Goal: Task Accomplishment & Management: Complete application form

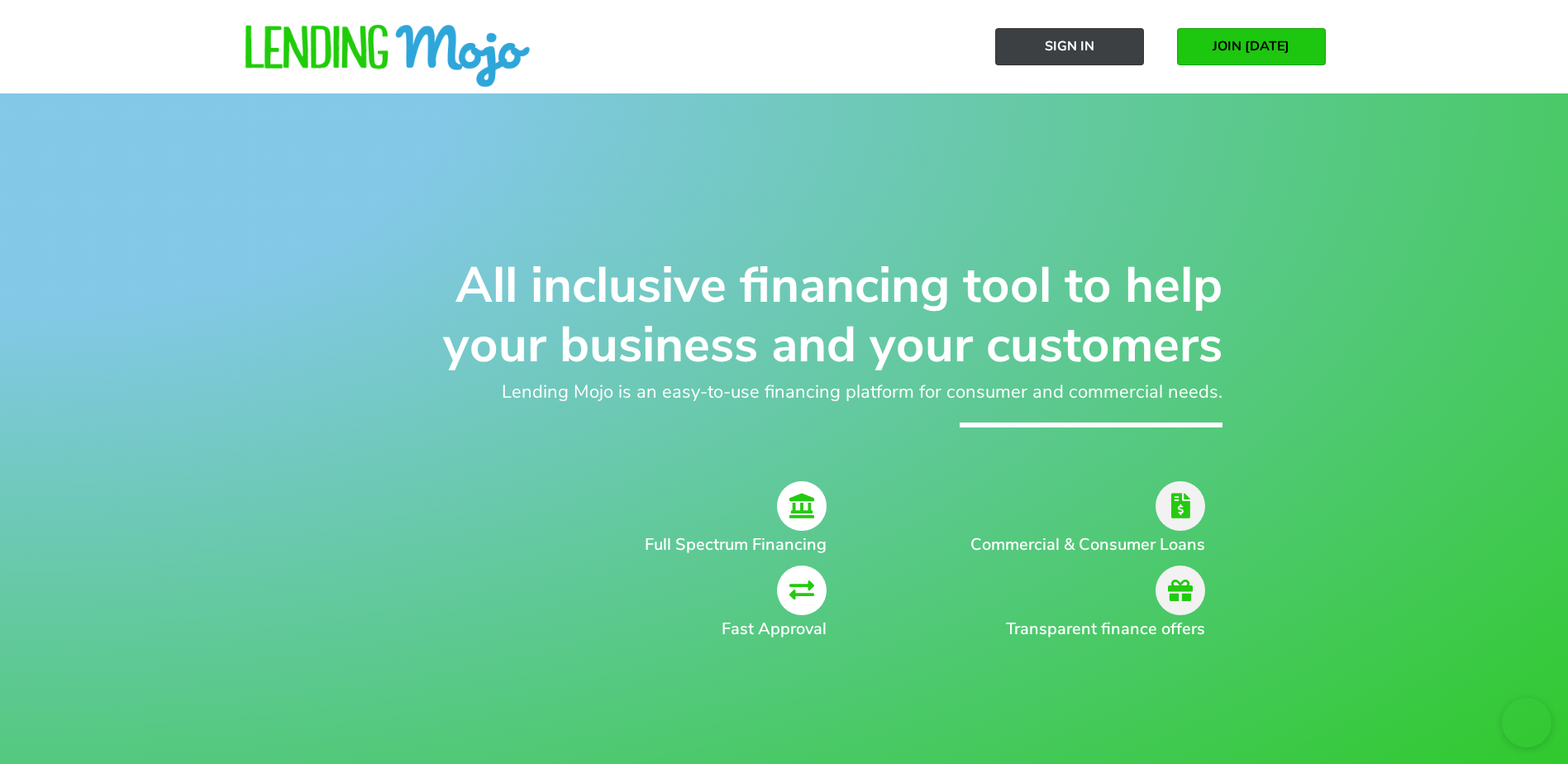
click at [1086, 46] on span "Sign In" at bounding box center [1069, 46] width 50 height 14
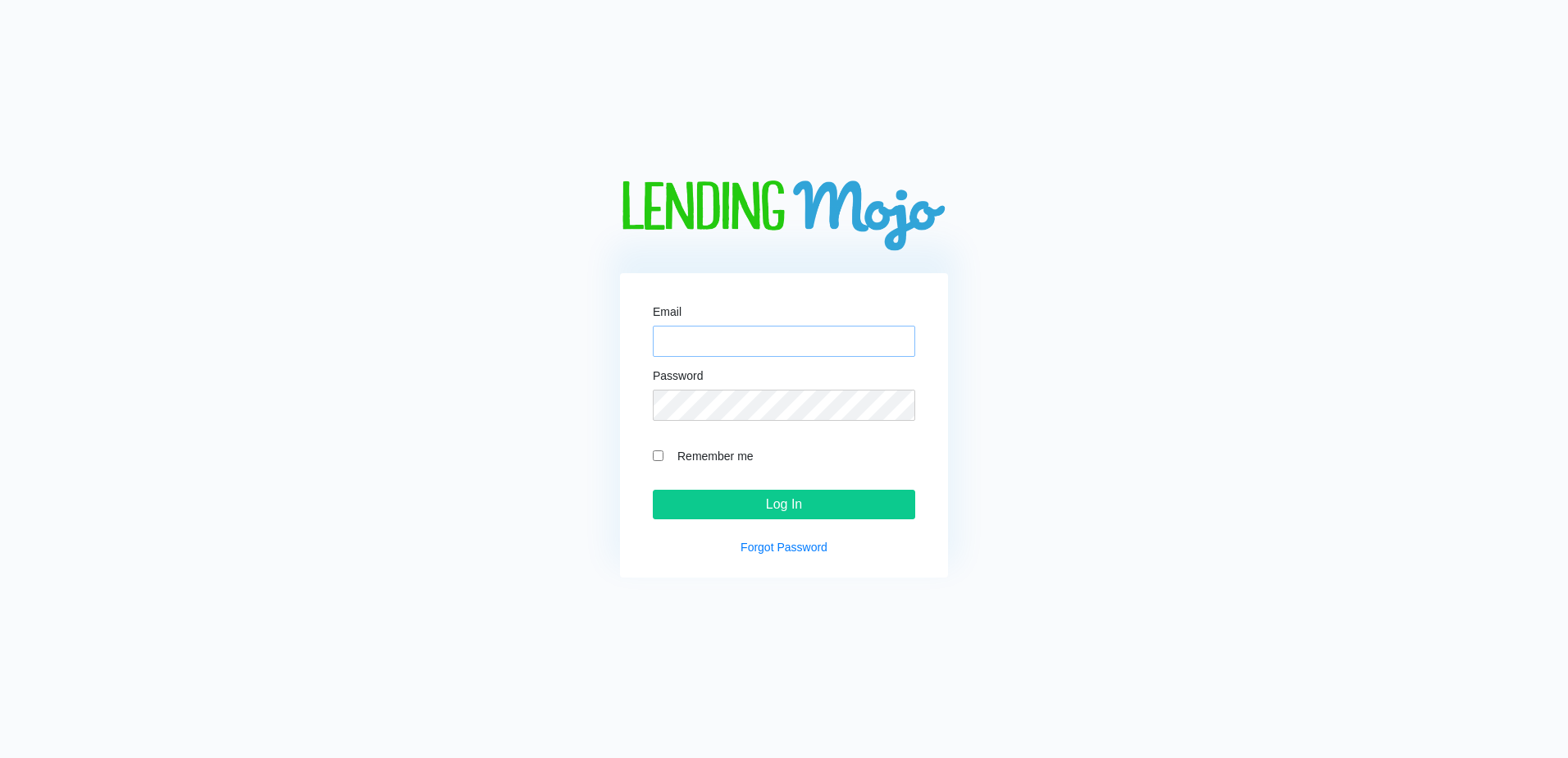
click at [874, 339] on input "Email" at bounding box center [784, 340] width 262 height 31
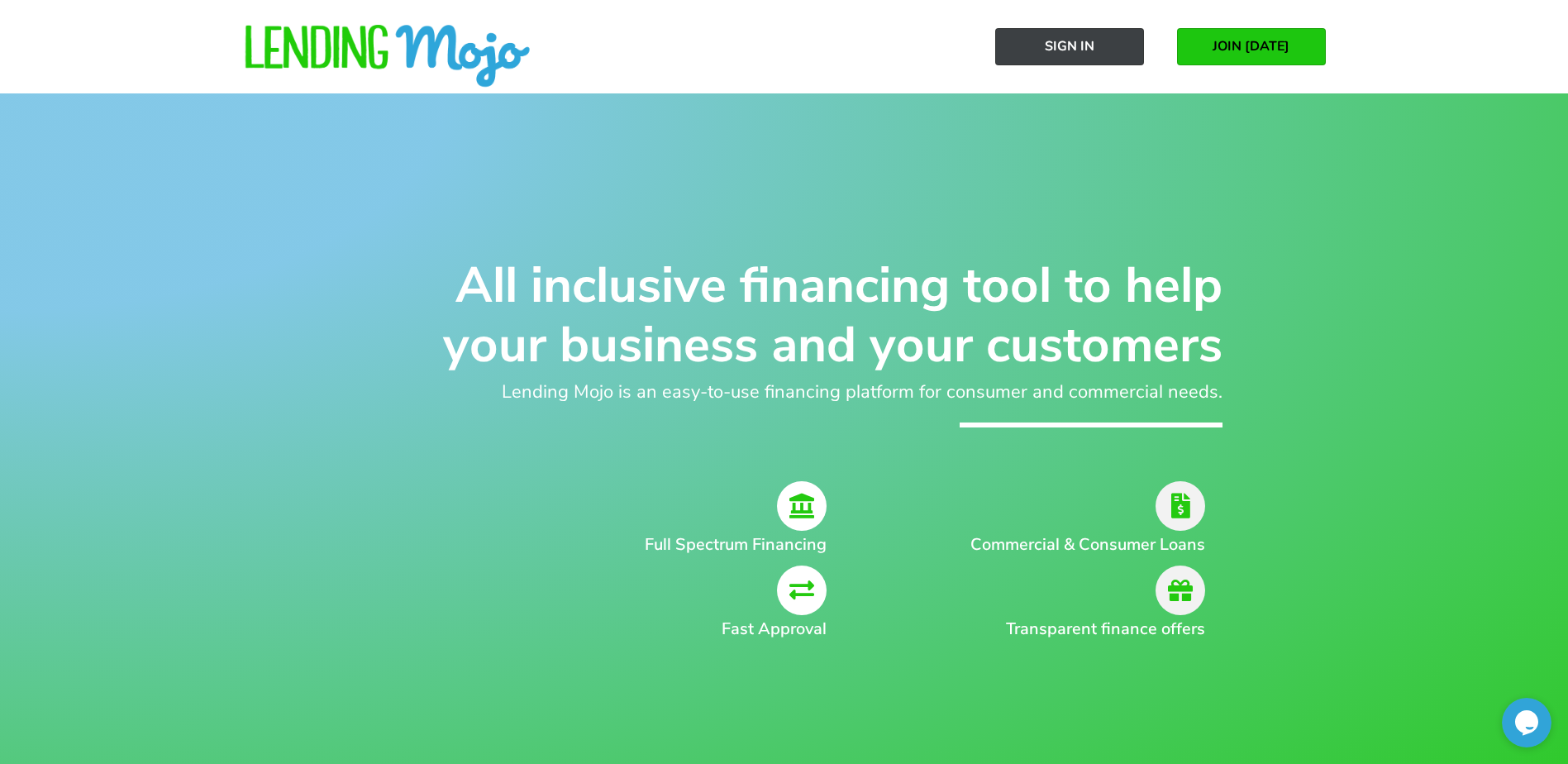
click at [1106, 48] on link "Sign In" at bounding box center [1069, 46] width 148 height 37
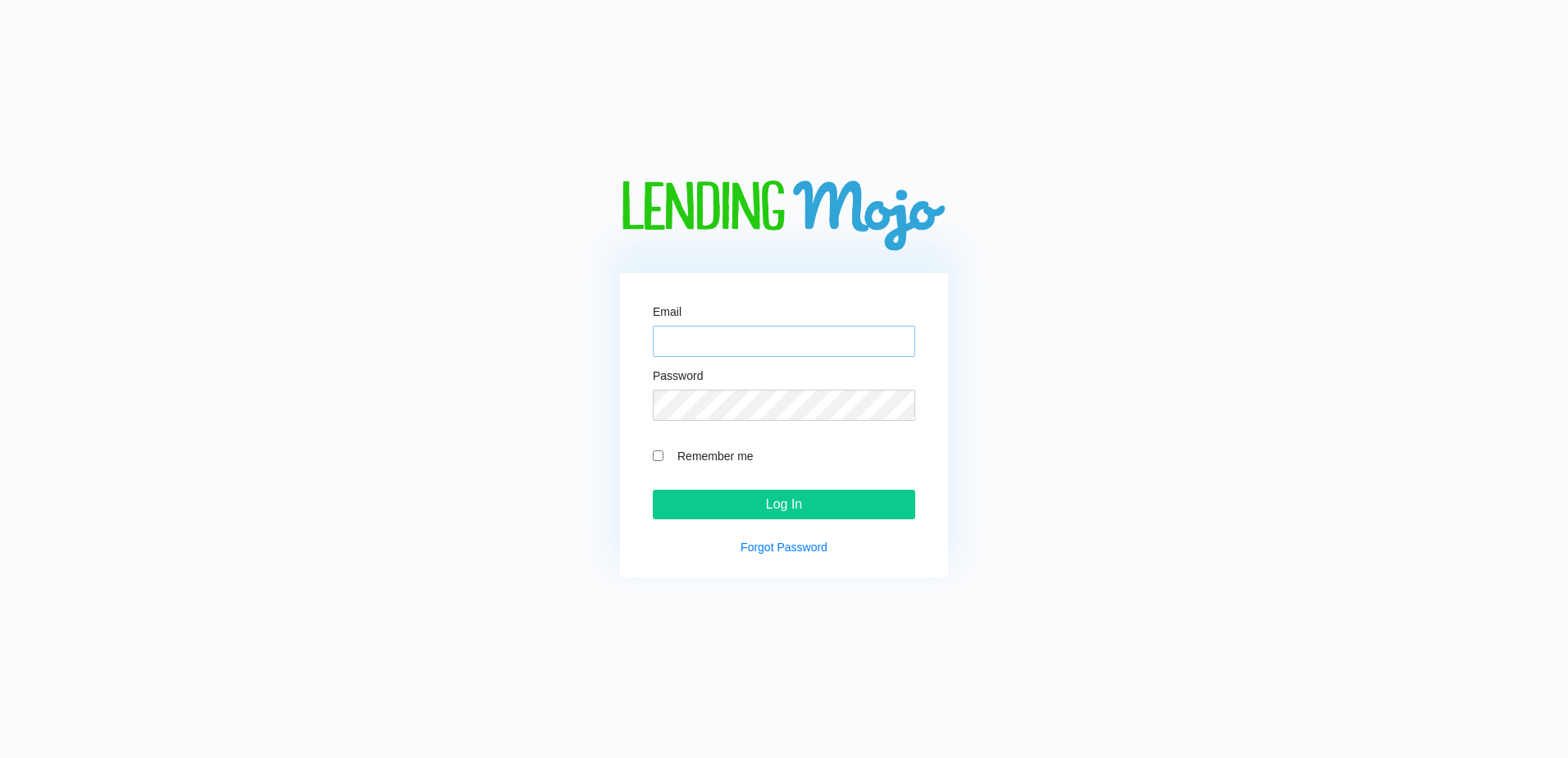
click at [822, 348] on input "Email" at bounding box center [784, 340] width 262 height 31
click at [764, 335] on input "Email" at bounding box center [784, 340] width 262 height 31
type input "LM@naln.com"
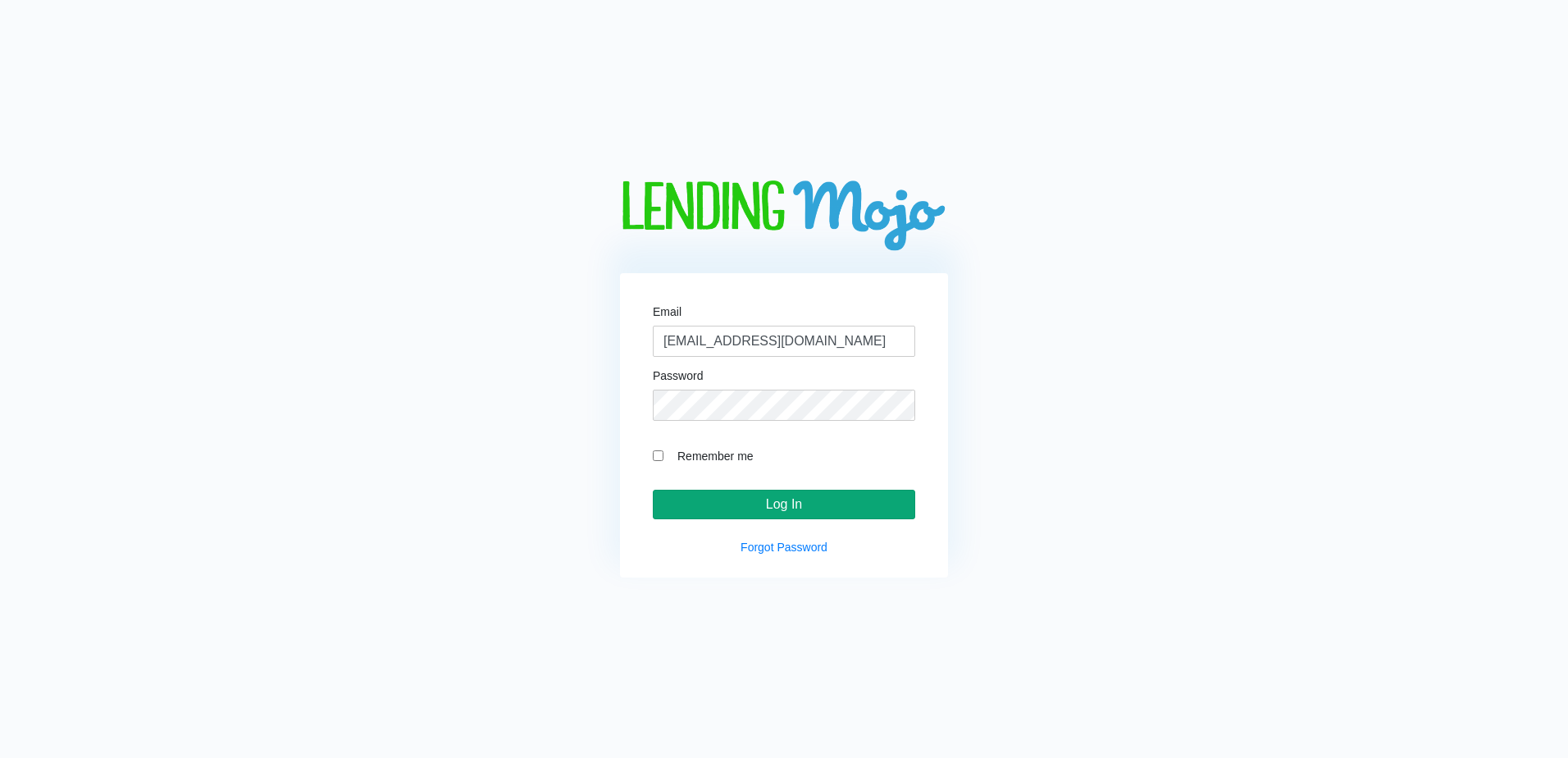
click at [761, 503] on input "Log In" at bounding box center [784, 504] width 262 height 30
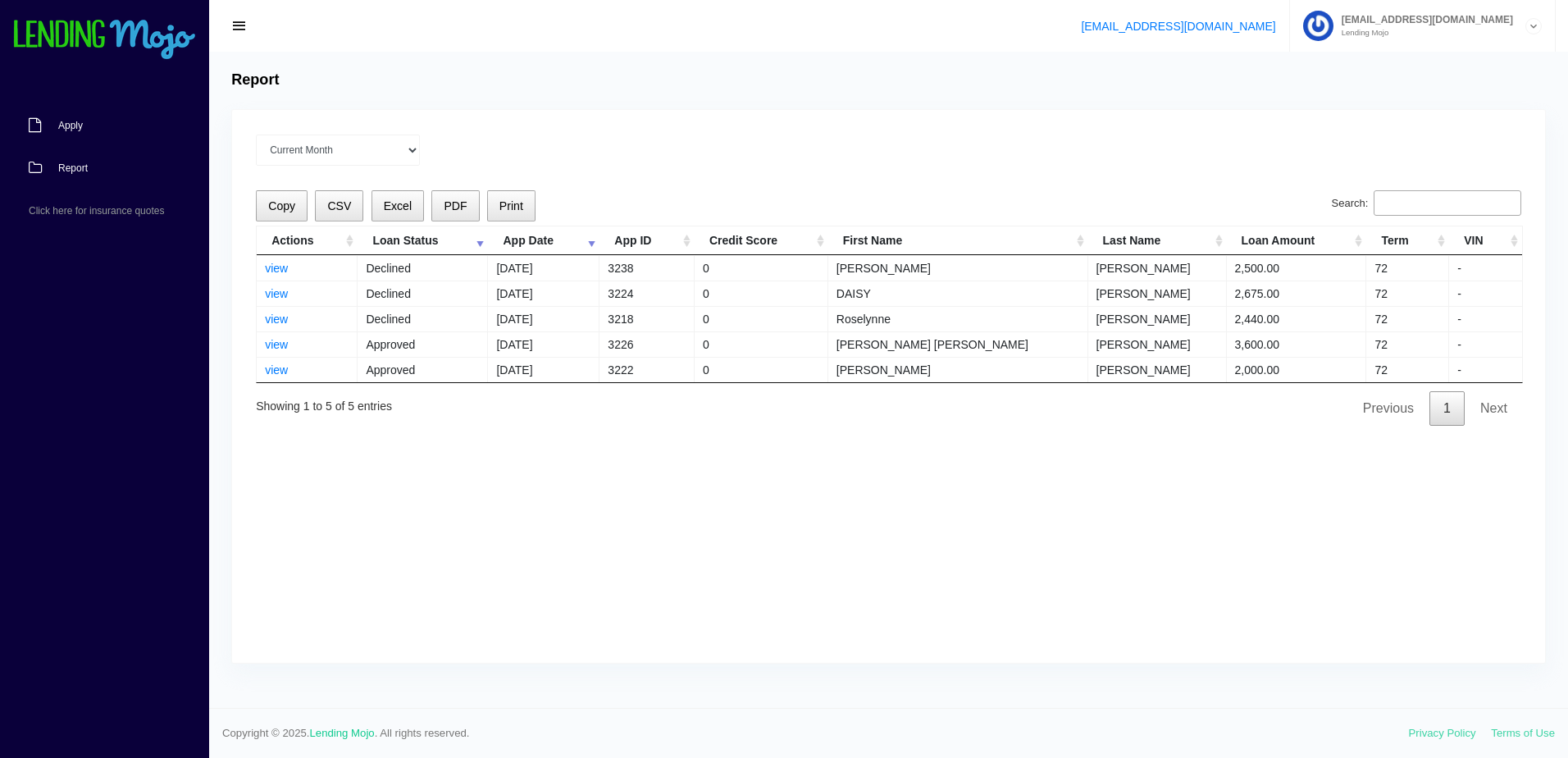
click at [71, 127] on span "Apply" at bounding box center [70, 125] width 24 height 10
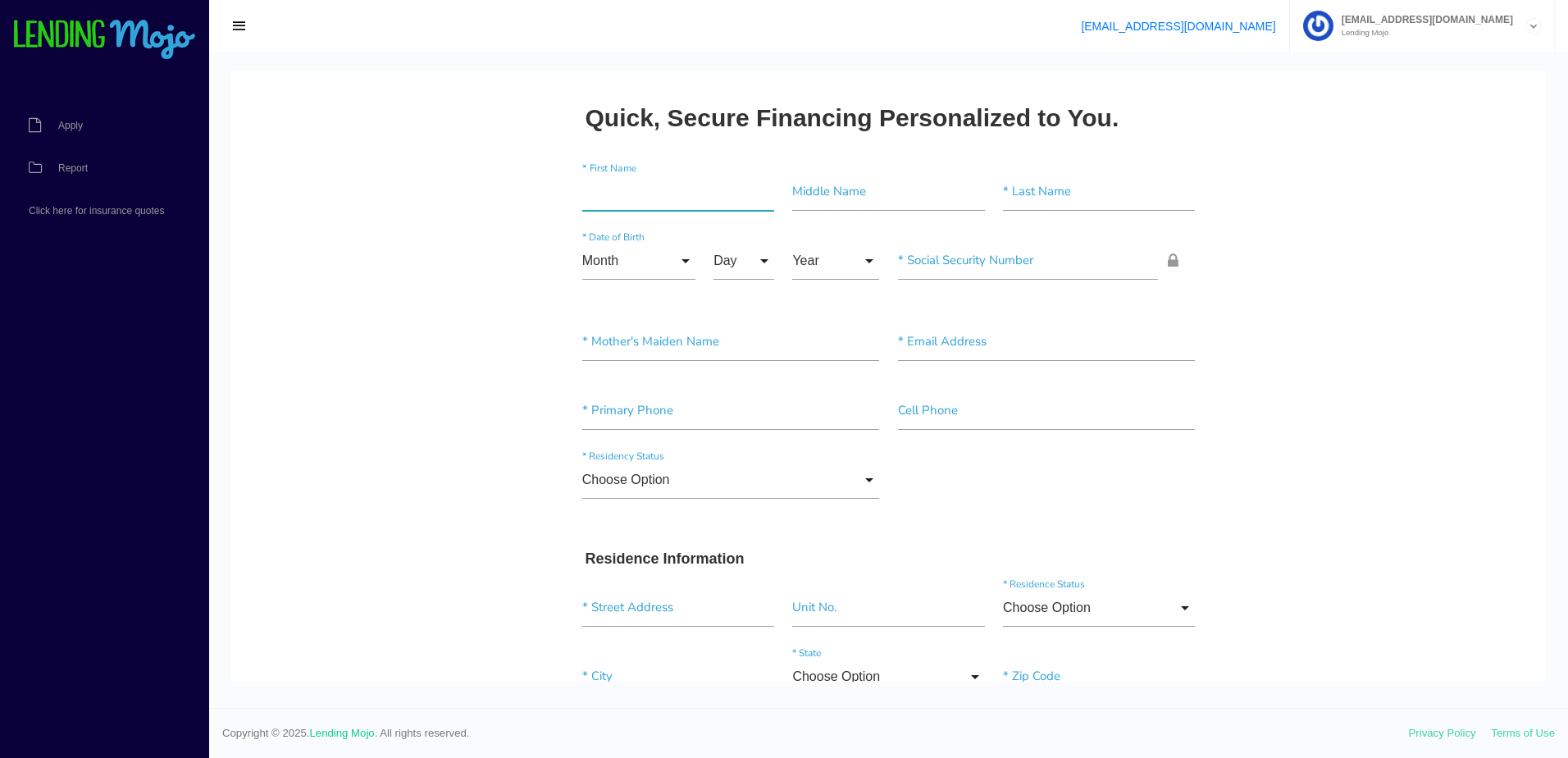
click at [648, 199] on input"] "text" at bounding box center [678, 192] width 192 height 38
paste input"] "YUAXANDER"
type input"] "YUAXANDER"
click at [1073, 198] on input"] "text" at bounding box center [1099, 192] width 192 height 38
paste input"] "ESTRADA"
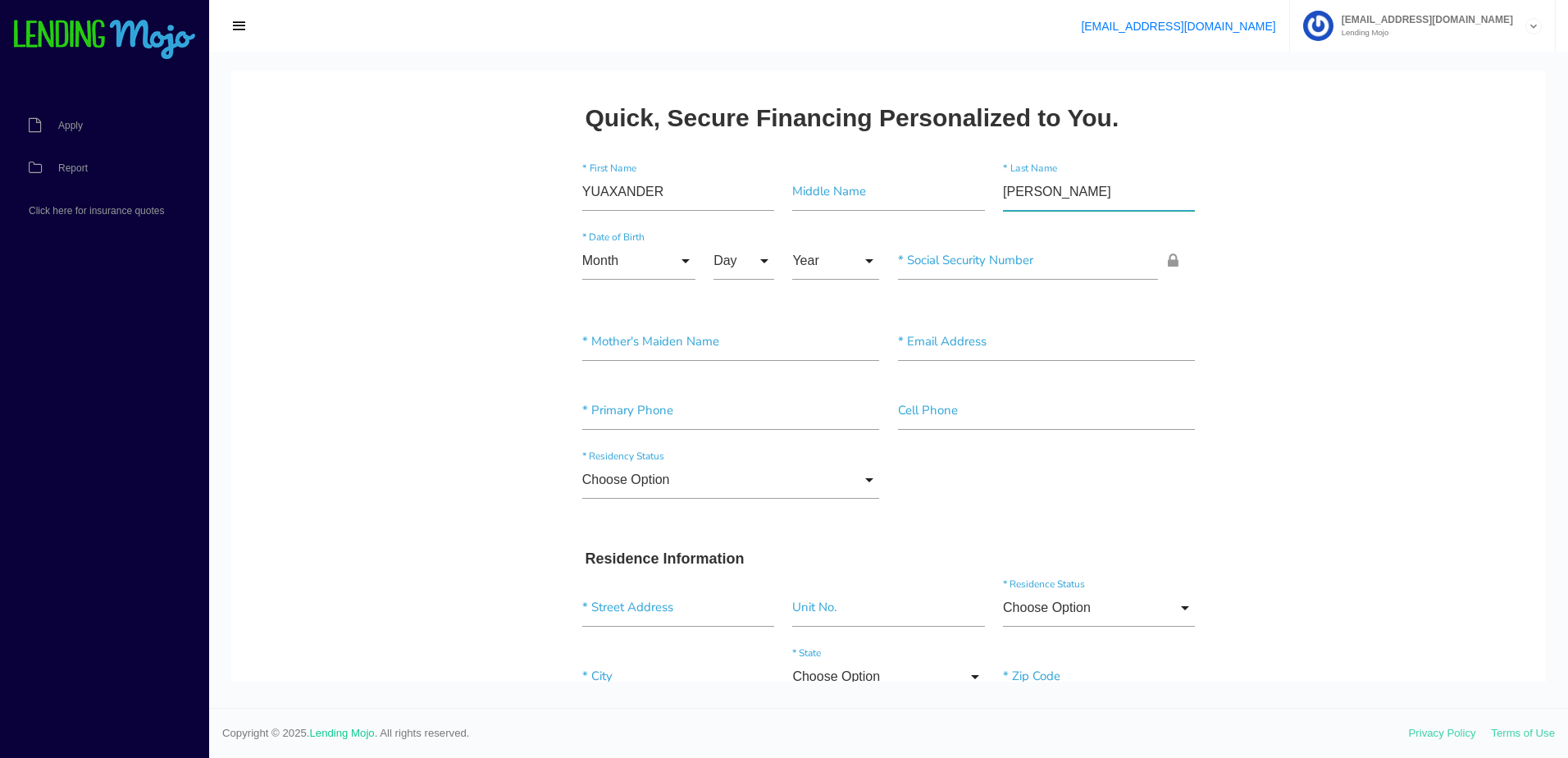
type input"] "ESTRADA"
click at [626, 269] on input "Month" at bounding box center [639, 260] width 113 height 38
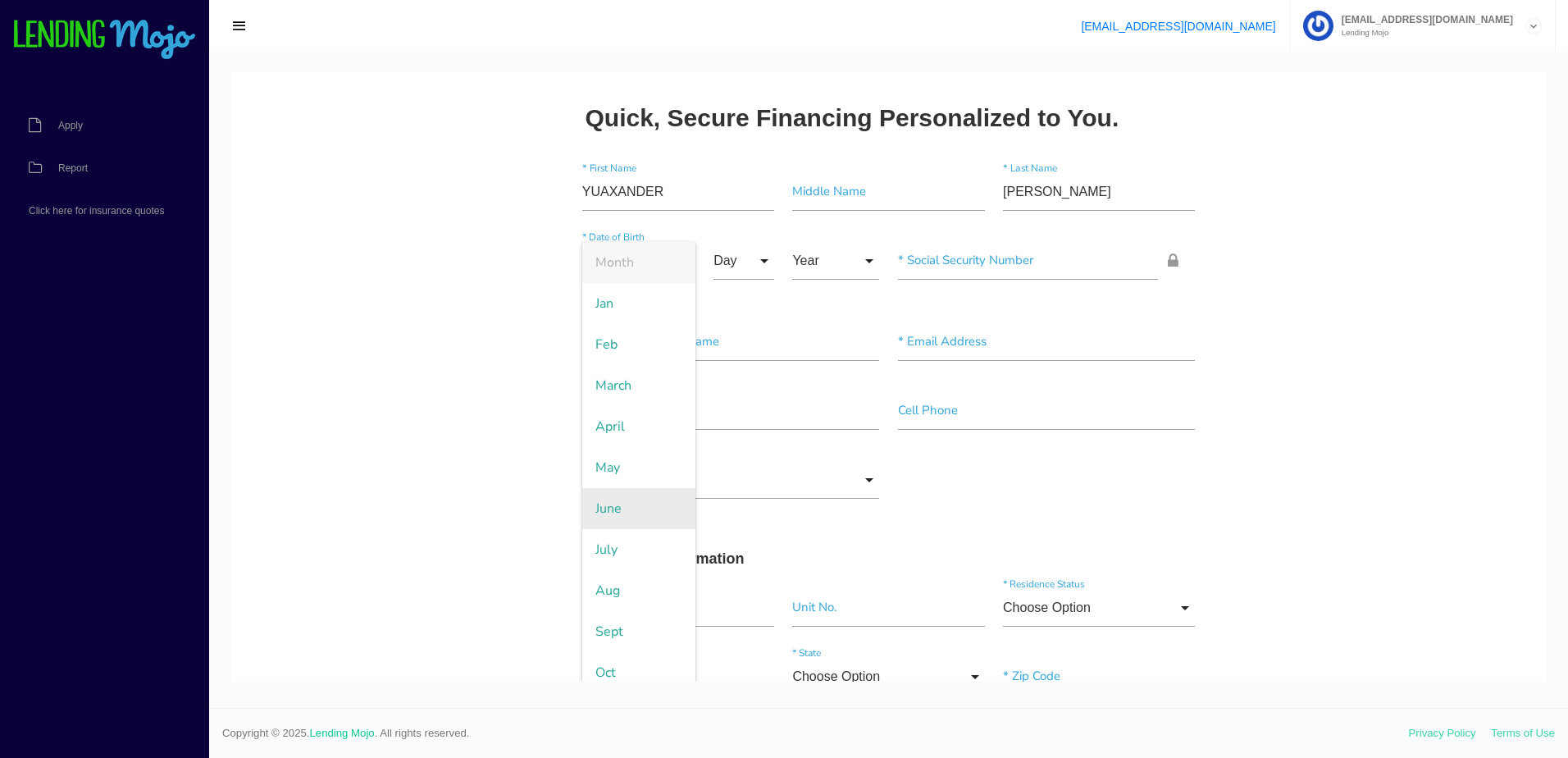
click at [615, 515] on span "June" at bounding box center [639, 508] width 113 height 41
type input "June"
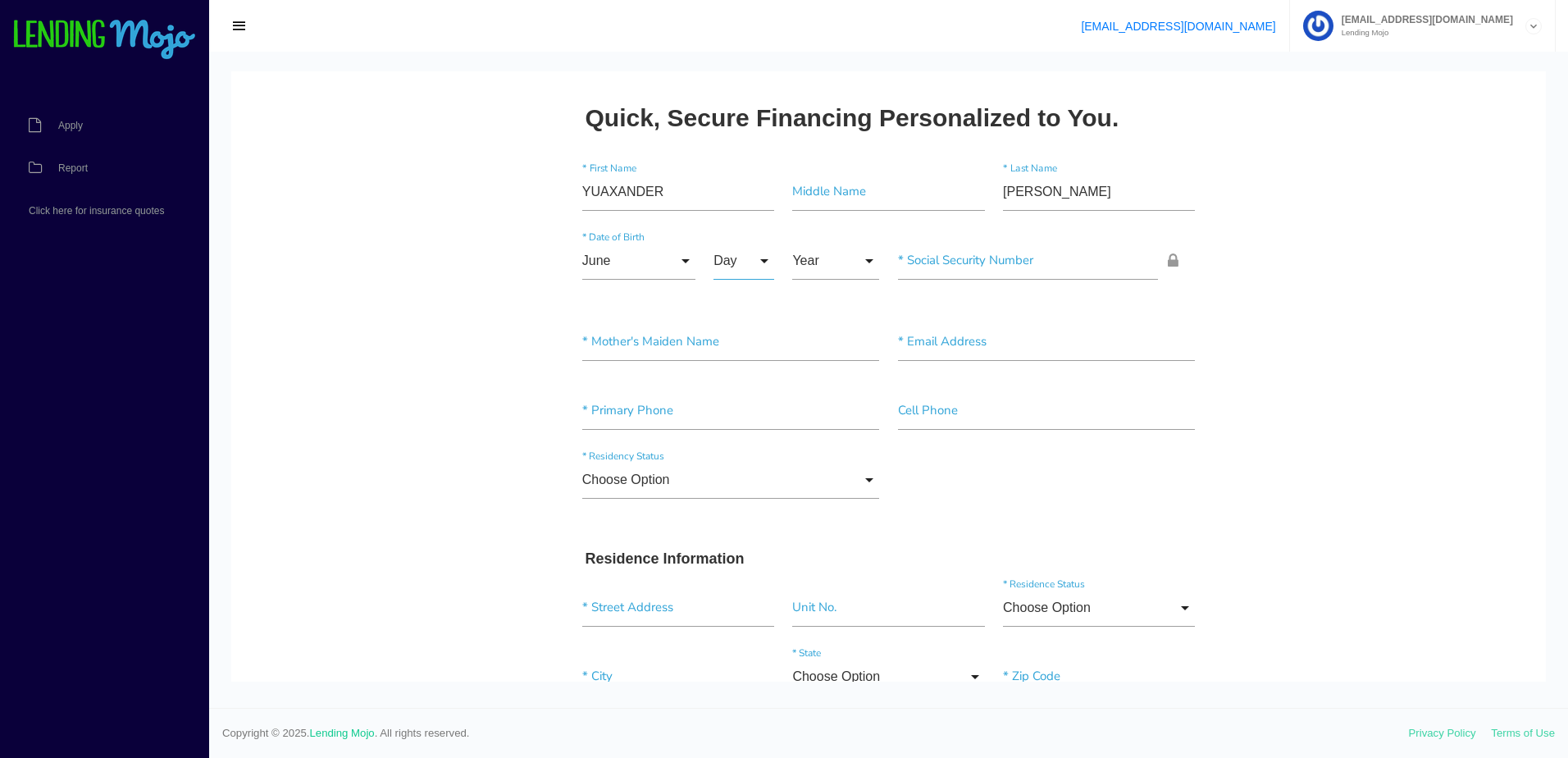
click at [722, 258] on input "Day" at bounding box center [744, 260] width 61 height 38
click at [727, 543] on span "11" at bounding box center [753, 550] width 82 height 41
type input "11"
click at [823, 248] on input "Year" at bounding box center [835, 260] width 87 height 38
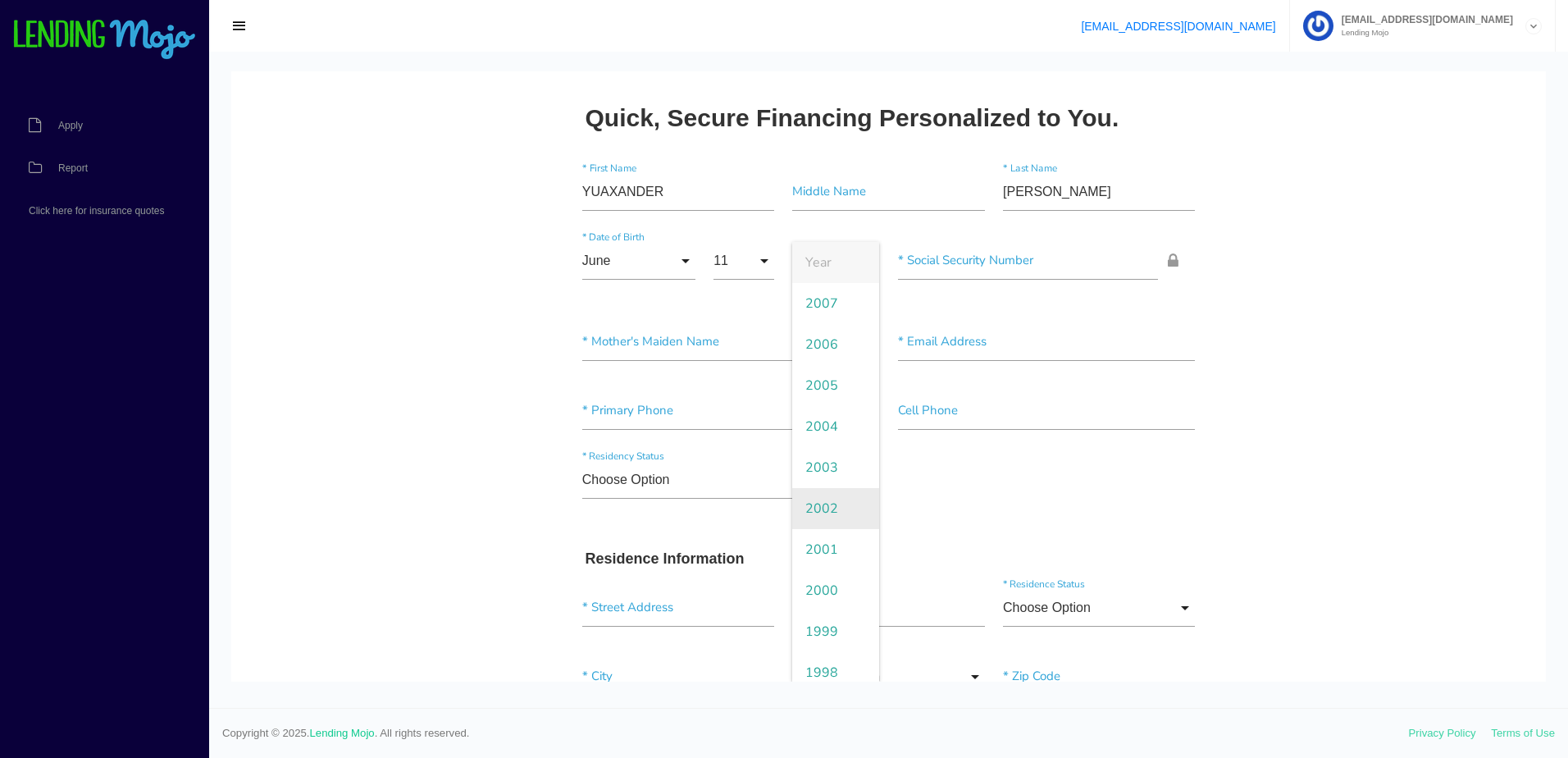
click at [826, 499] on span "2002" at bounding box center [835, 508] width 87 height 41
type input "2002"
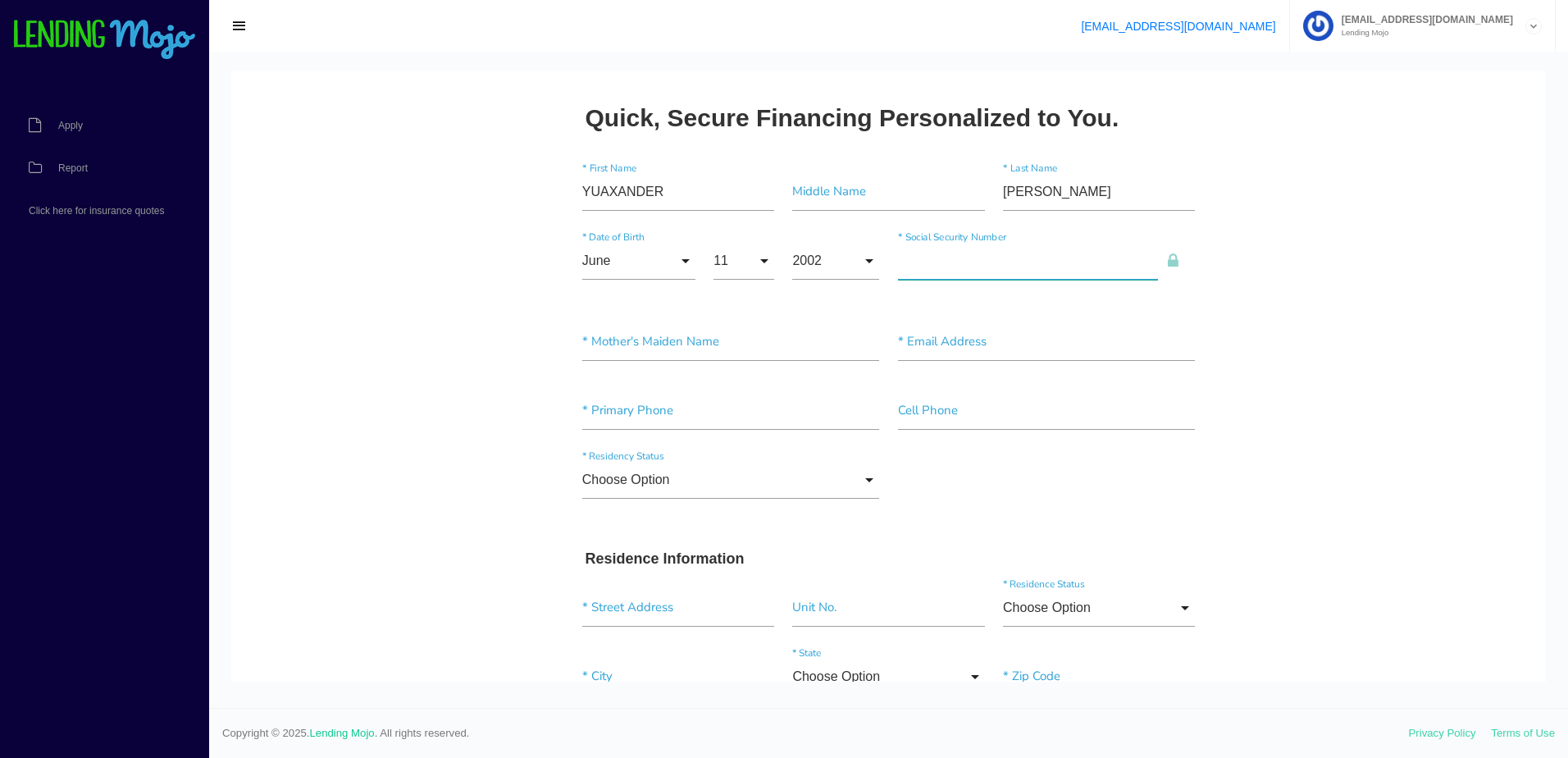
click at [960, 250] on input"] "text" at bounding box center [1028, 260] width 260 height 38
type input"] "122-85-2871"
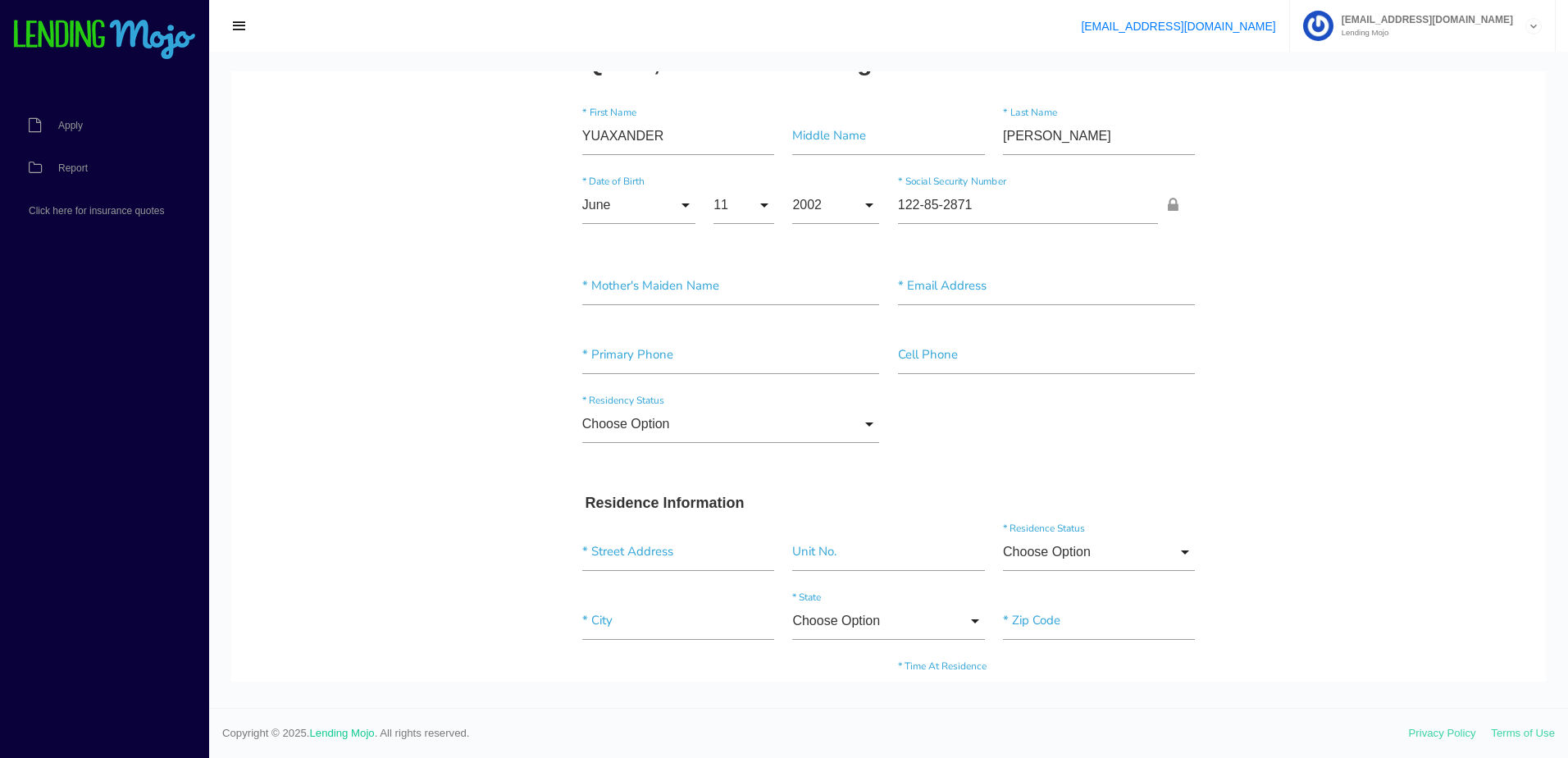
scroll to position [82, 0]
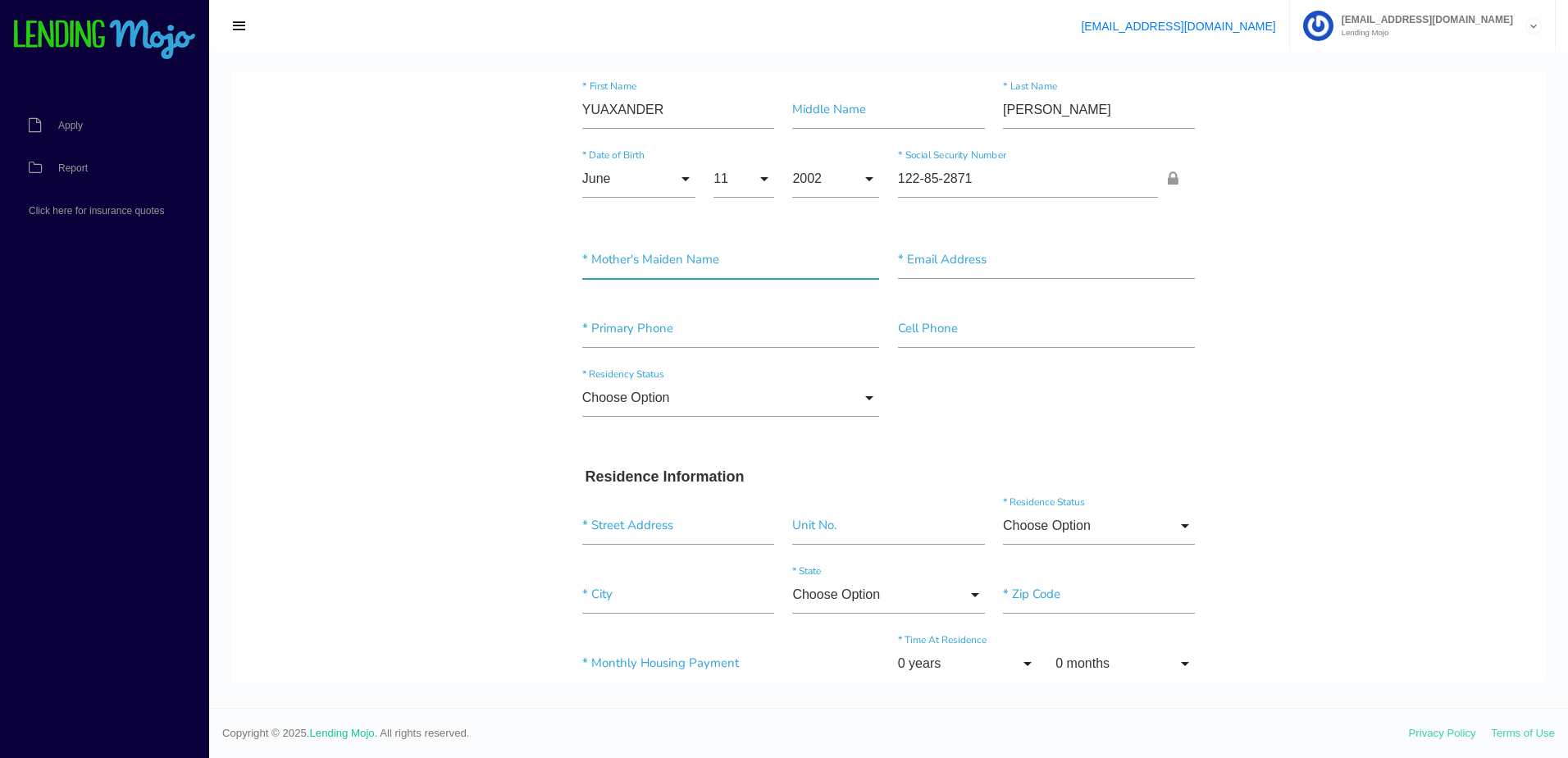
click at [712, 250] on input"] "text" at bounding box center [730, 260] width 297 height 38
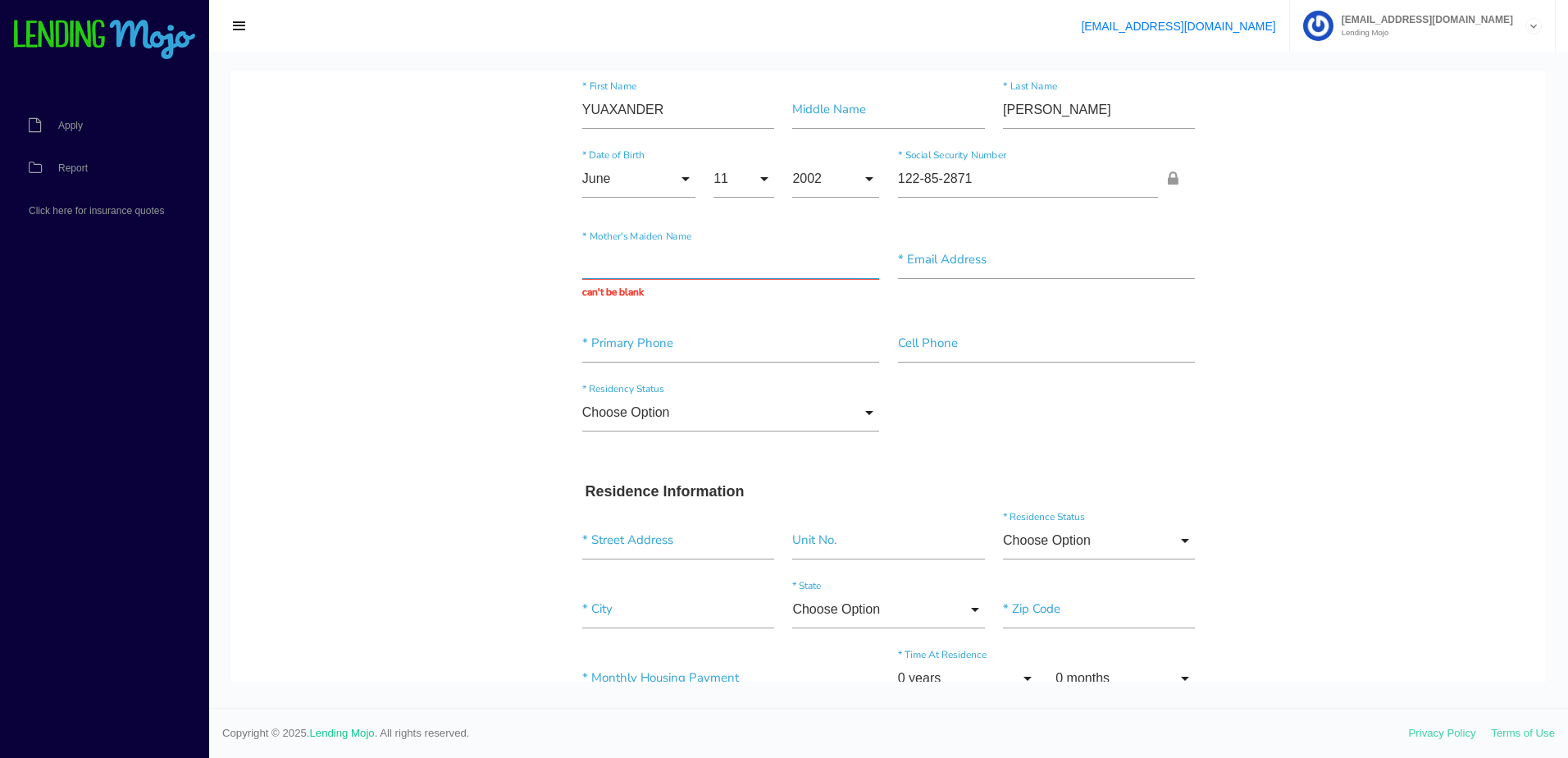
click at [687, 260] on input "text" at bounding box center [730, 260] width 297 height 38
paste input "LISSET"
type input "LISSET"
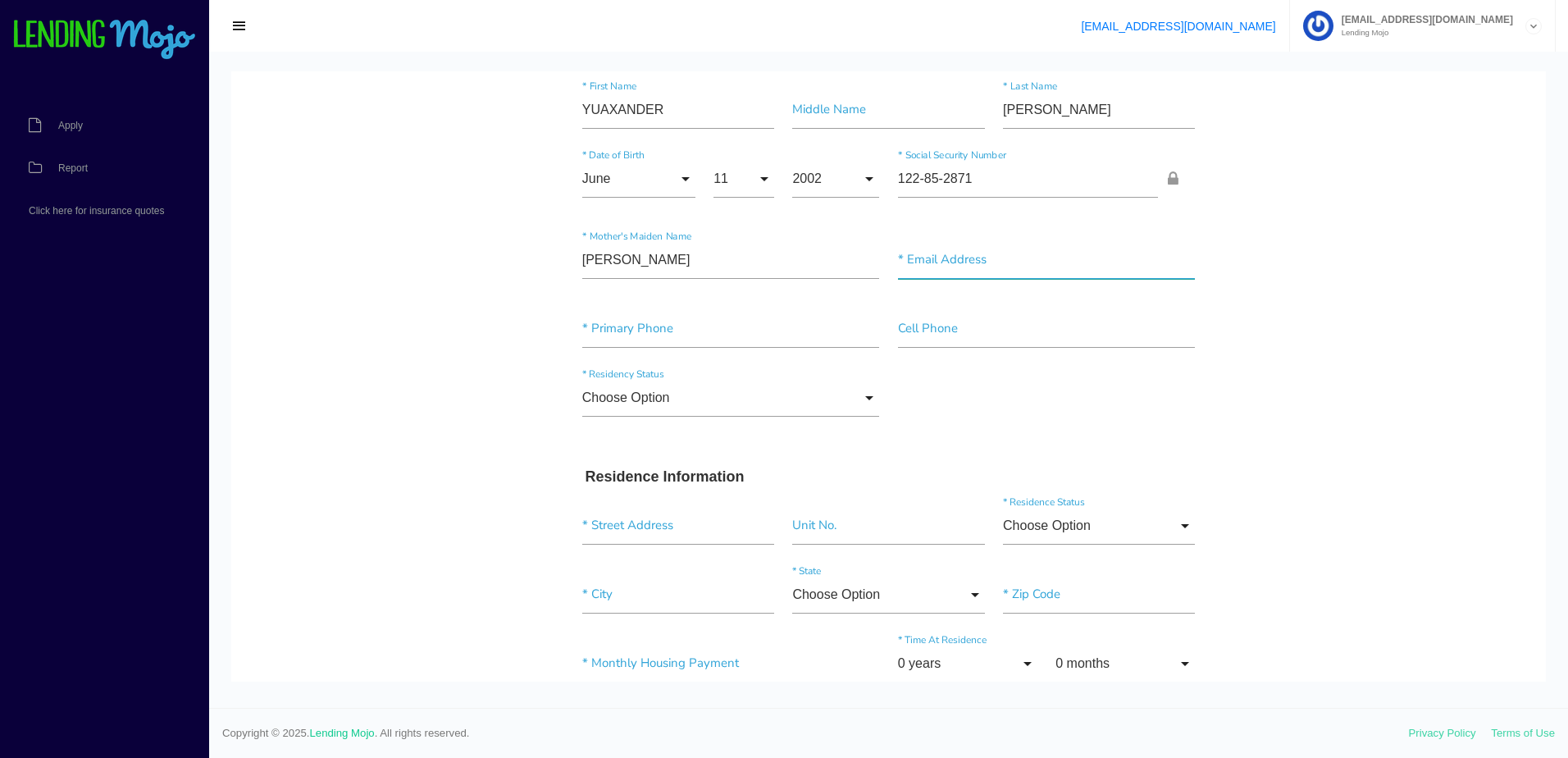
click at [965, 271] on input"] "text" at bounding box center [1046, 260] width 297 height 38
paste input"] "YUAXANDERESTRADA@GMAIL.COM"
type input"] "YUAXANDERESTRADA@GMAIL.COM"
click at [612, 335] on input"] "text" at bounding box center [730, 329] width 297 height 38
paste input"] "(989) 294-1273"
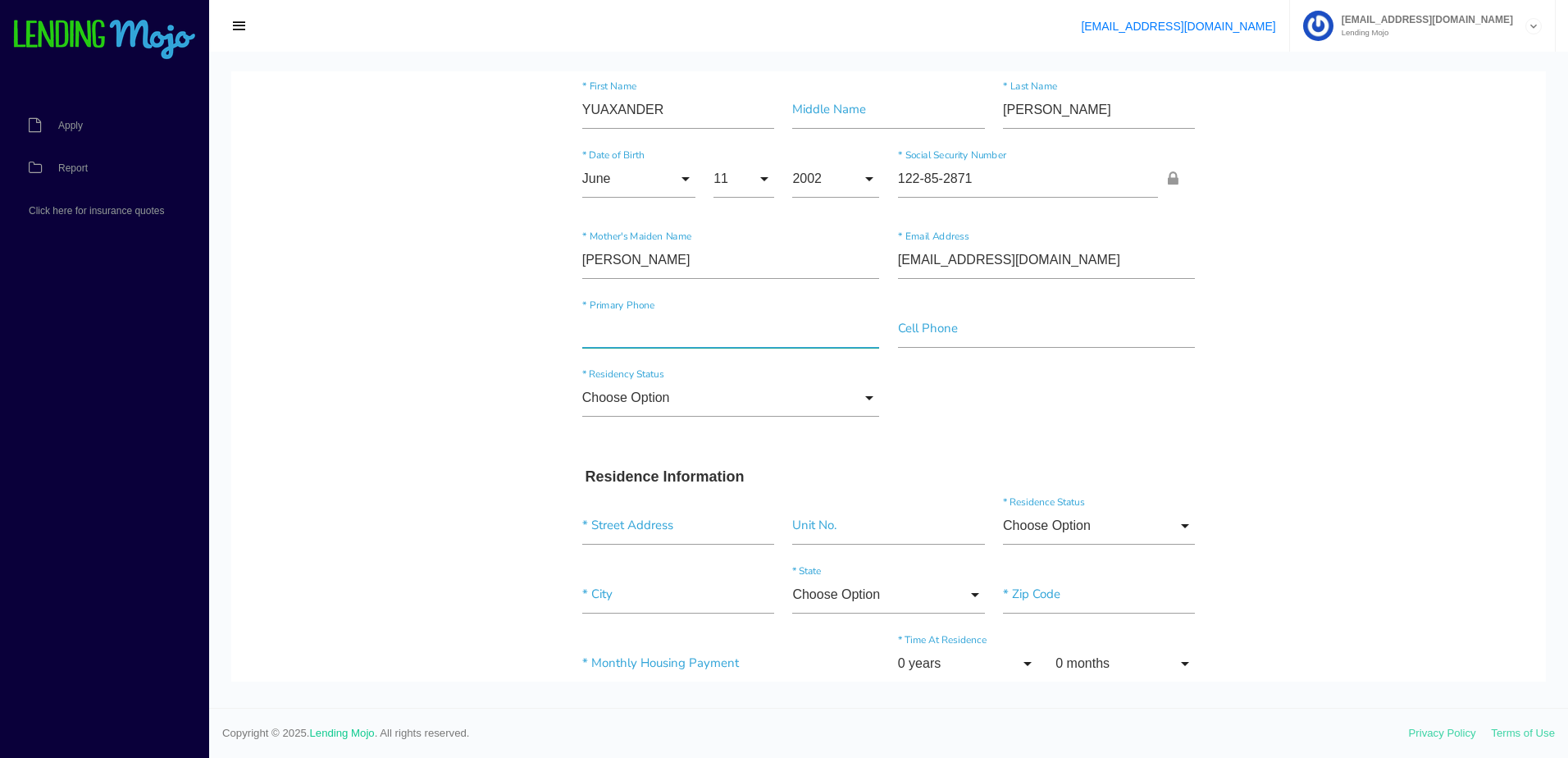
type input"] "(989) 294-1273"
click at [931, 330] on input"] "text" at bounding box center [1046, 329] width 297 height 38
paste input"] "(989) 294-1273"
type input"] "(989) 294-1273"
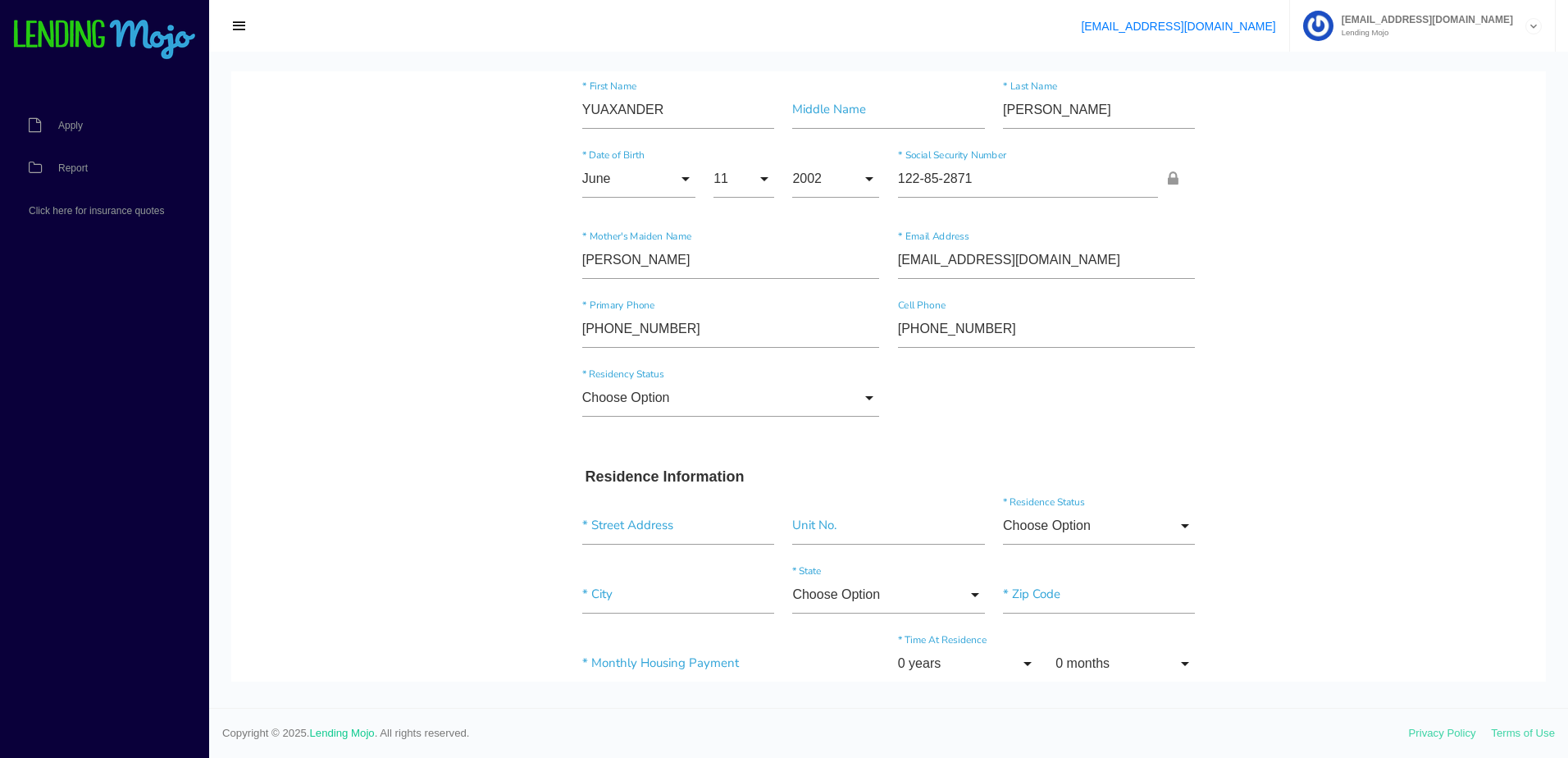
scroll to position [164, 0]
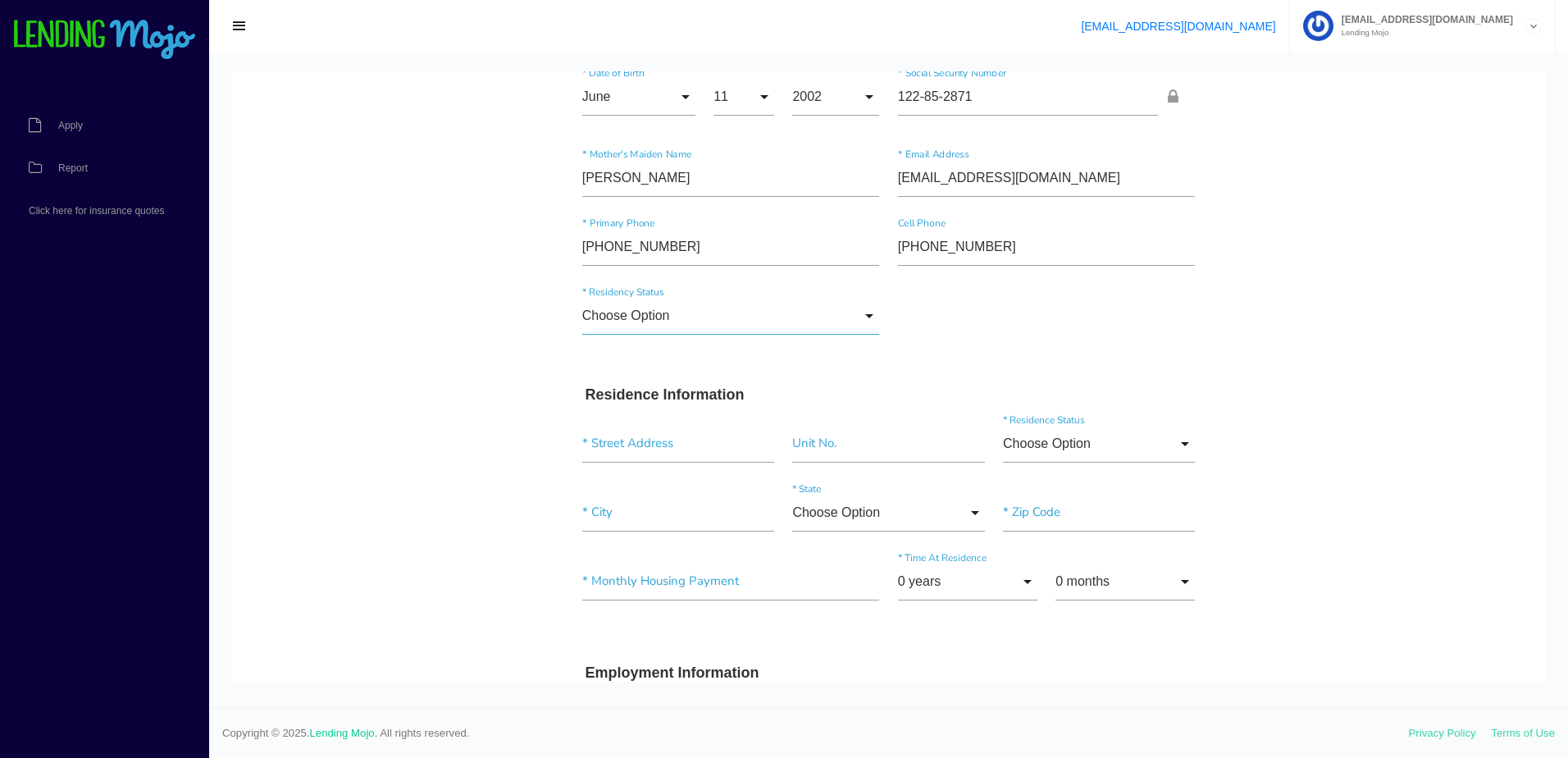
click at [673, 325] on input "Choose Option" at bounding box center [730, 316] width 297 height 38
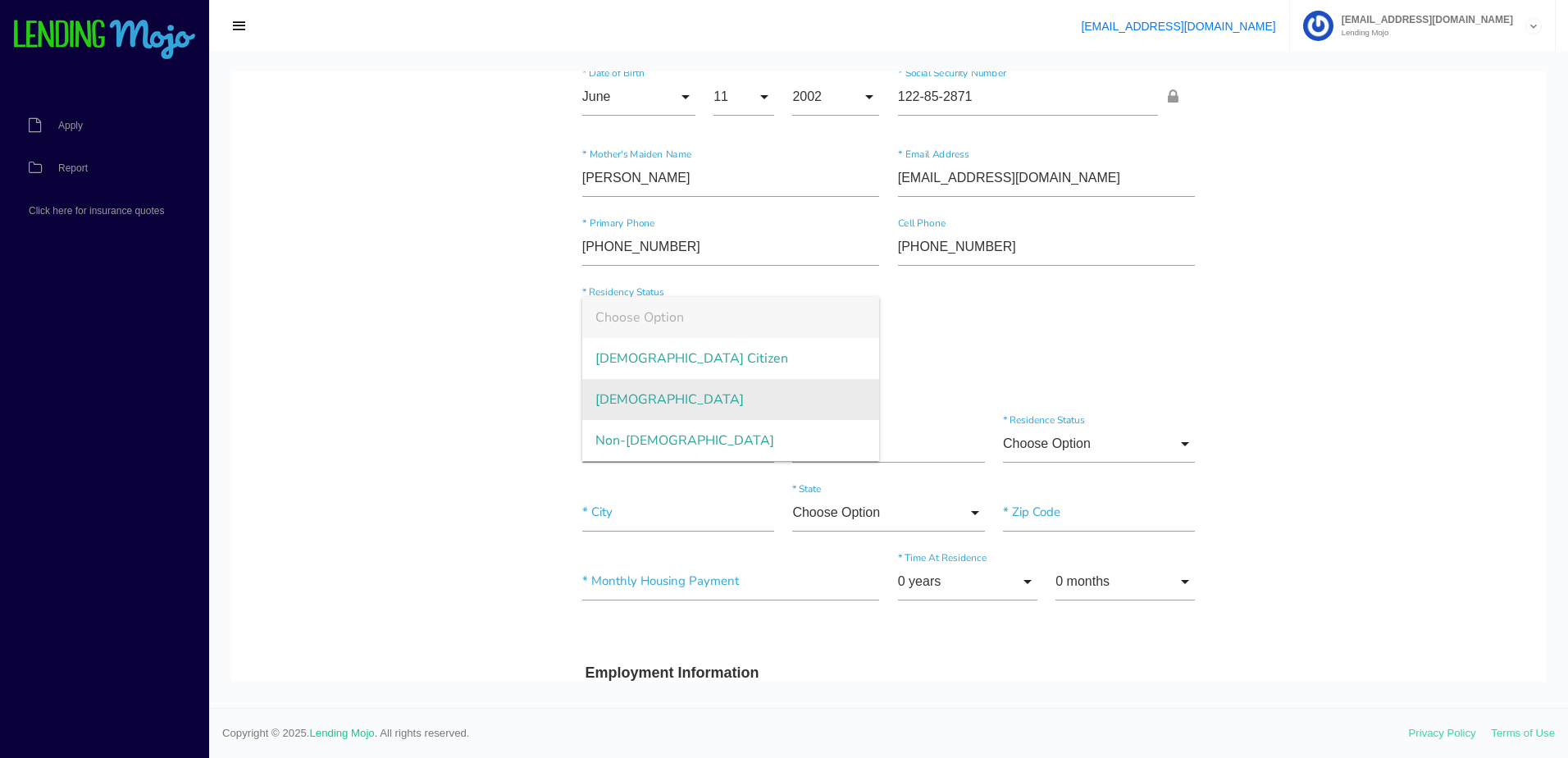
click at [651, 403] on span "Permanent Resident" at bounding box center [730, 400] width 297 height 41
type input "Permanent Resident"
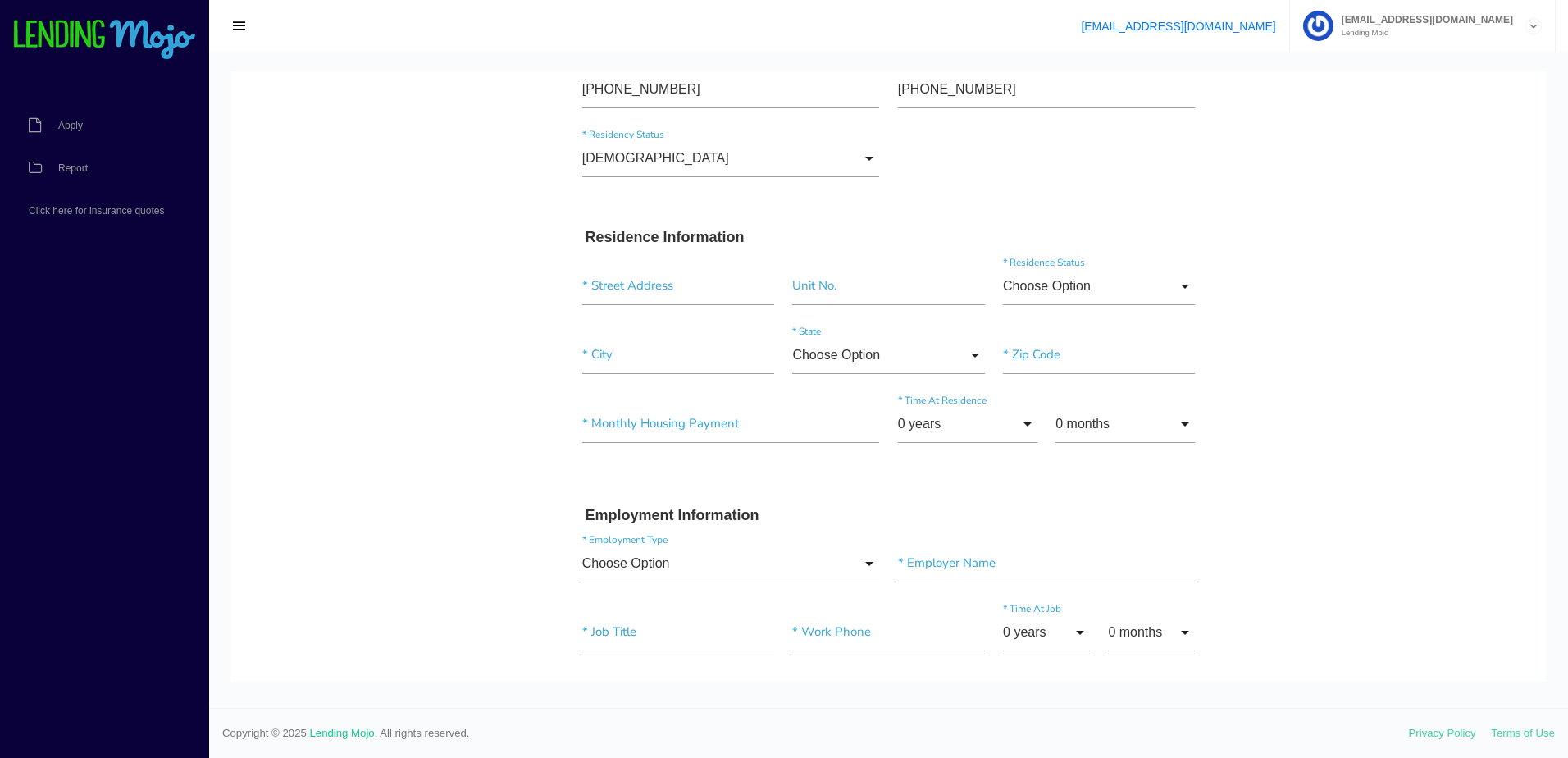
scroll to position [328, 0]
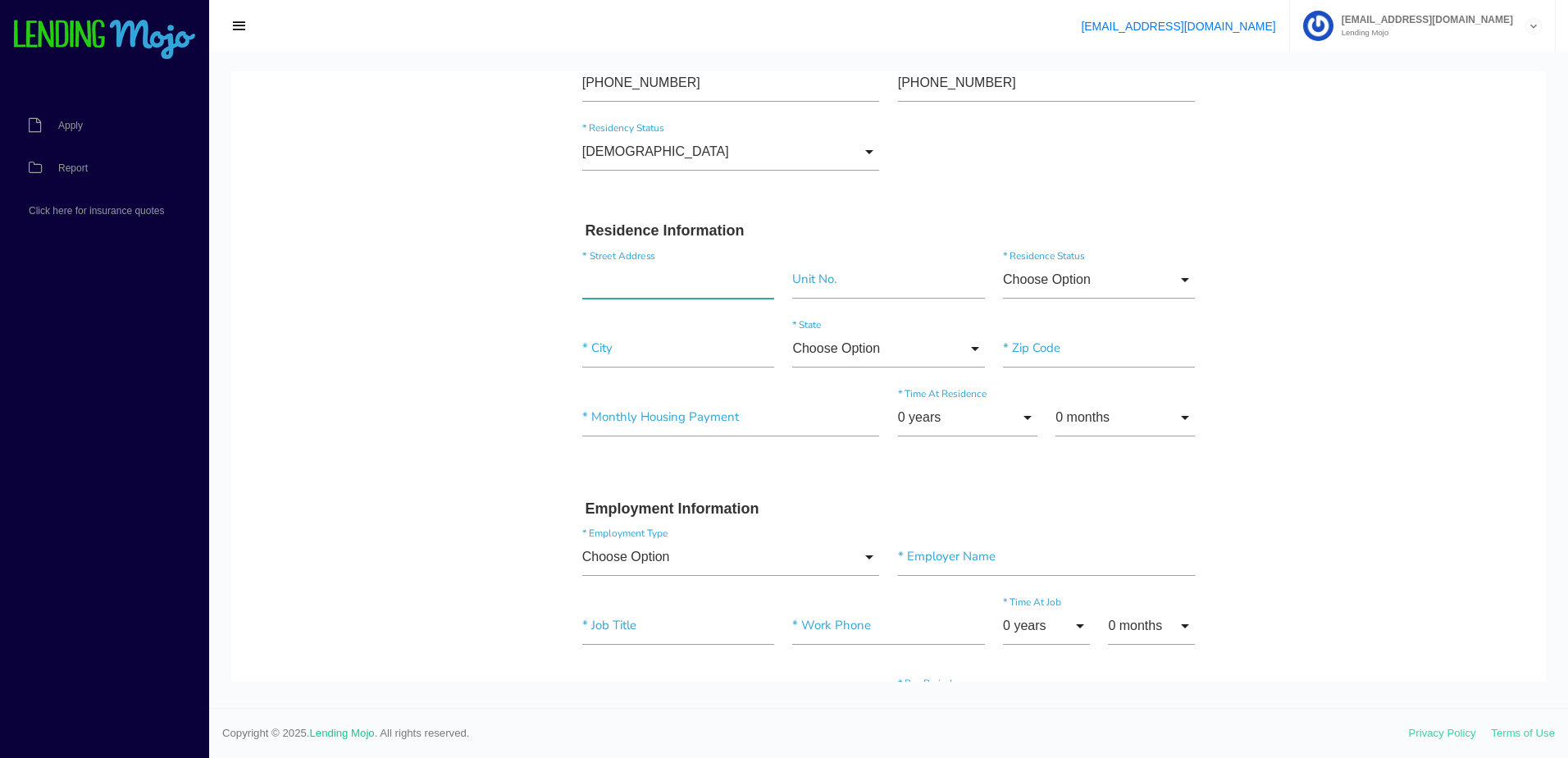
click at [653, 287] on input "text" at bounding box center [678, 279] width 192 height 38
paste input "51 PLUM TREE DR"
type input "51 Plum Tree Drive, Sewell, NJ, USA"
type input"] "08080"
type input "51 Plum Tree Dr"
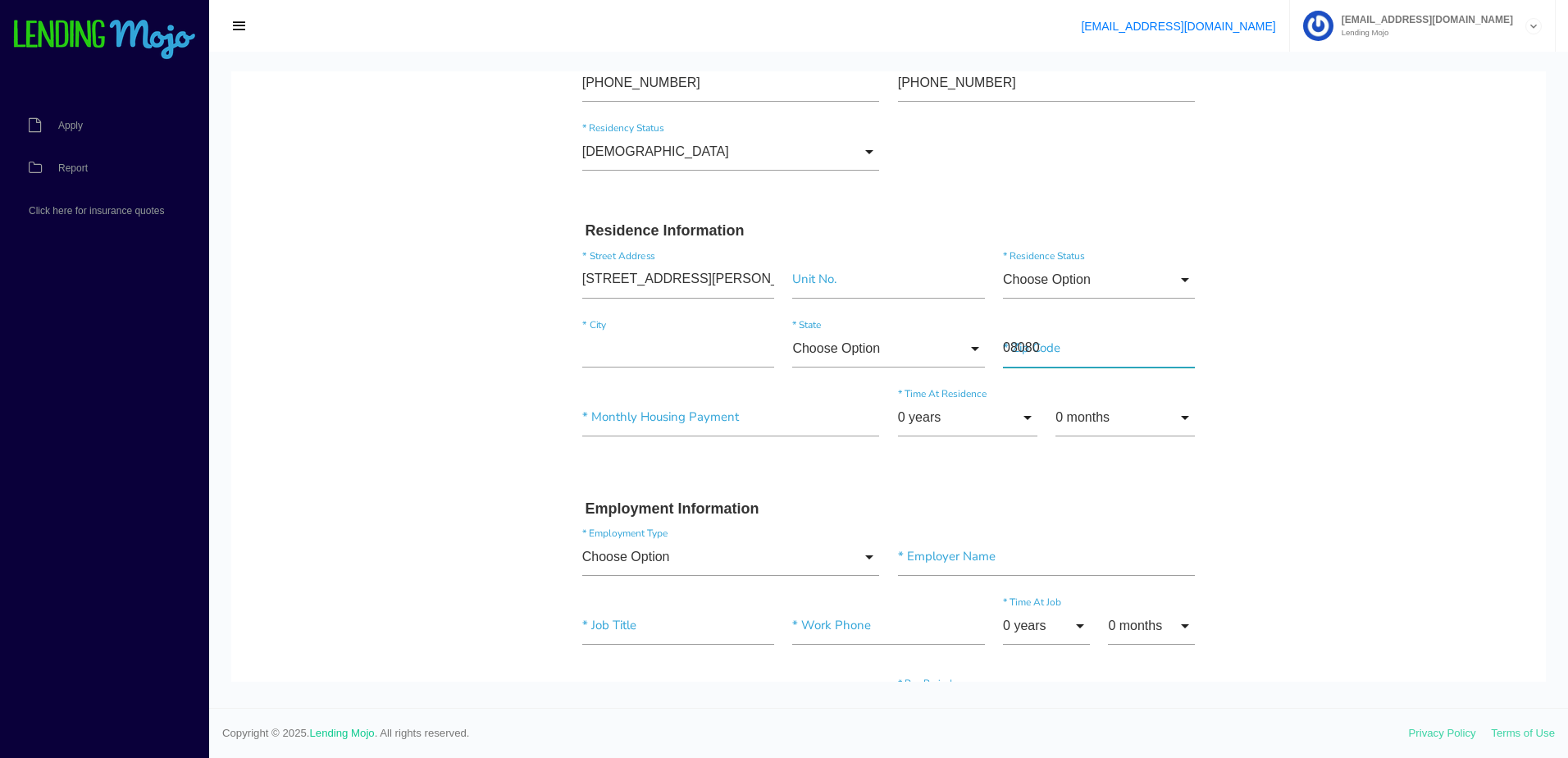
type input"] "Washington Township"
paste input"] "SAINT PETERS"
type input"] "08080SAINT PETERS"
drag, startPoint x: 1165, startPoint y: 358, endPoint x: 931, endPoint y: 351, distance: 234.1
click at [934, 351] on div "Washington Township * City New Jersey Choose Option Alaska Alabama Arkansas Ari…" at bounding box center [888, 351] width 631 height 69
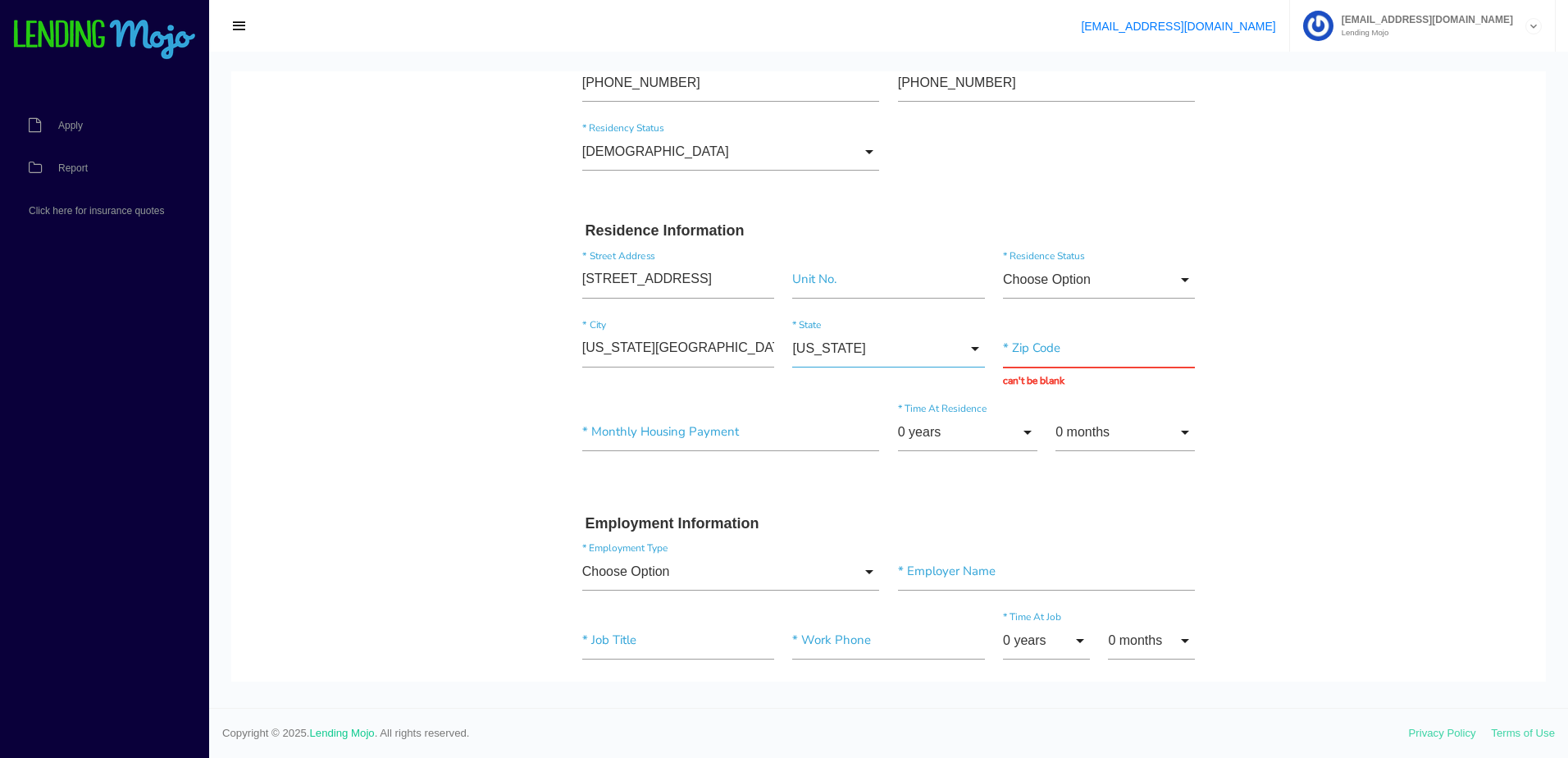
click at [956, 348] on input "New Jersey" at bounding box center [888, 348] width 192 height 38
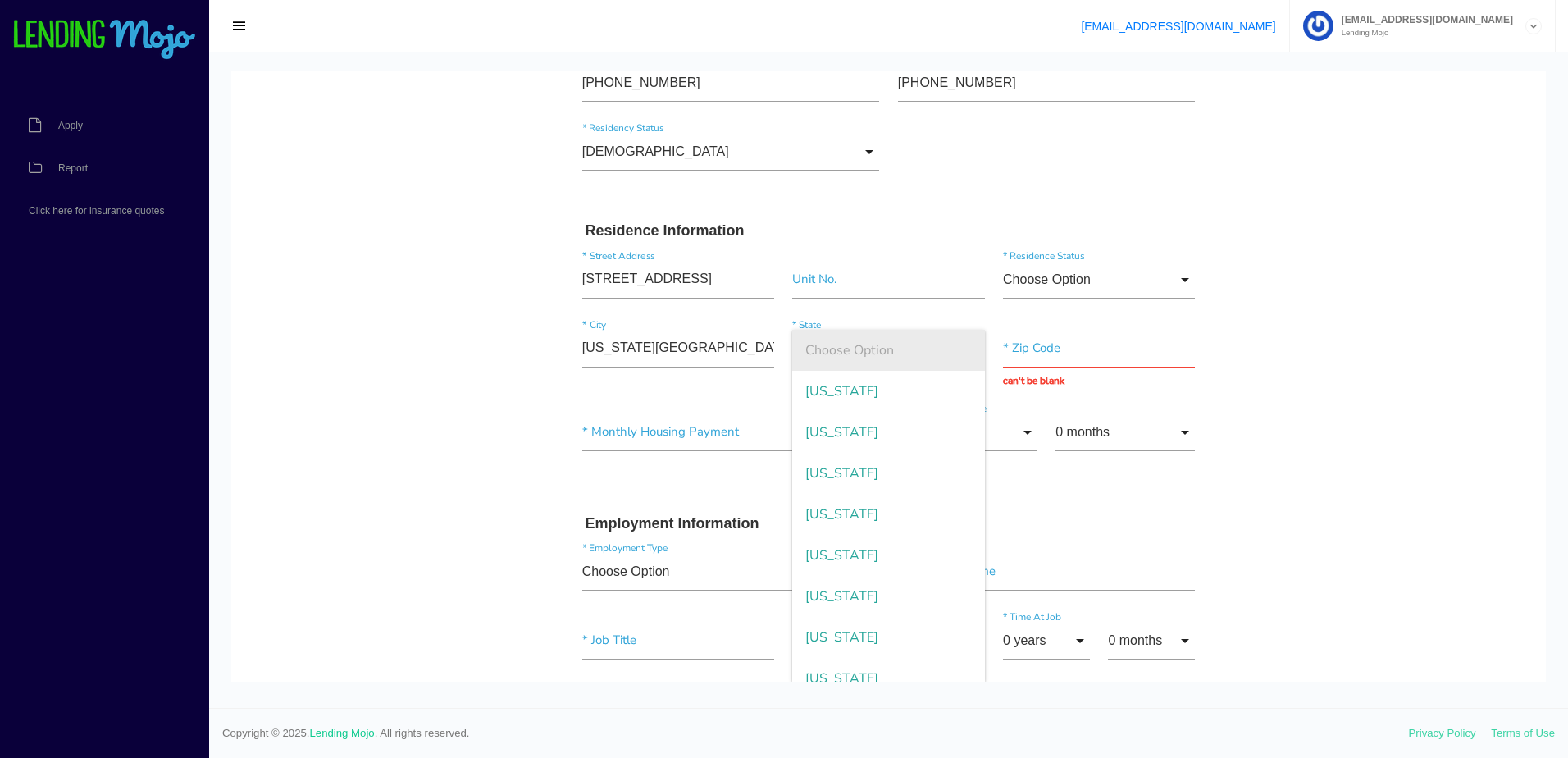
click at [866, 356] on span "Choose Option" at bounding box center [888, 350] width 192 height 41
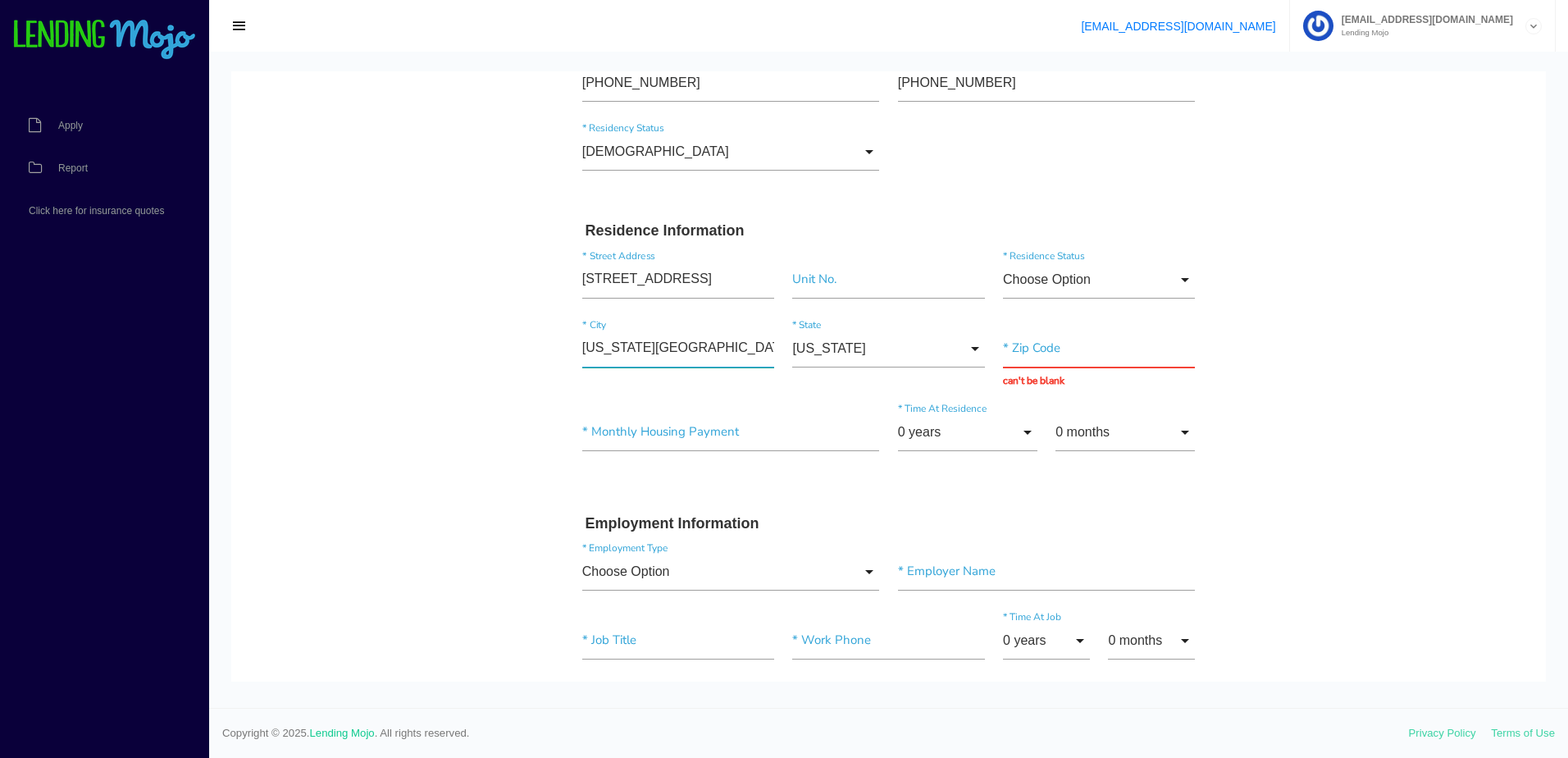
drag, startPoint x: 738, startPoint y: 344, endPoint x: 502, endPoint y: 344, distance: 236.0
click at [506, 344] on body "Quick, Secure Financing Personalized to You. YUAXANDER * First Name Middle Name…" at bounding box center [888, 660] width 1315 height 1835
click at [612, 360] on input"] "text" at bounding box center [678, 348] width 192 height 38
paste input"] "SAINT PETERS"
type input"] "SAINT PETERS"
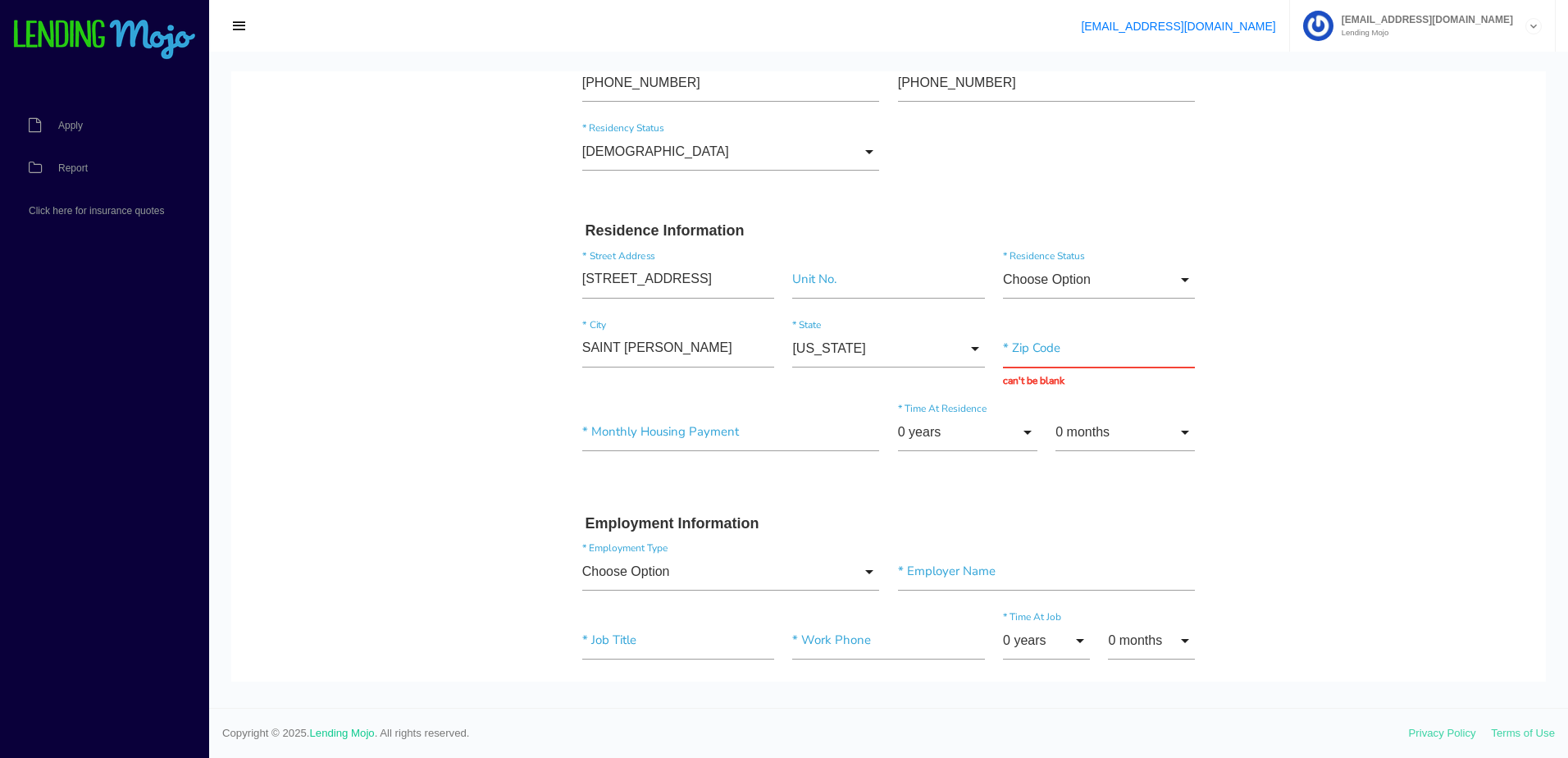
click at [502, 364] on body "Quick, Secure Financing Personalized to You. YUAXANDER * First Name Middle Name…" at bounding box center [888, 660] width 1315 height 1835
click at [870, 347] on input "New Jersey" at bounding box center [888, 348] width 192 height 38
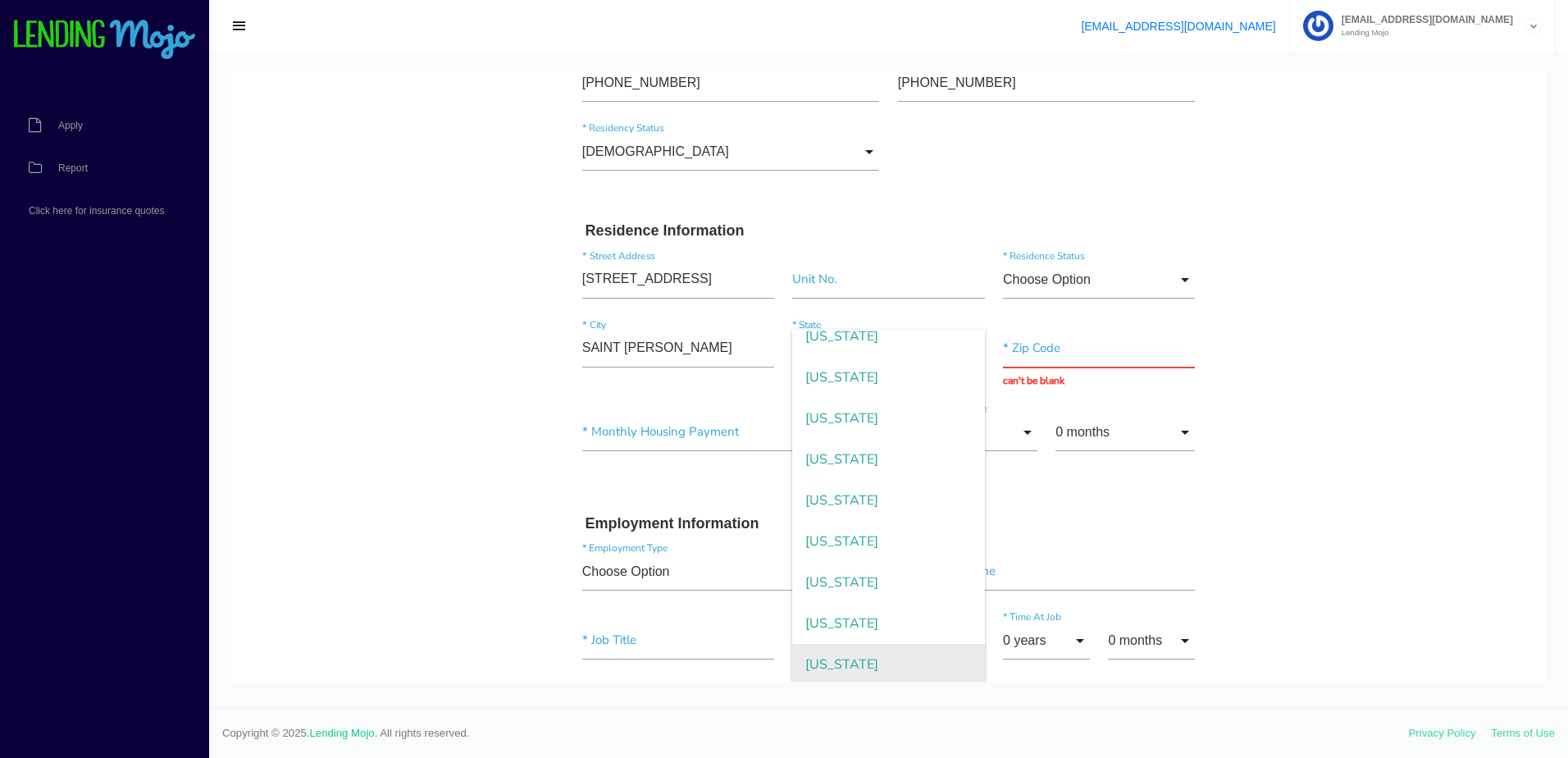
scroll to position [820, 0]
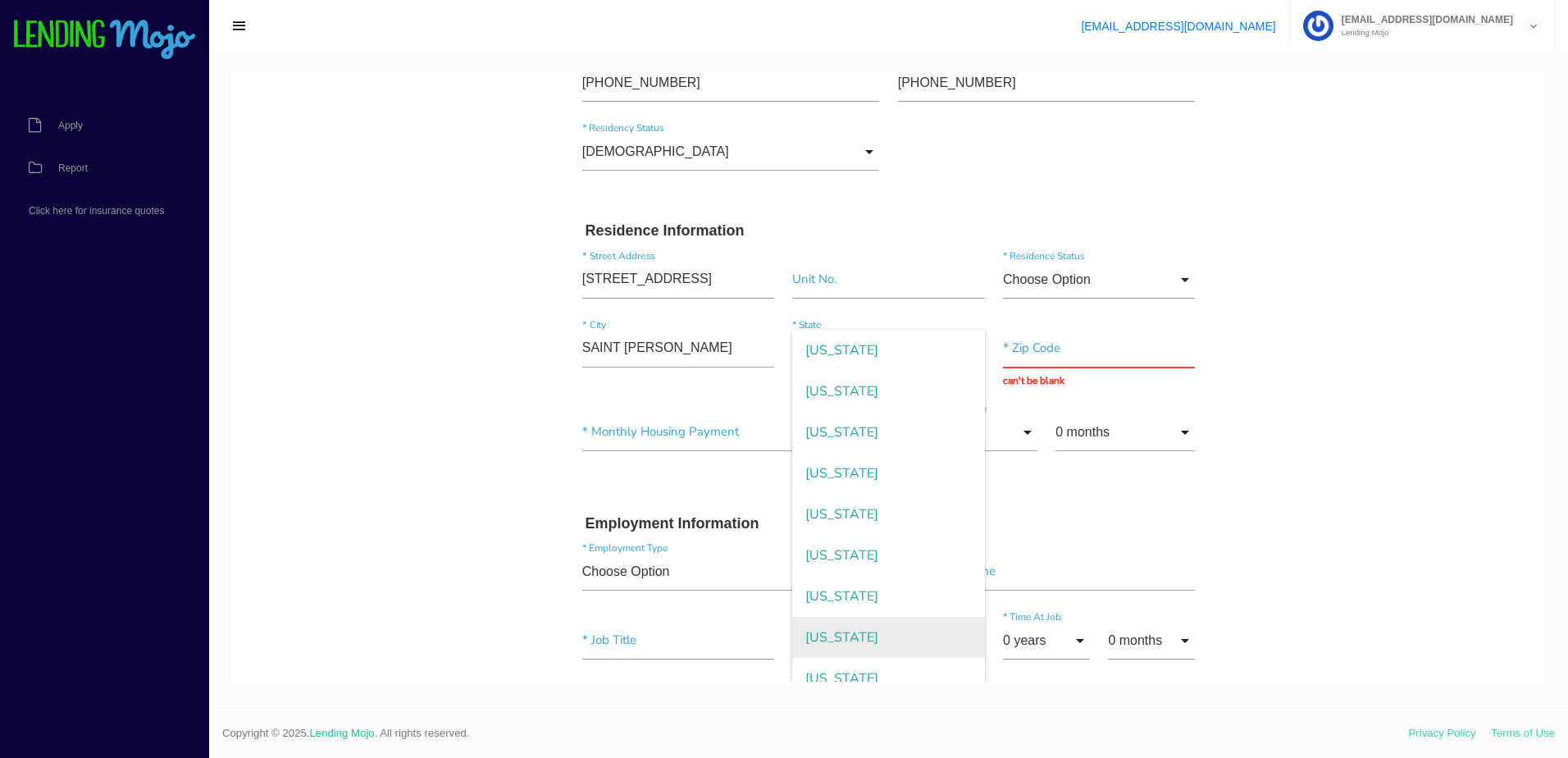
click at [843, 639] on span "Montana" at bounding box center [888, 638] width 192 height 41
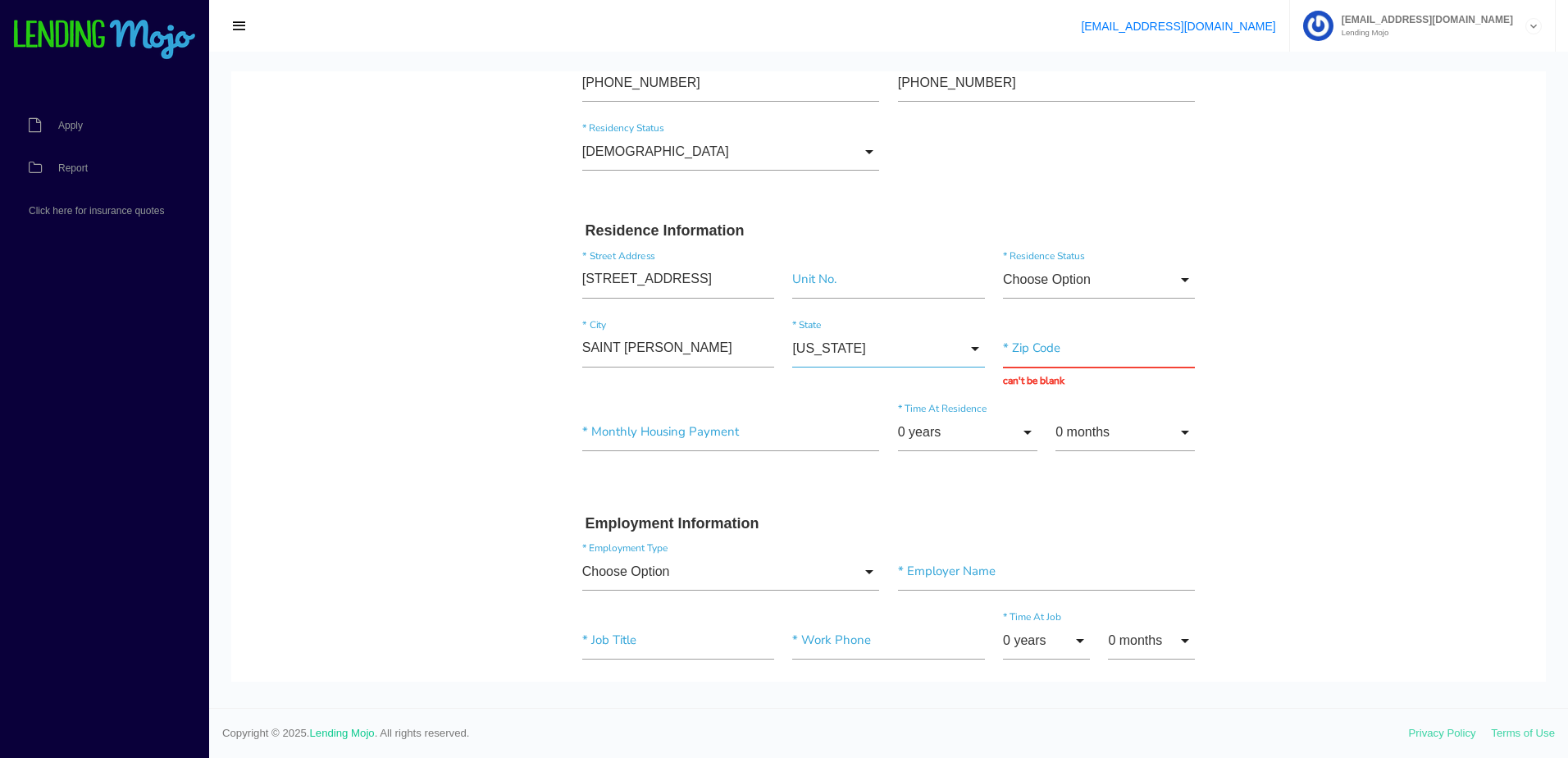
click at [857, 336] on input "Montana" at bounding box center [888, 348] width 192 height 38
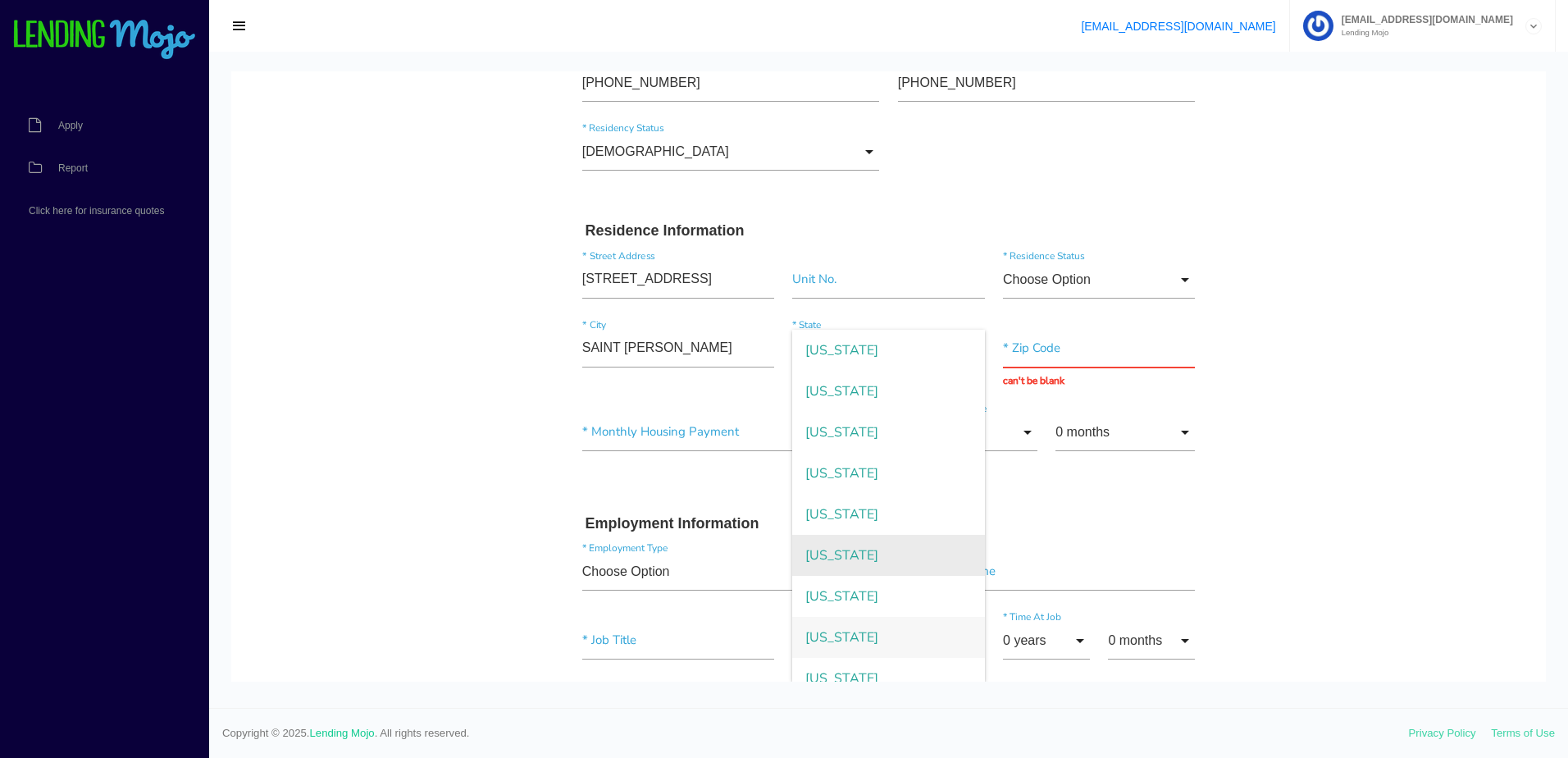
click at [882, 551] on span "Missouri" at bounding box center [888, 555] width 192 height 41
type input "Missouri"
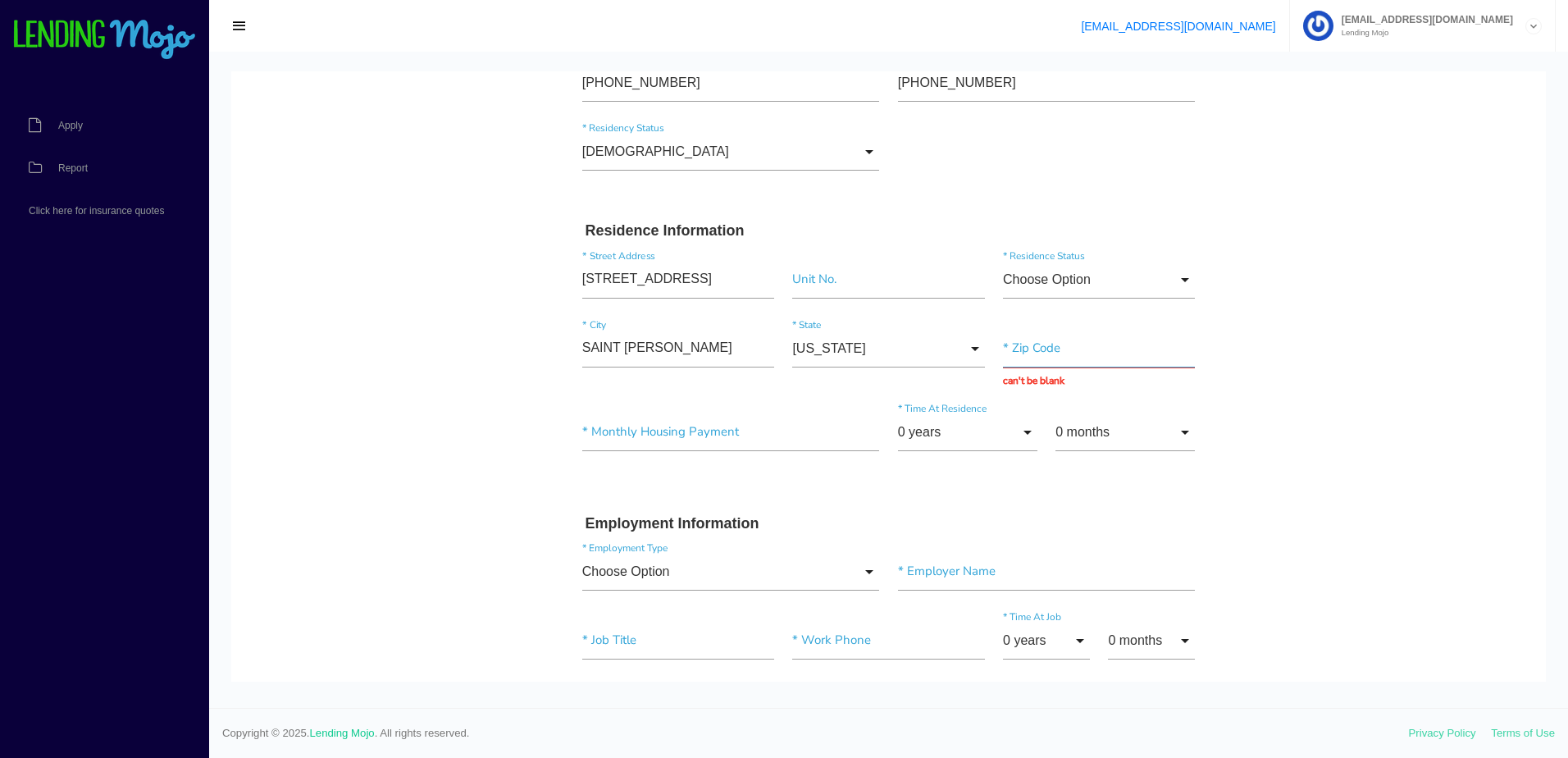
click at [1068, 360] on input "text" at bounding box center [1099, 348] width 192 height 38
paste input "63376"
type input "63376"
click at [1243, 434] on body "Quick, Secure Financing Personalized to You. YUAXANDER * First Name Middle Name…" at bounding box center [888, 660] width 1315 height 1835
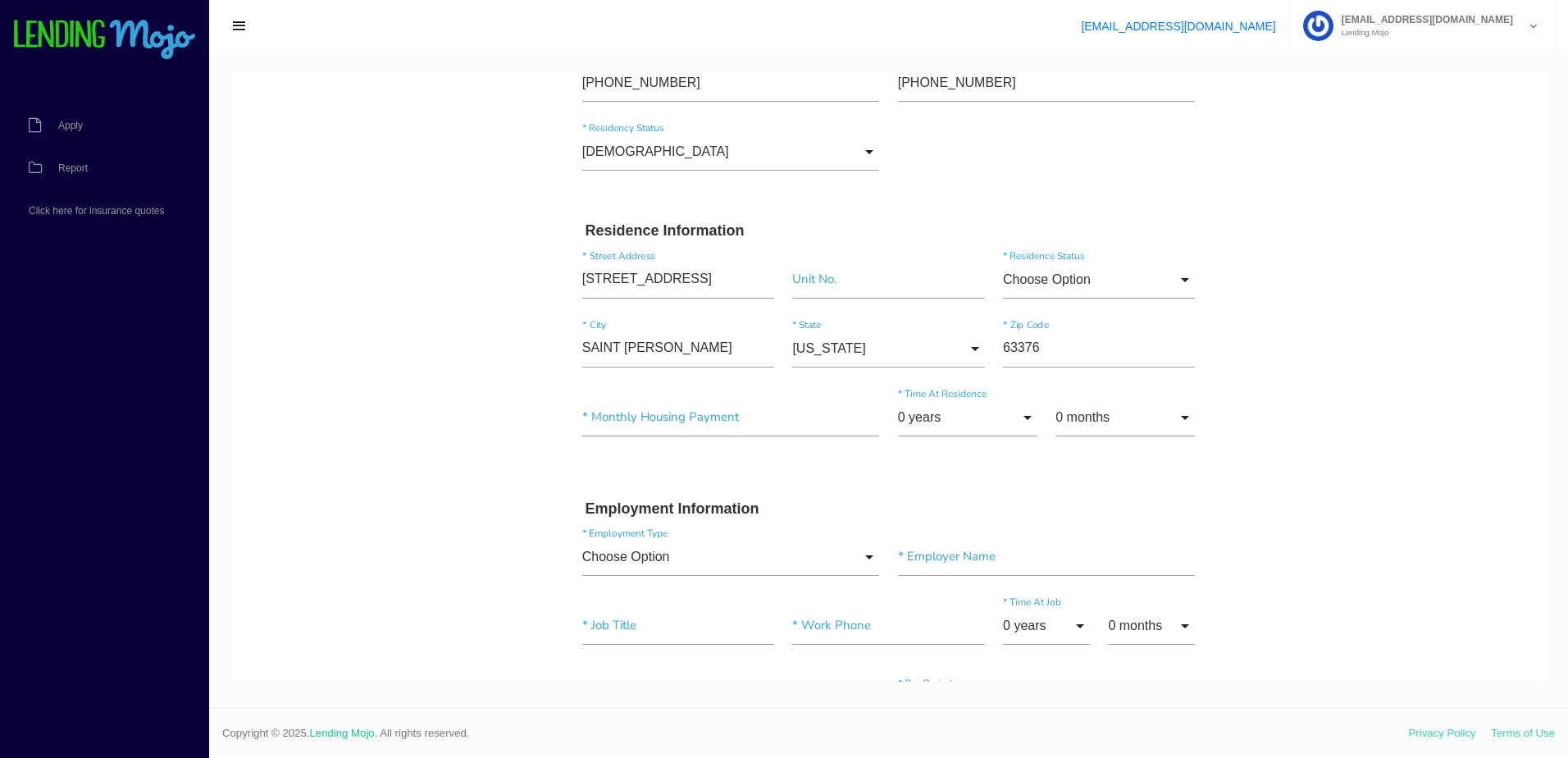
click at [776, 436] on div "* Monthly Housing Payment" at bounding box center [731, 420] width 316 height 44
click at [780, 420] on input"] "text" at bounding box center [730, 418] width 297 height 38
click at [996, 416] on input "0 years" at bounding box center [967, 418] width 139 height 38
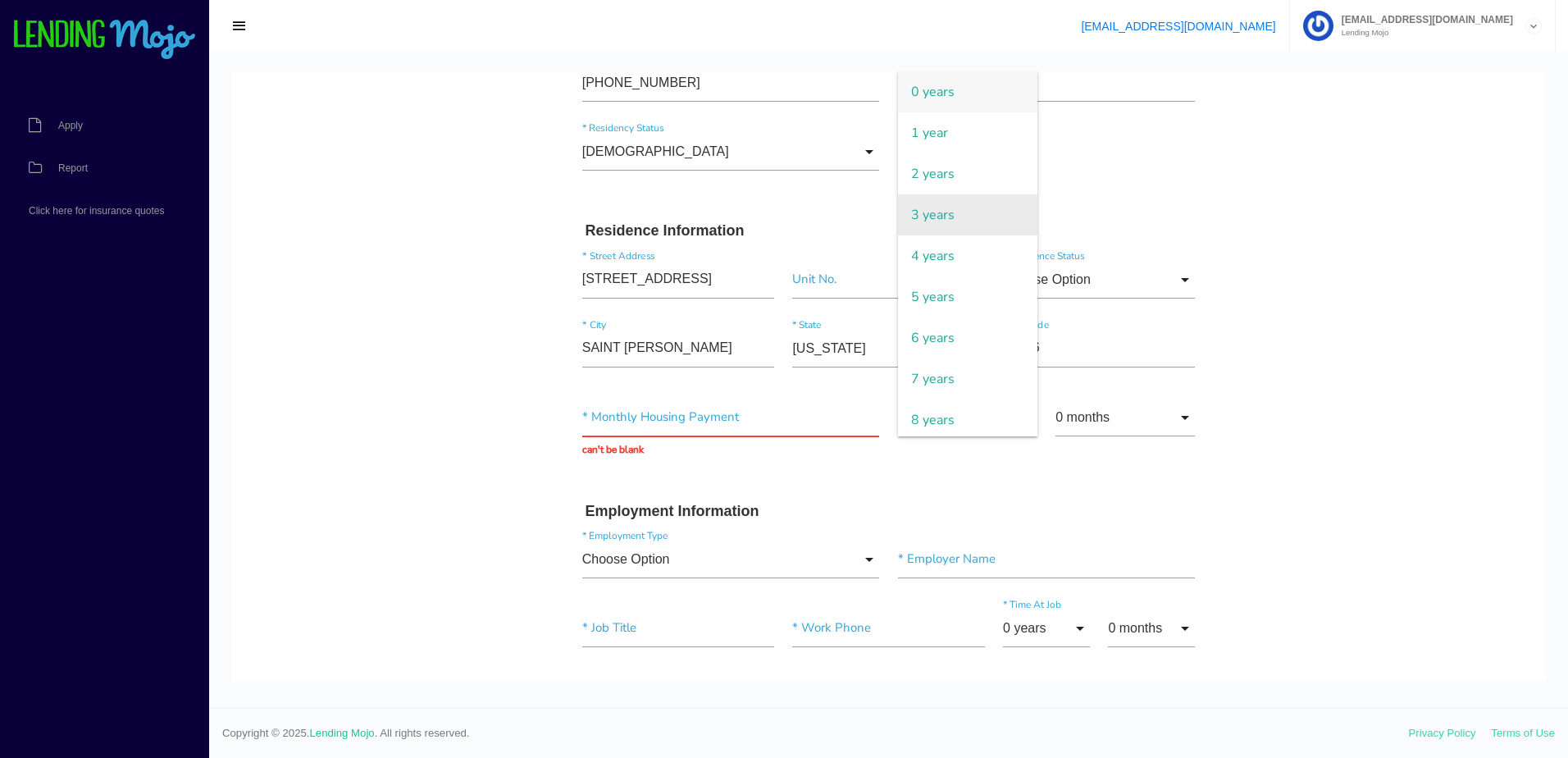
click at [948, 209] on span "3 years" at bounding box center [967, 215] width 139 height 41
type input "3 years"
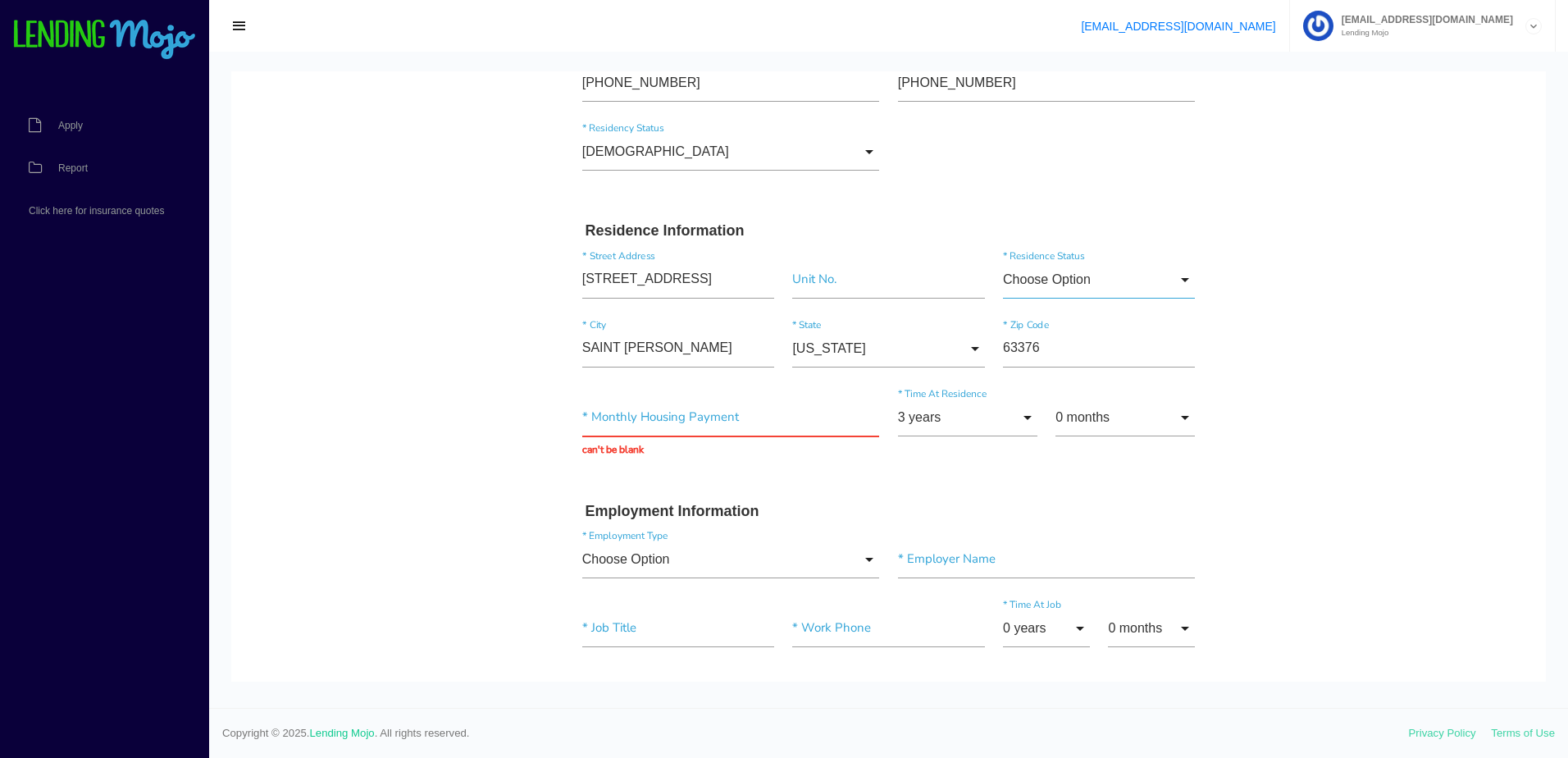
click at [1127, 277] on input "Choose Option" at bounding box center [1099, 279] width 192 height 38
click at [1056, 457] on span "Other" at bounding box center [1099, 445] width 192 height 41
type input "Other"
click at [1159, 286] on input "Other" at bounding box center [1099, 279] width 192 height 38
click at [1291, 328] on body "Quick, Secure Financing Personalized to You. YUAXANDER * First Name Middle Name…" at bounding box center [888, 655] width 1315 height 1823
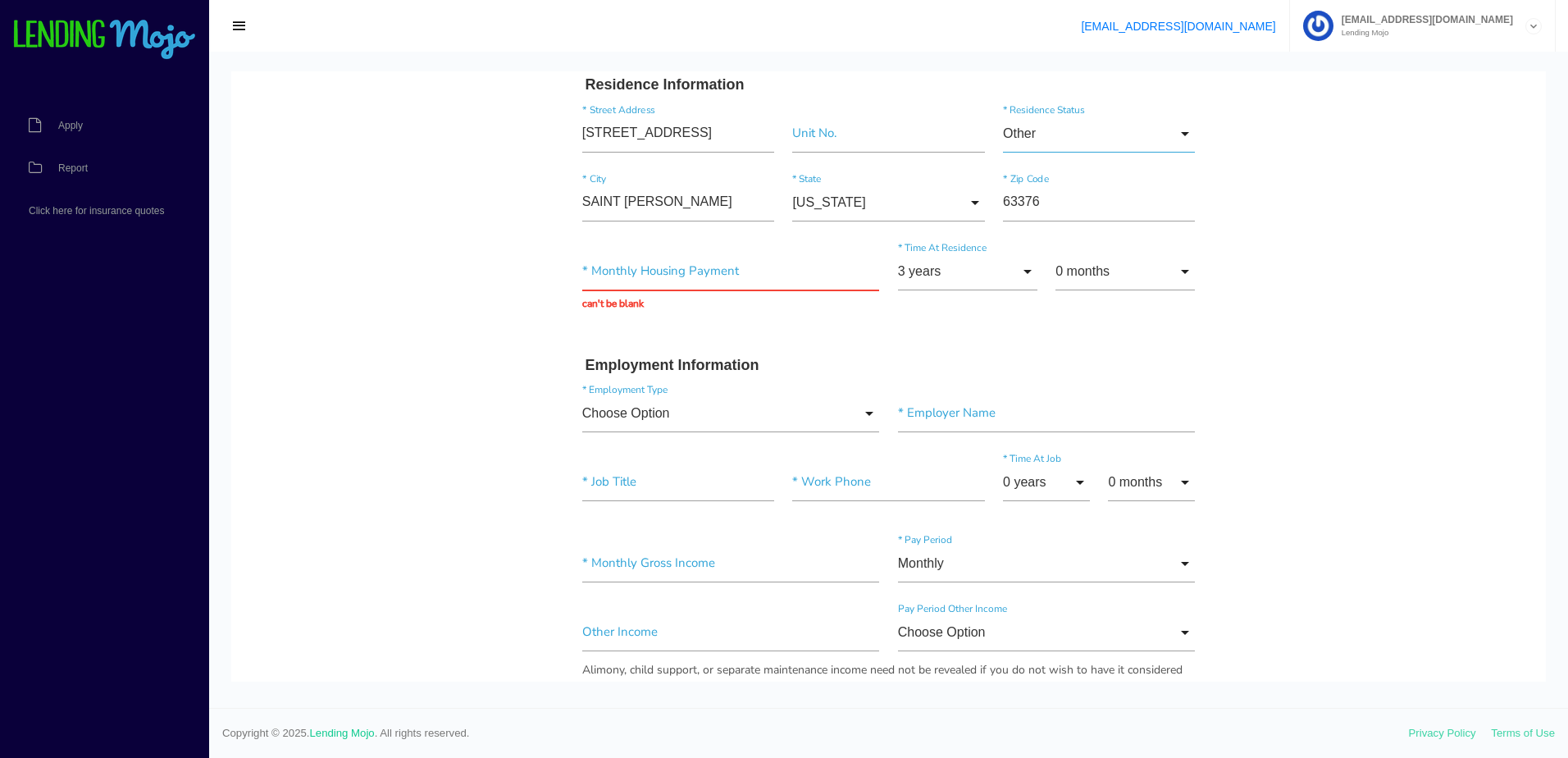
scroll to position [492, 0]
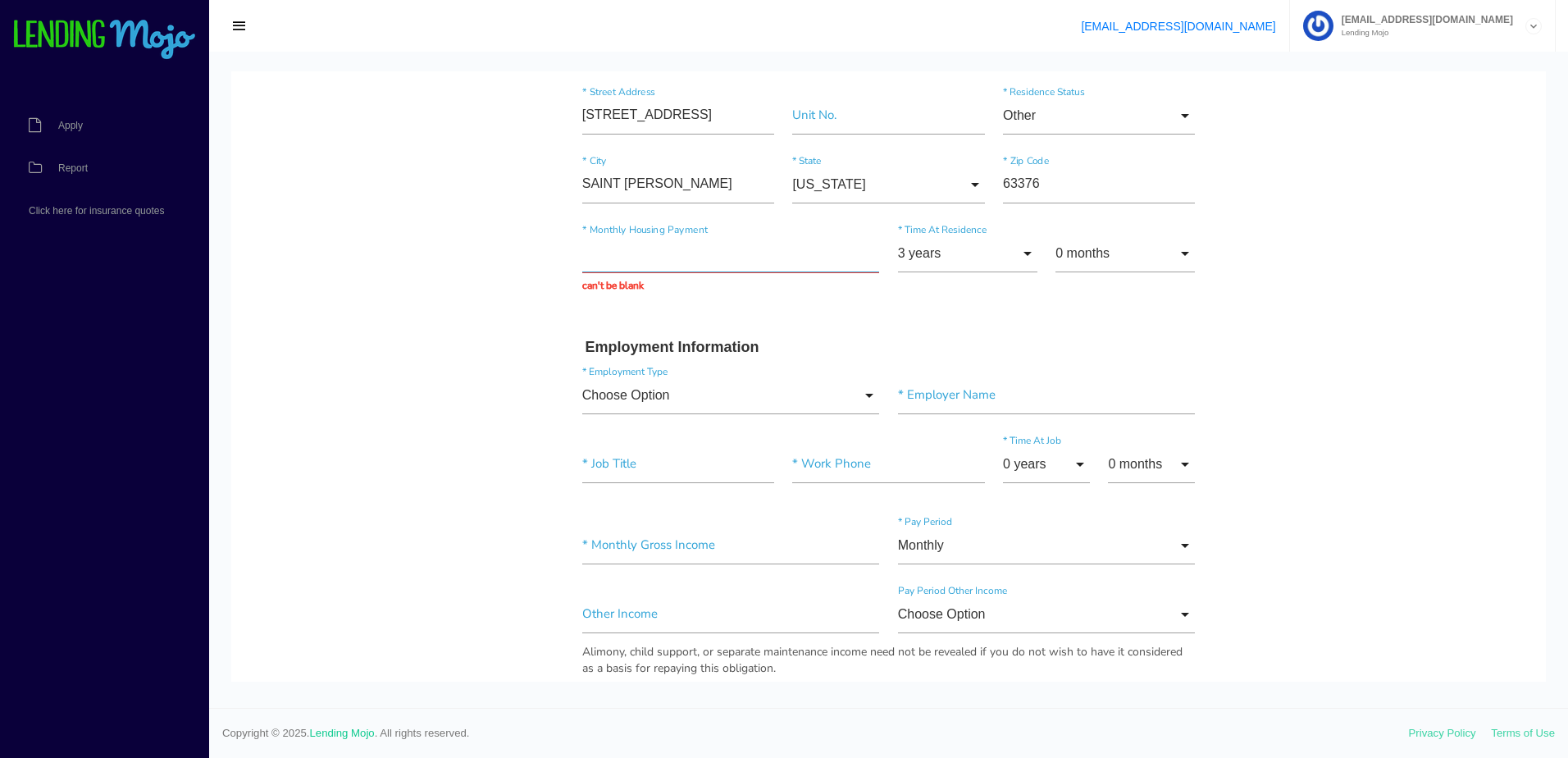
click at [732, 260] on input "text" at bounding box center [730, 253] width 297 height 38
click at [467, 287] on body "Quick, Secure Financing Personalized to You. YUAXANDER * First Name Middle Name…" at bounding box center [888, 491] width 1315 height 1823
click at [674, 260] on input "text" at bounding box center [730, 253] width 297 height 38
type input "$1.00"
click at [369, 343] on body "Quick, Secure Financing Personalized to You. YUAXANDER * First Name Middle Name…" at bounding box center [888, 491] width 1315 height 1823
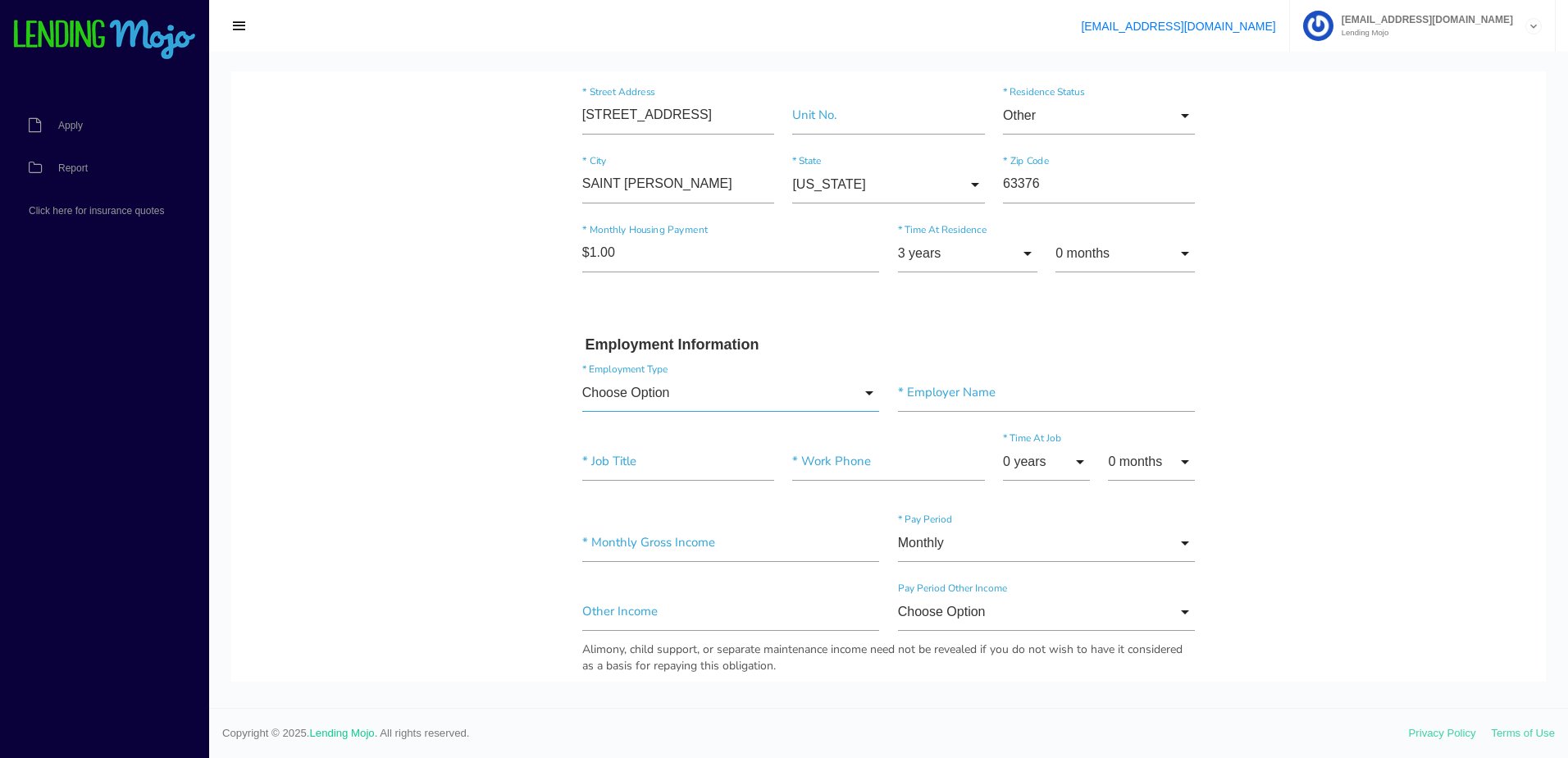
click at [771, 398] on input "Choose Option" at bounding box center [730, 392] width 297 height 38
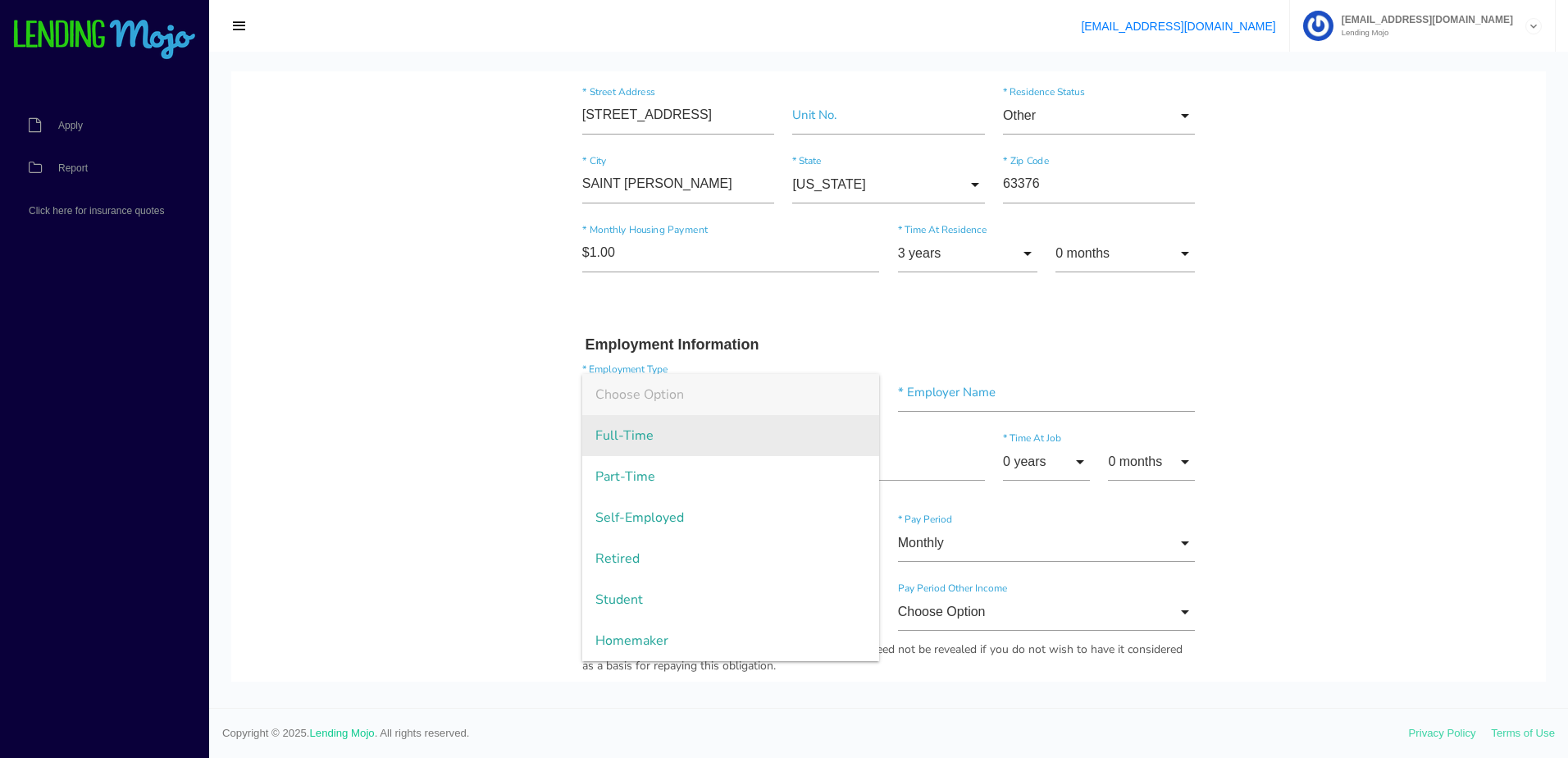
click at [663, 436] on span "Full-Time" at bounding box center [730, 436] width 297 height 41
type input "Full-Time"
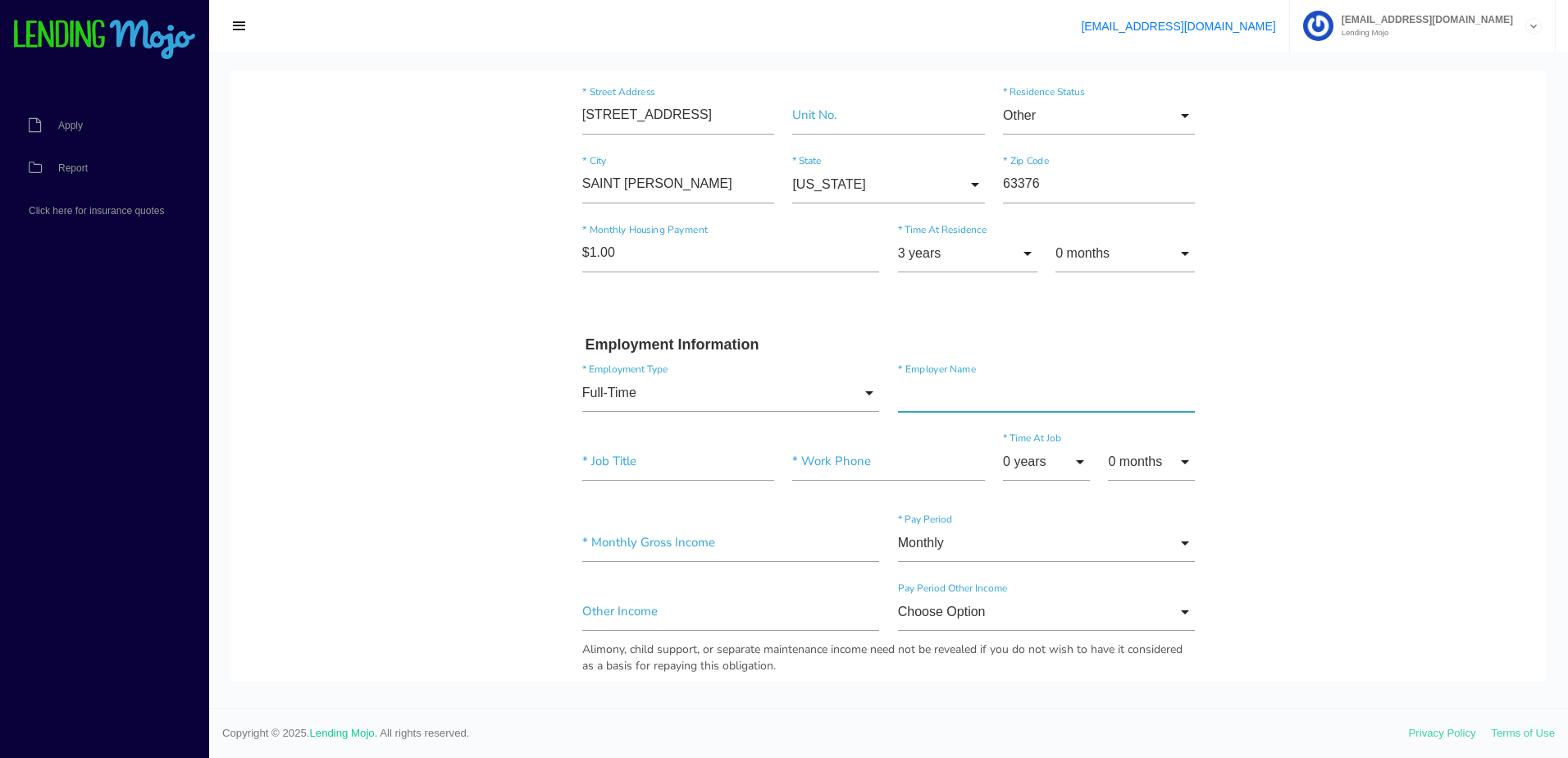
click at [1017, 397] on input"] "text" at bounding box center [1046, 392] width 297 height 38
paste input"] "PROGRESSIVE BALLOON AND GIFTS"
type input"] "PROGRESSIVE BALLOON AND GIFTS"
click at [651, 456] on input"] "text" at bounding box center [678, 462] width 192 height 38
paste input"] "CUSTOMER SERVICE"
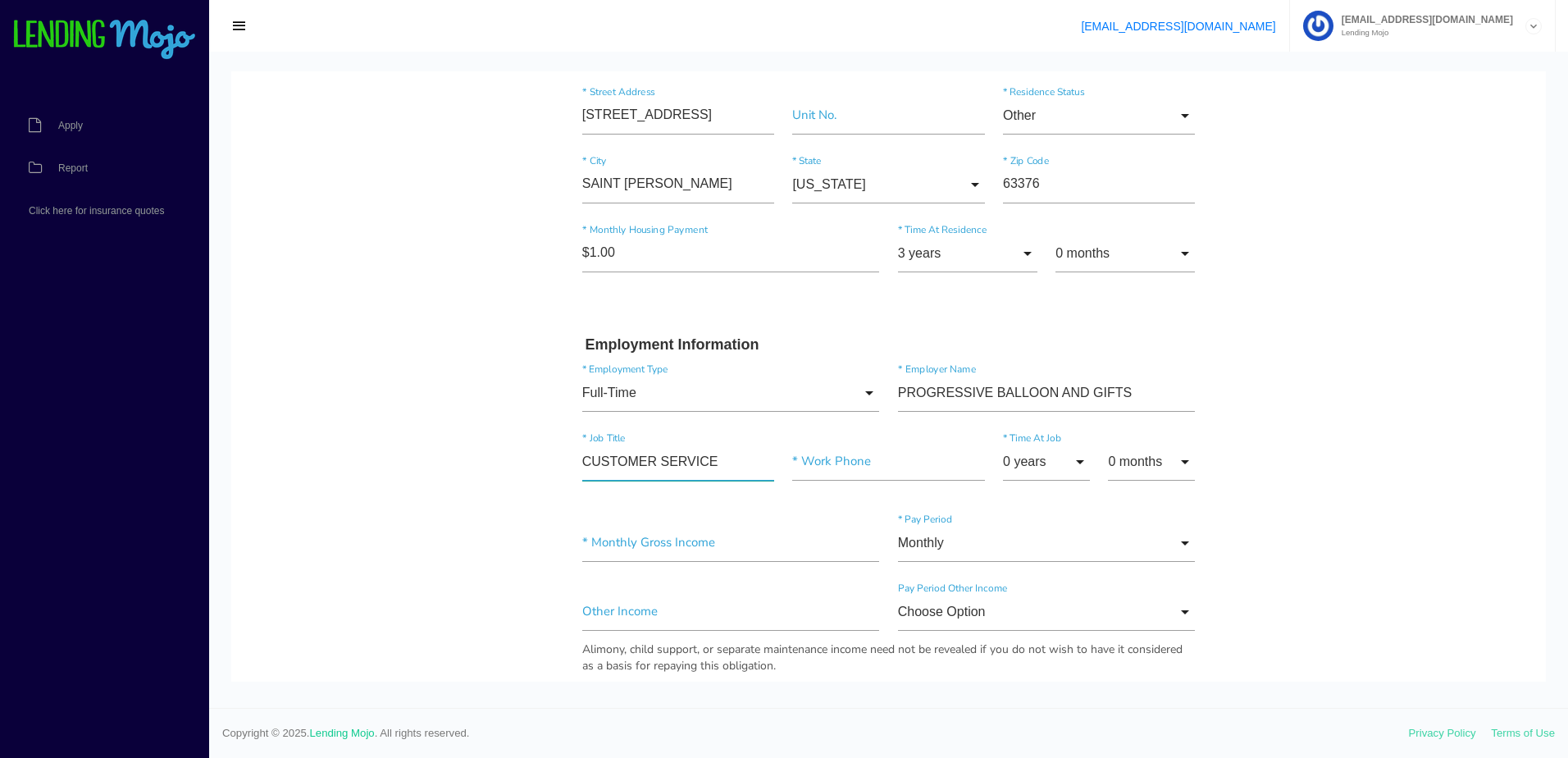
type input"] "CUSTOMER SERVICE"
click at [854, 469] on input"] "text" at bounding box center [888, 462] width 192 height 38
paste input"] "(636) 240-0444"
type input"] "(636) 240-0444"
click at [1049, 463] on input "0 years" at bounding box center [1046, 462] width 87 height 38
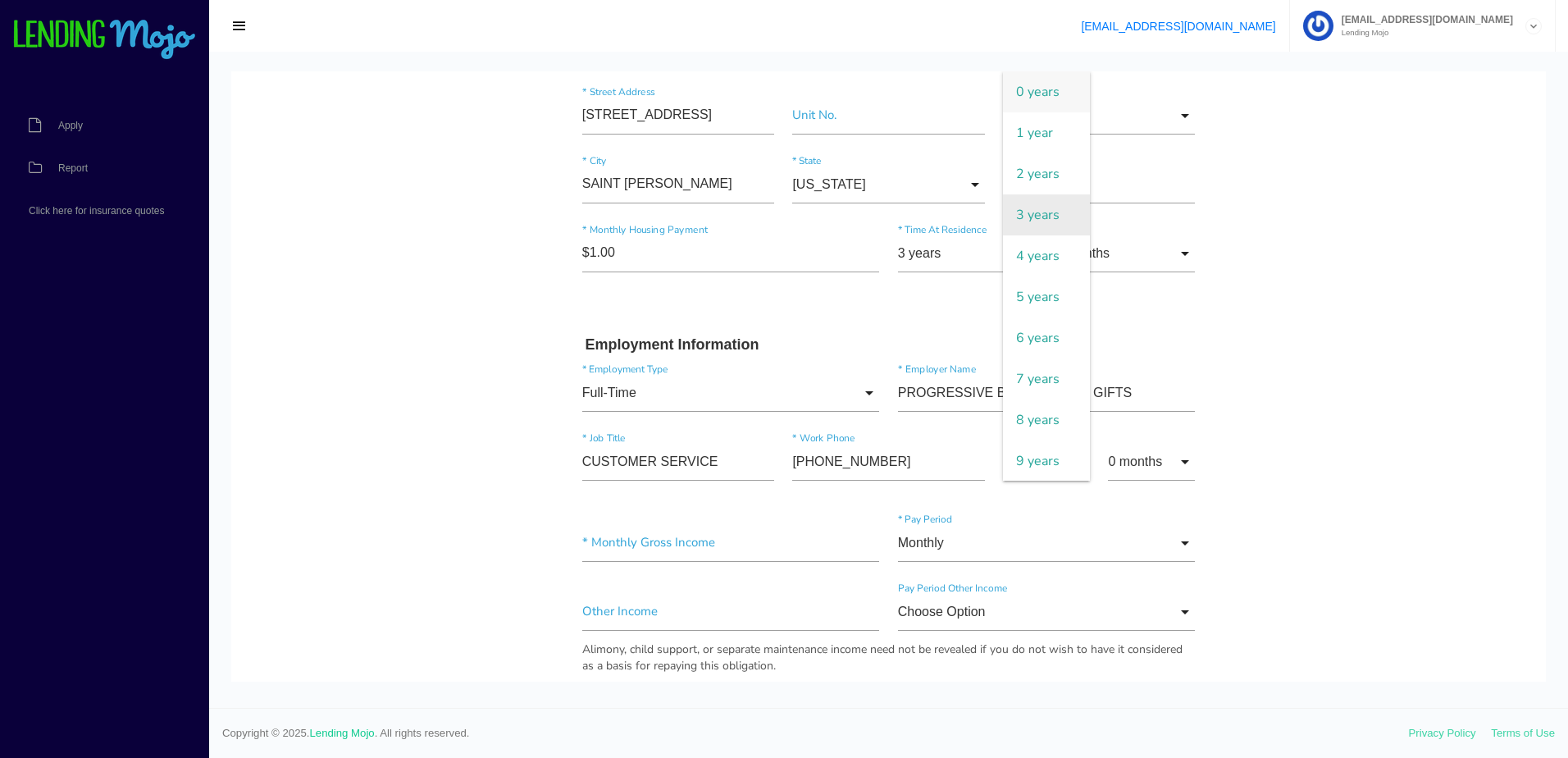
click at [1043, 219] on span "3 years" at bounding box center [1046, 215] width 87 height 41
type input "3 years"
click at [1138, 469] on input "0 months" at bounding box center [1151, 462] width 87 height 38
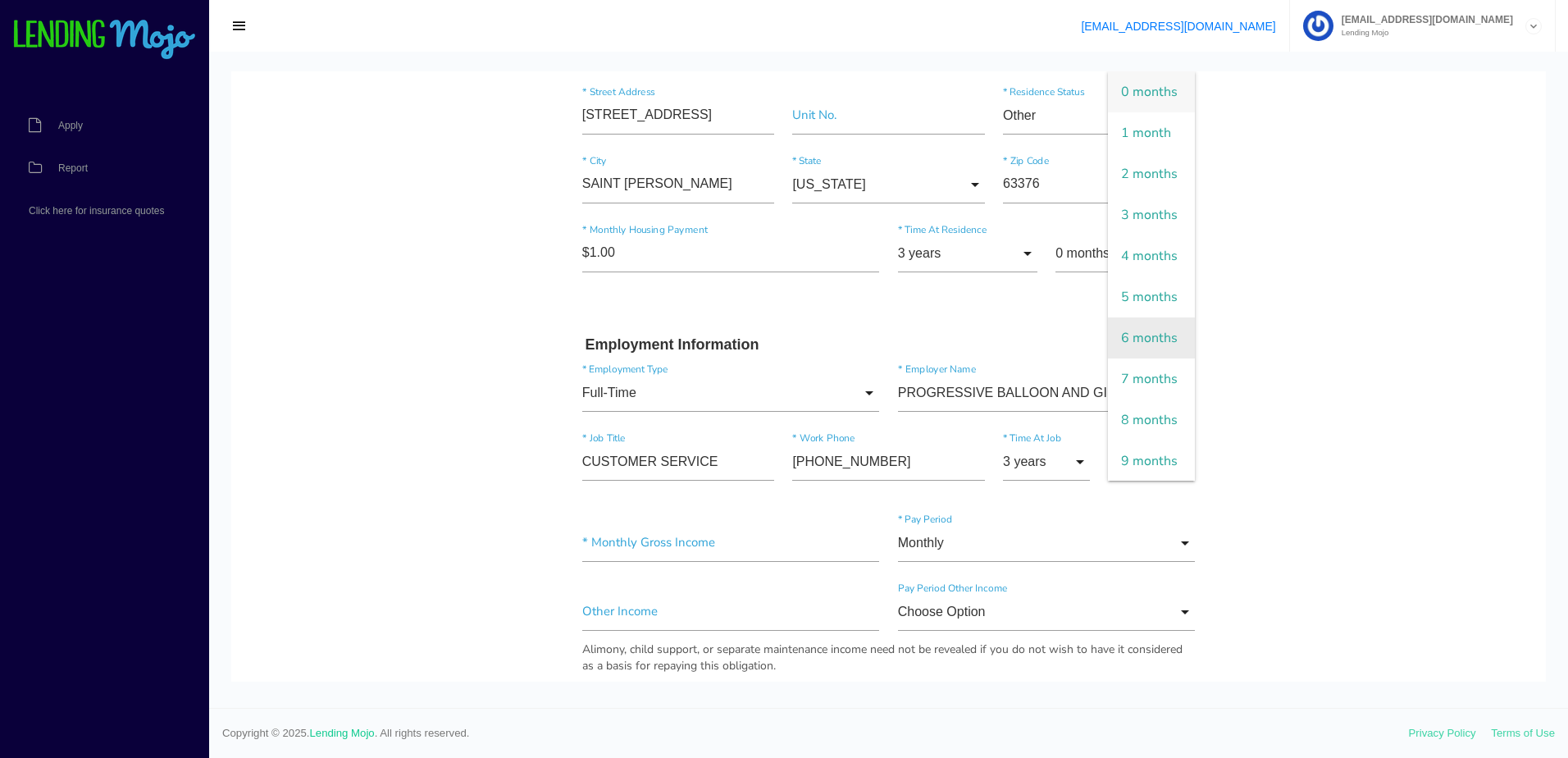
click at [1137, 358] on span "6 months" at bounding box center [1151, 338] width 87 height 41
type input "6 months"
click at [410, 533] on body "Quick, Secure Financing Personalized to You. YUAXANDER * First Name Middle Name…" at bounding box center [888, 489] width 1315 height 1820
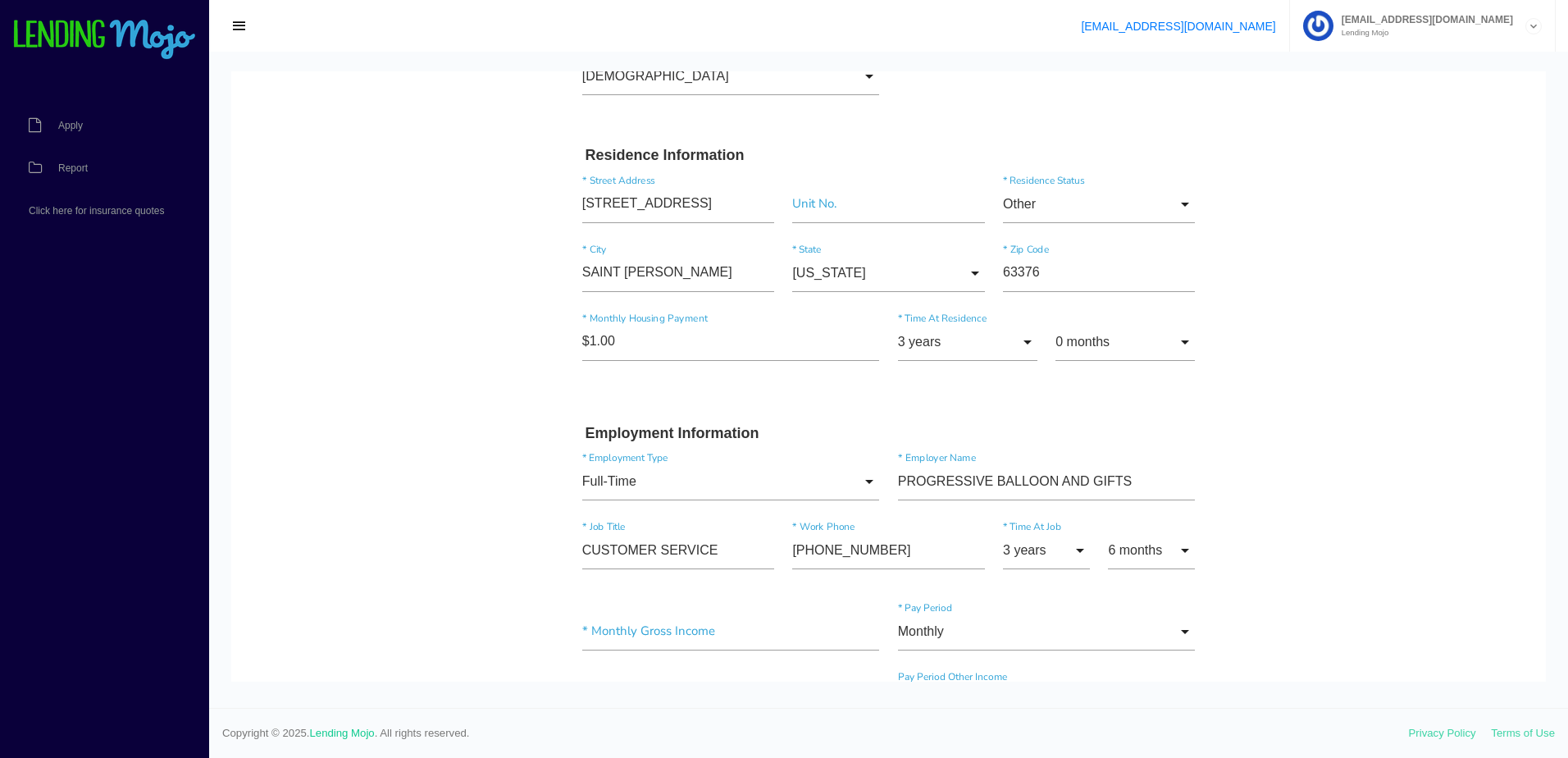
scroll to position [328, 0]
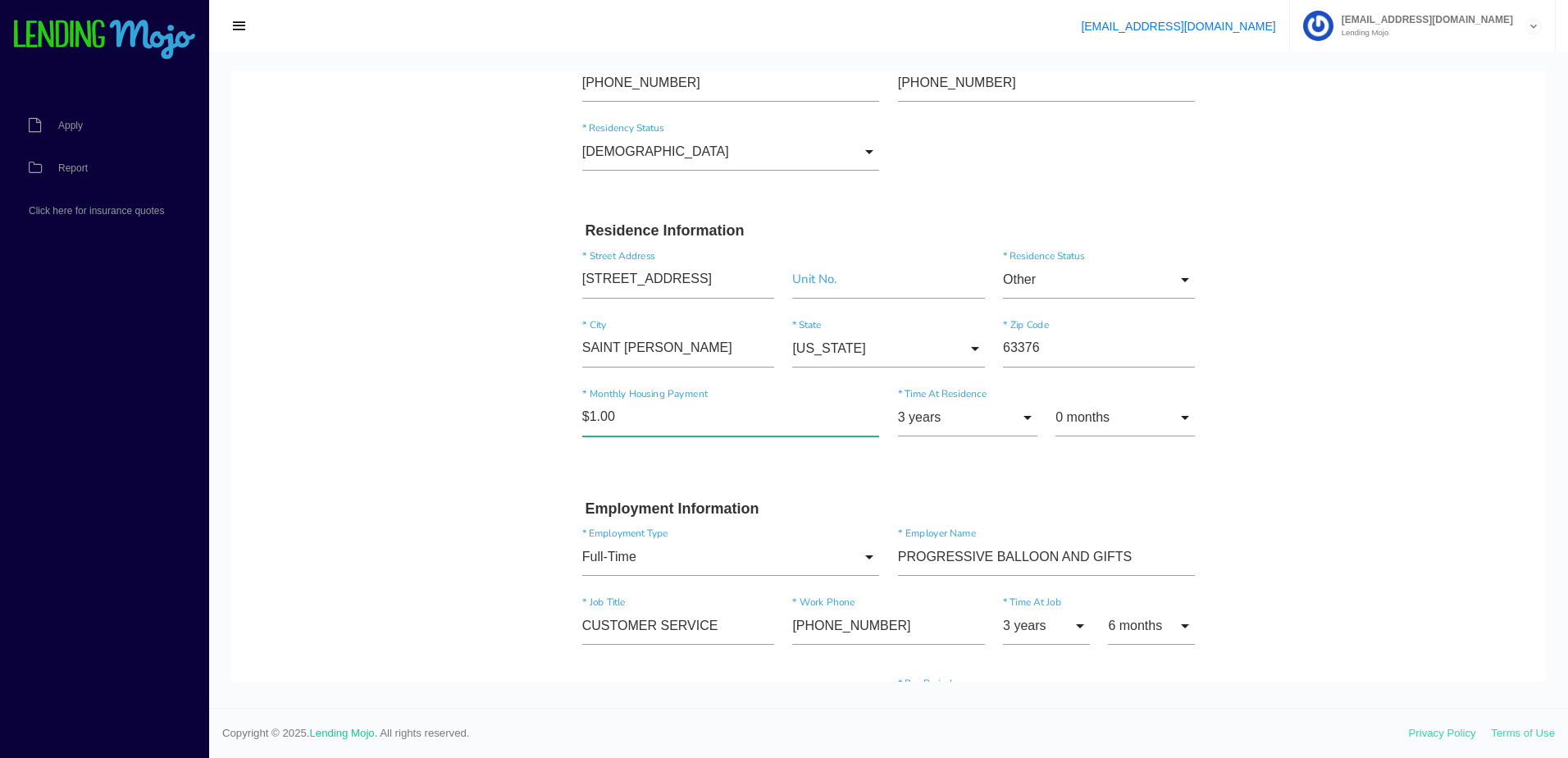
click at [649, 427] on input"] "$1.00" at bounding box center [730, 418] width 297 height 38
click at [1170, 286] on input "Other" at bounding box center [1099, 279] width 192 height 38
click at [1290, 401] on body "Quick, Secure Financing Personalized to You. YUAXANDER * First Name Middle Name…" at bounding box center [888, 653] width 1315 height 1820
drag, startPoint x: 628, startPoint y: 413, endPoint x: 489, endPoint y: 416, distance: 139.0
click at [494, 416] on body "Quick, Secure Financing Personalized to You. YUAXANDER * First Name Middle Name…" at bounding box center [888, 653] width 1315 height 1820
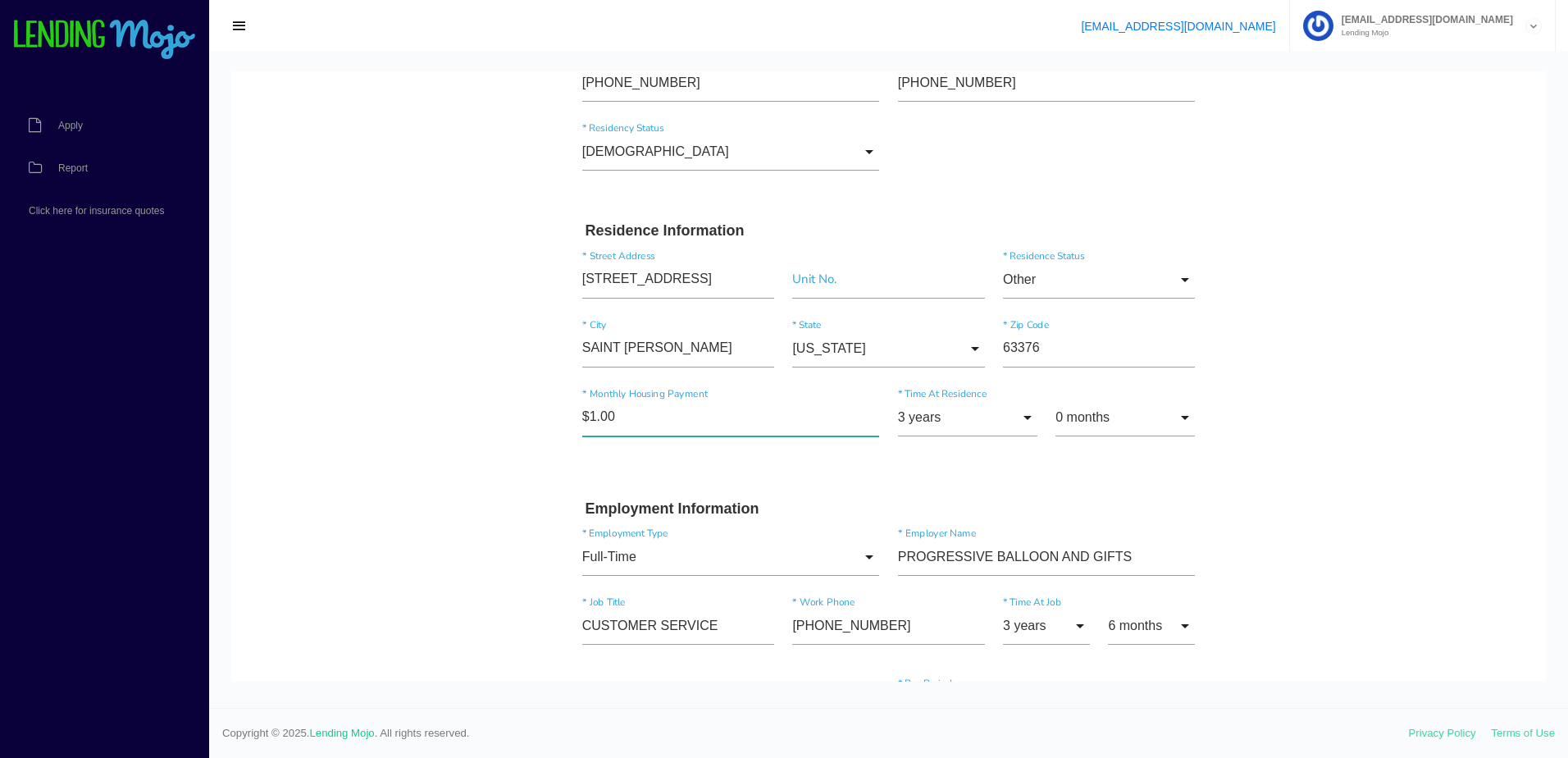
type input"] "$0.00"
click at [457, 401] on body "Quick, Secure Financing Personalized to You. YUAXANDER * First Name Middle Name…" at bounding box center [888, 653] width 1315 height 1820
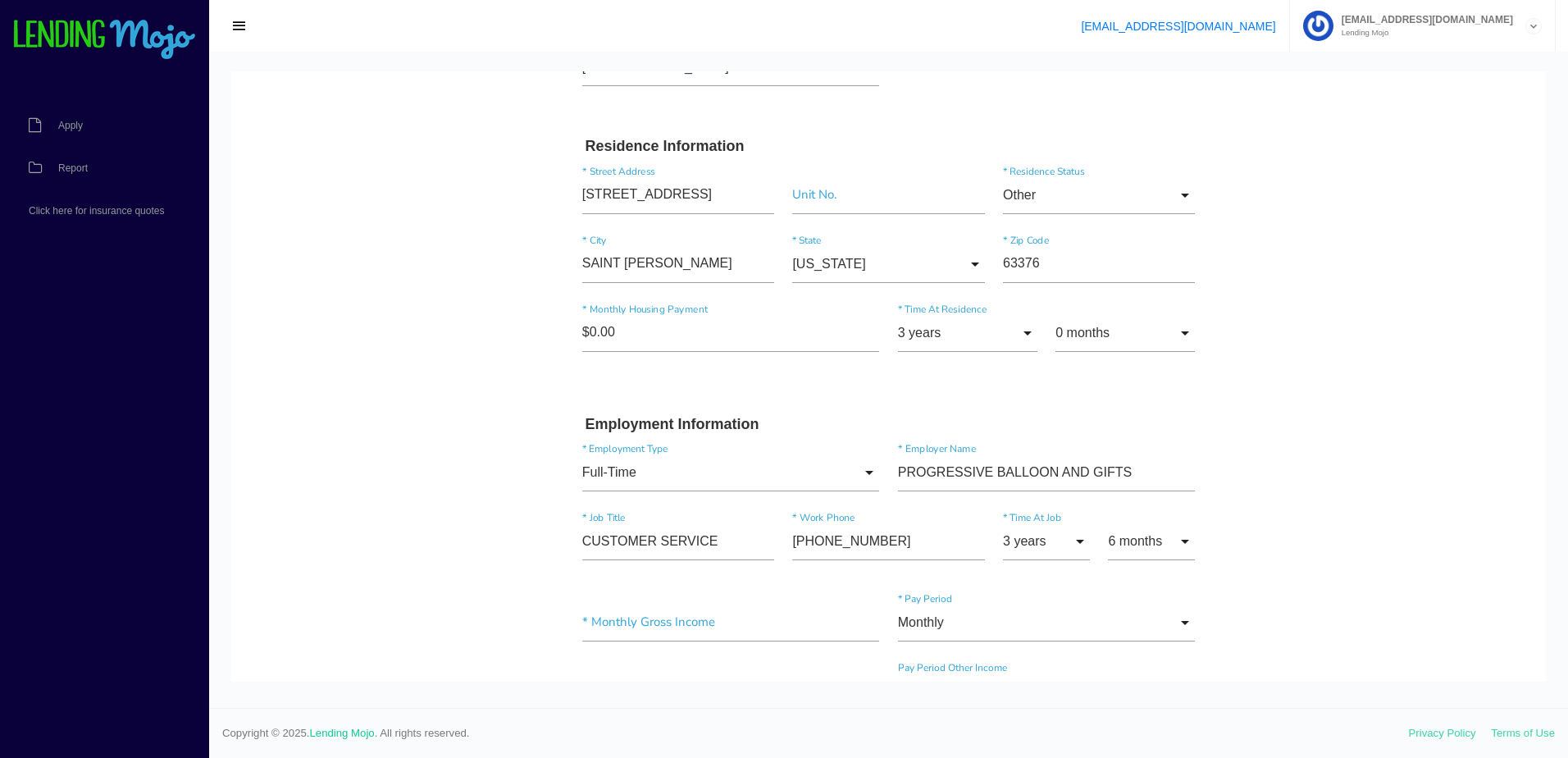
scroll to position [492, 0]
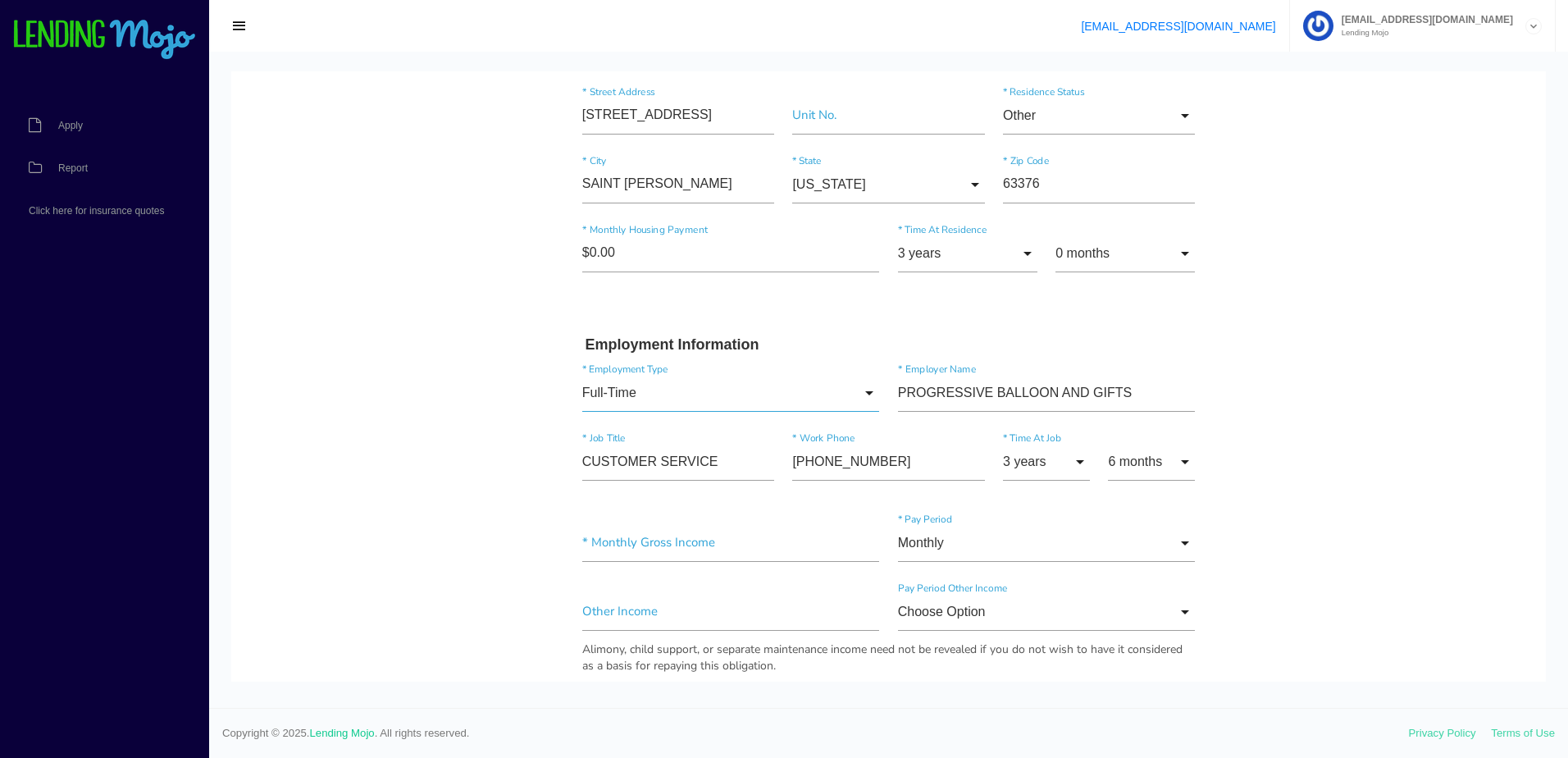
click at [761, 411] on input "Full-Time" at bounding box center [730, 392] width 297 height 38
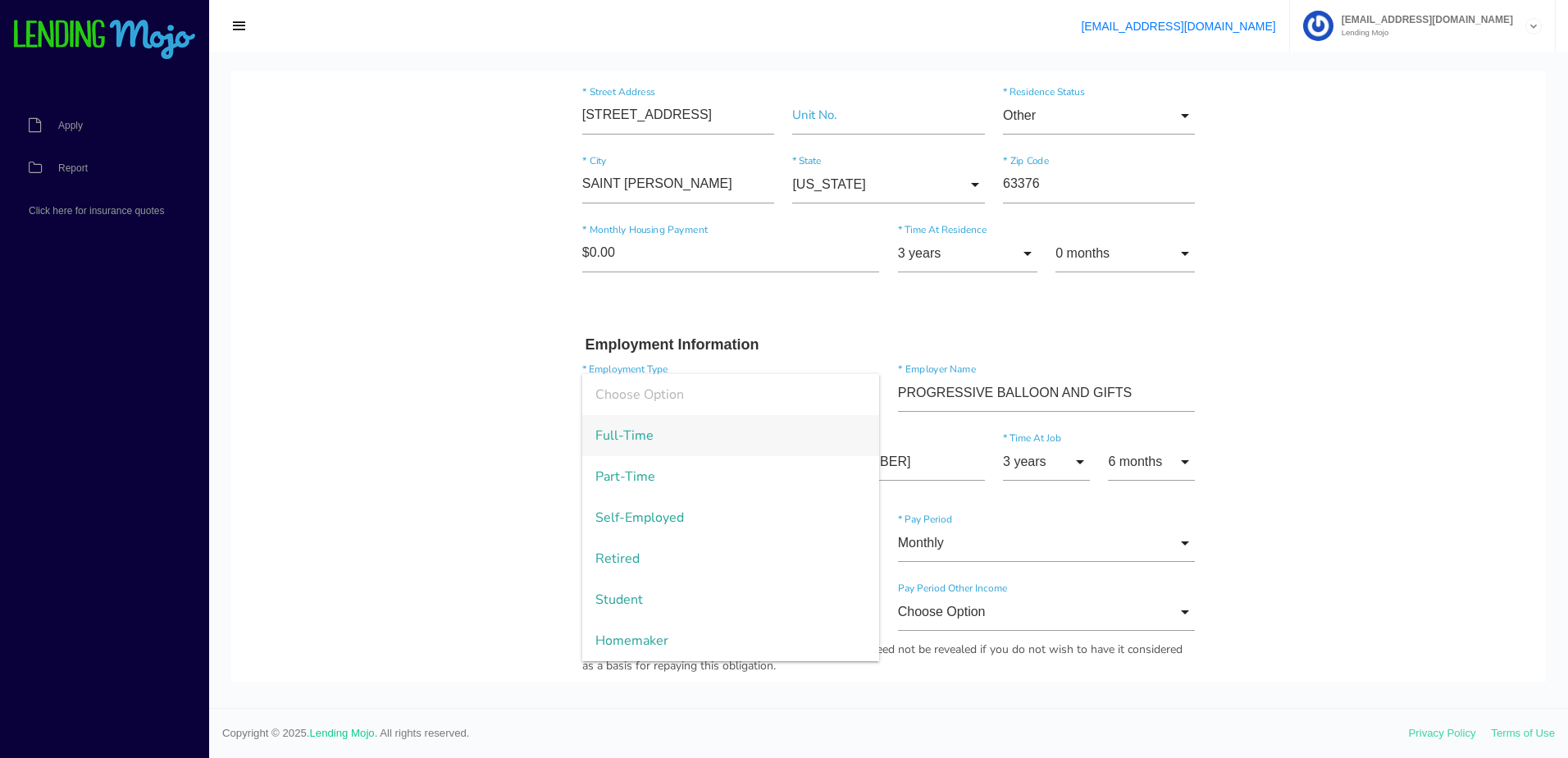
click at [449, 438] on body "Quick, Secure Financing Personalized to You. YUAXANDER * First Name Middle Name…" at bounding box center [888, 489] width 1315 height 1820
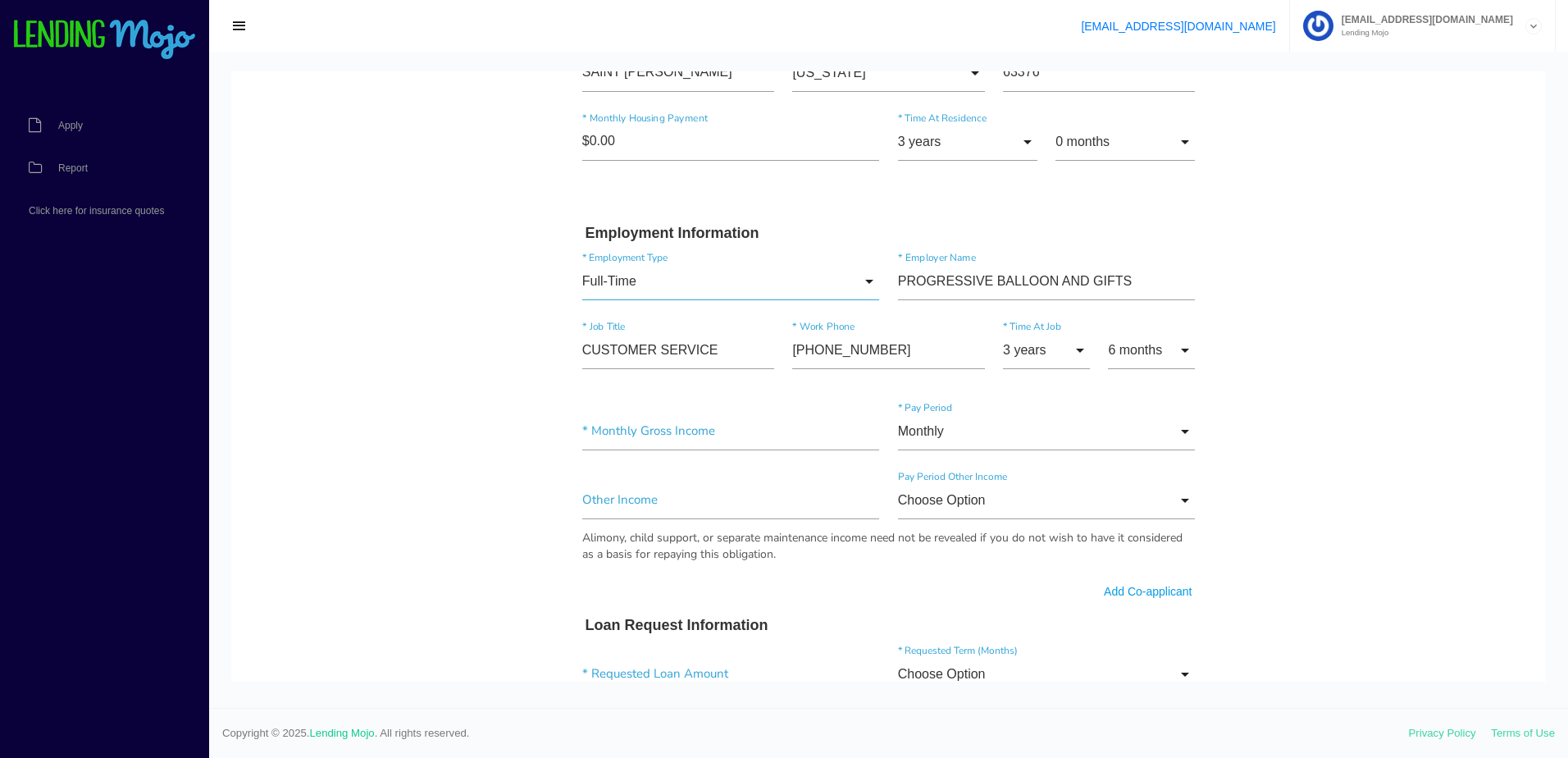
scroll to position [656, 0]
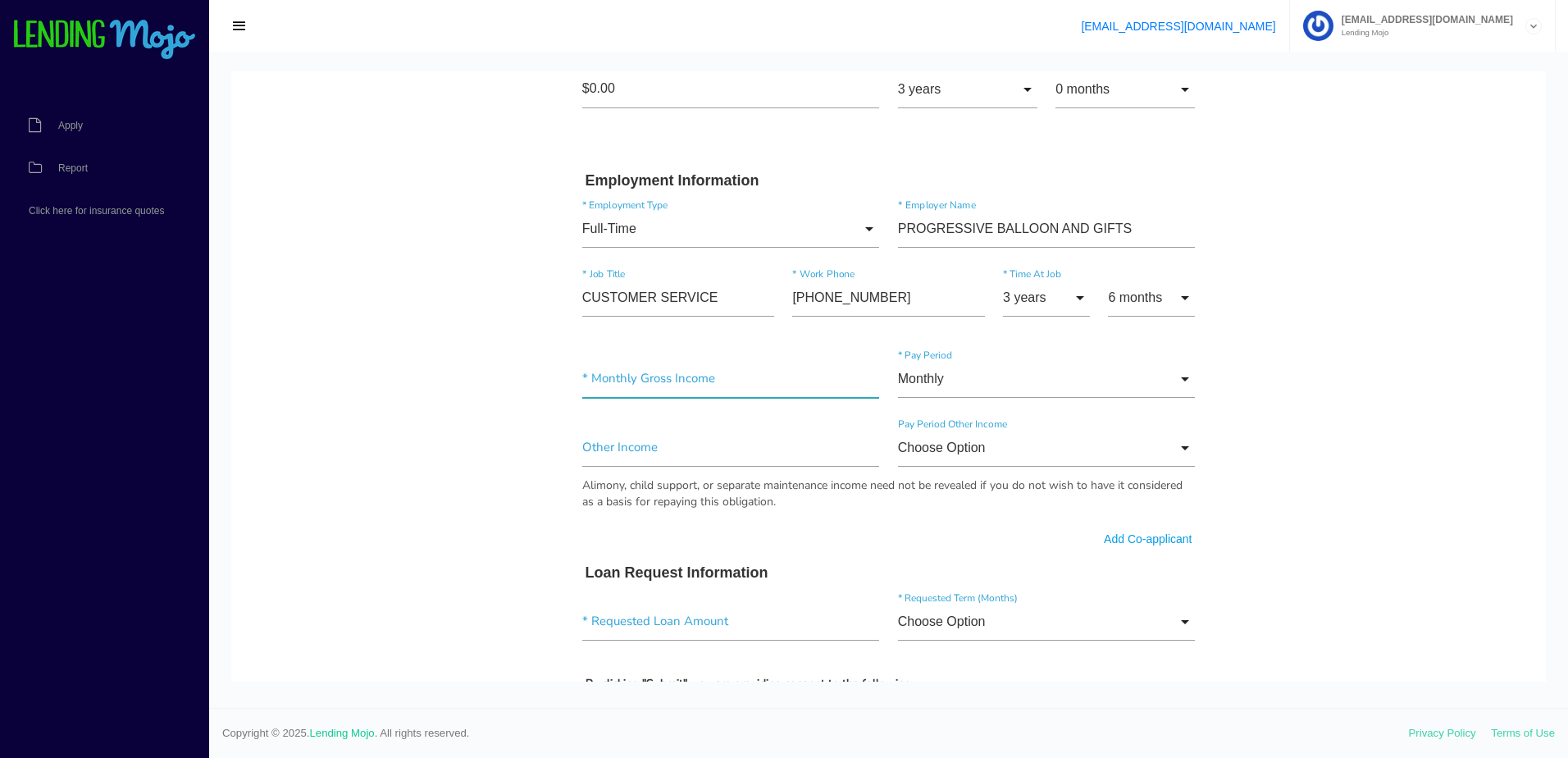
click at [632, 375] on input"] "text" at bounding box center [730, 379] width 297 height 38
paste input"] "$3,700.00"
type input"] "$3,700.00"
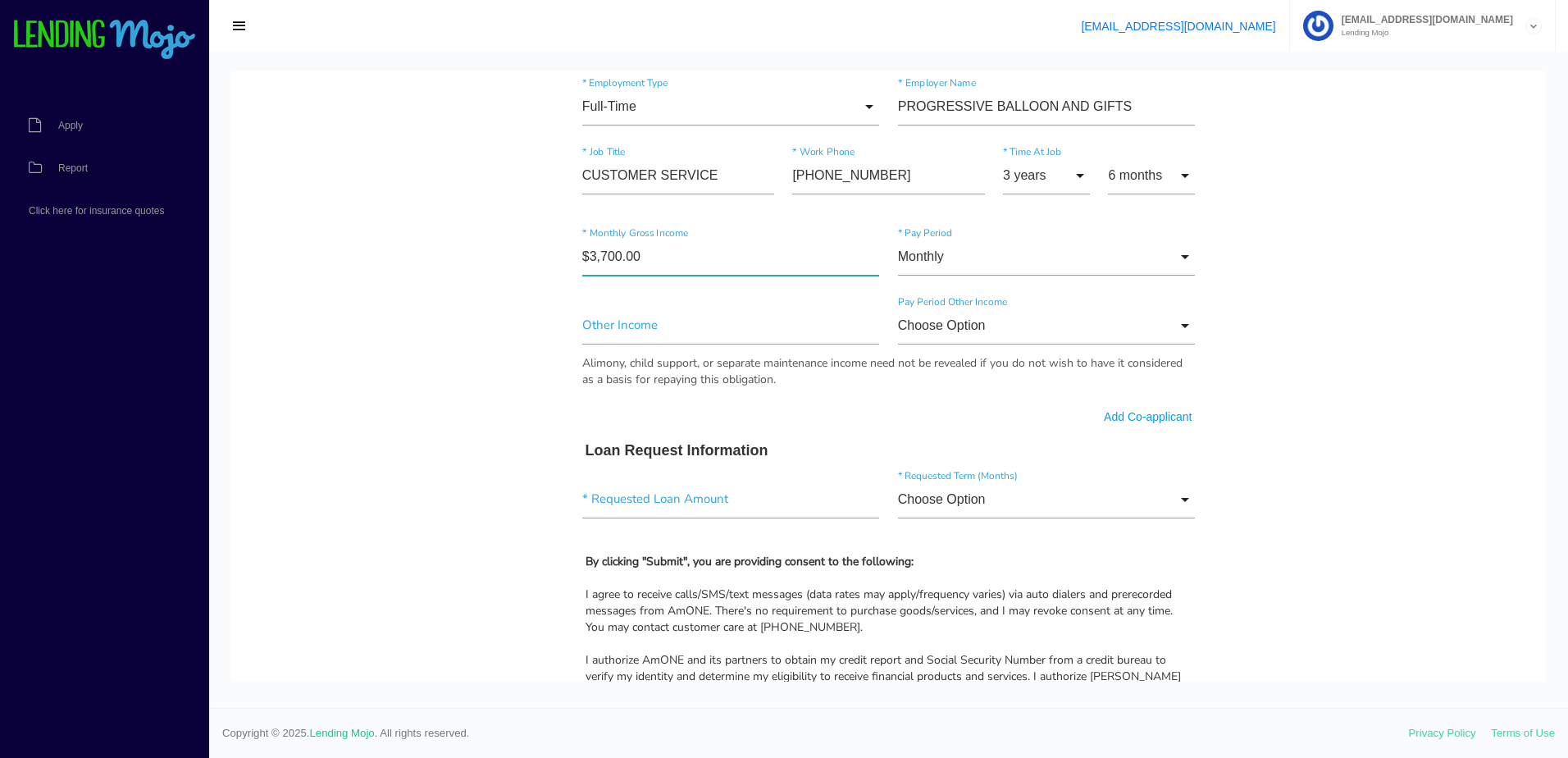
scroll to position [820, 0]
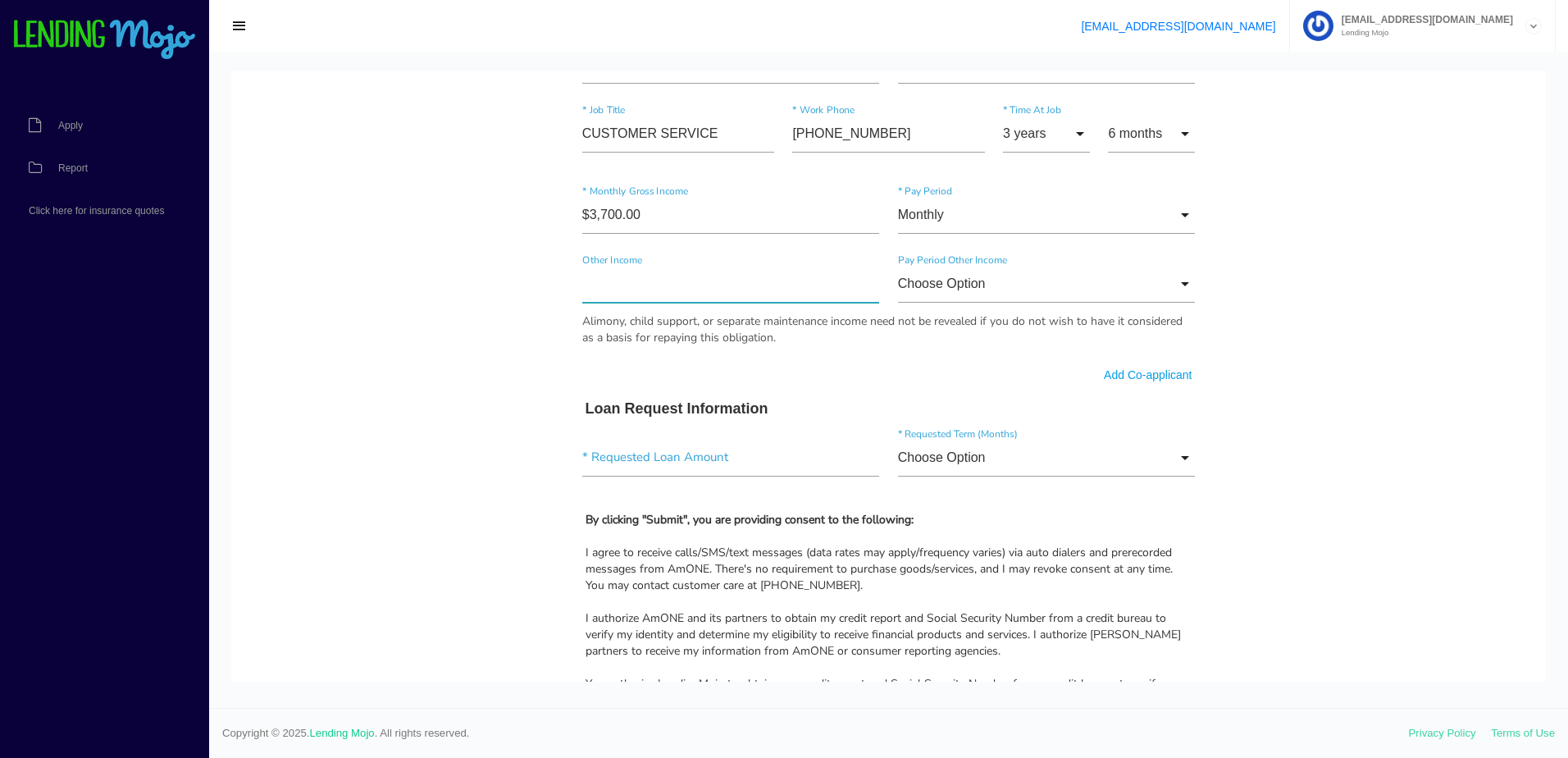
click at [623, 271] on input"] "text" at bounding box center [730, 284] width 297 height 38
type input"] "$800.00"
click at [1023, 291] on input "Choose Option" at bounding box center [1046, 284] width 297 height 38
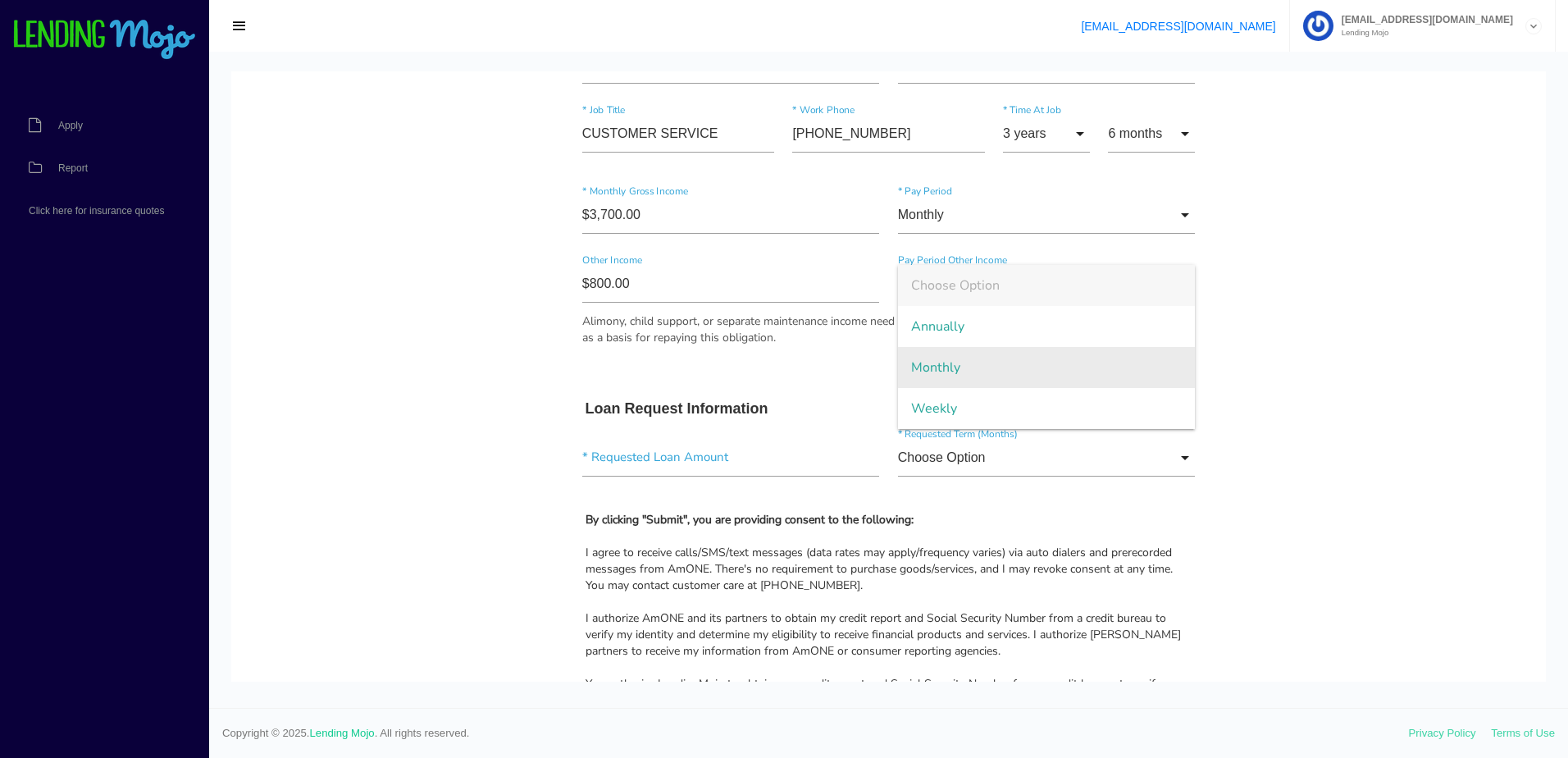
click at [947, 367] on span "Monthly" at bounding box center [1046, 367] width 297 height 41
type input "Monthly"
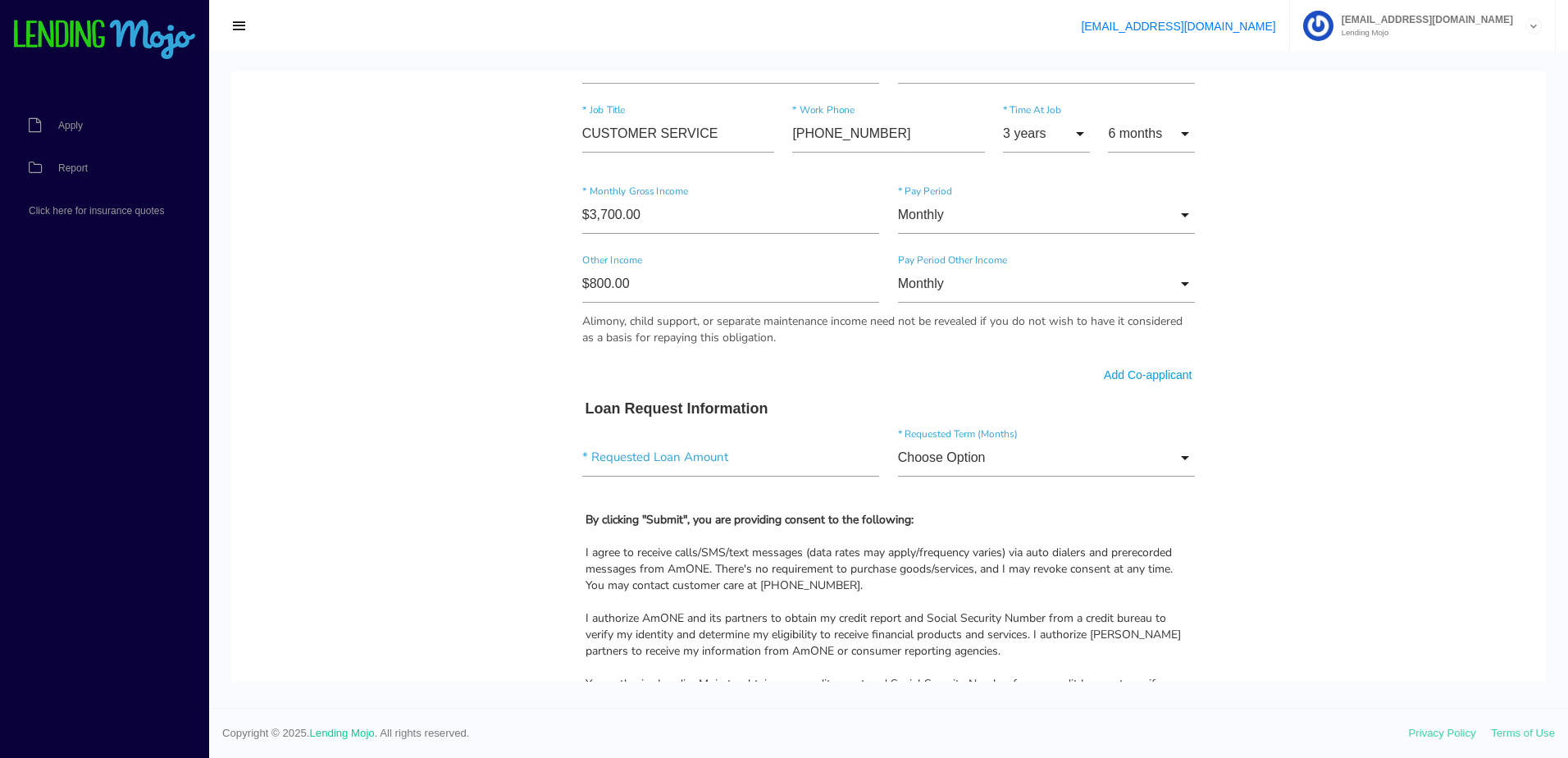
click at [430, 397] on body "Quick, Secure Financing Personalized to You. YUAXANDER * First Name Middle Name…" at bounding box center [888, 161] width 1315 height 1820
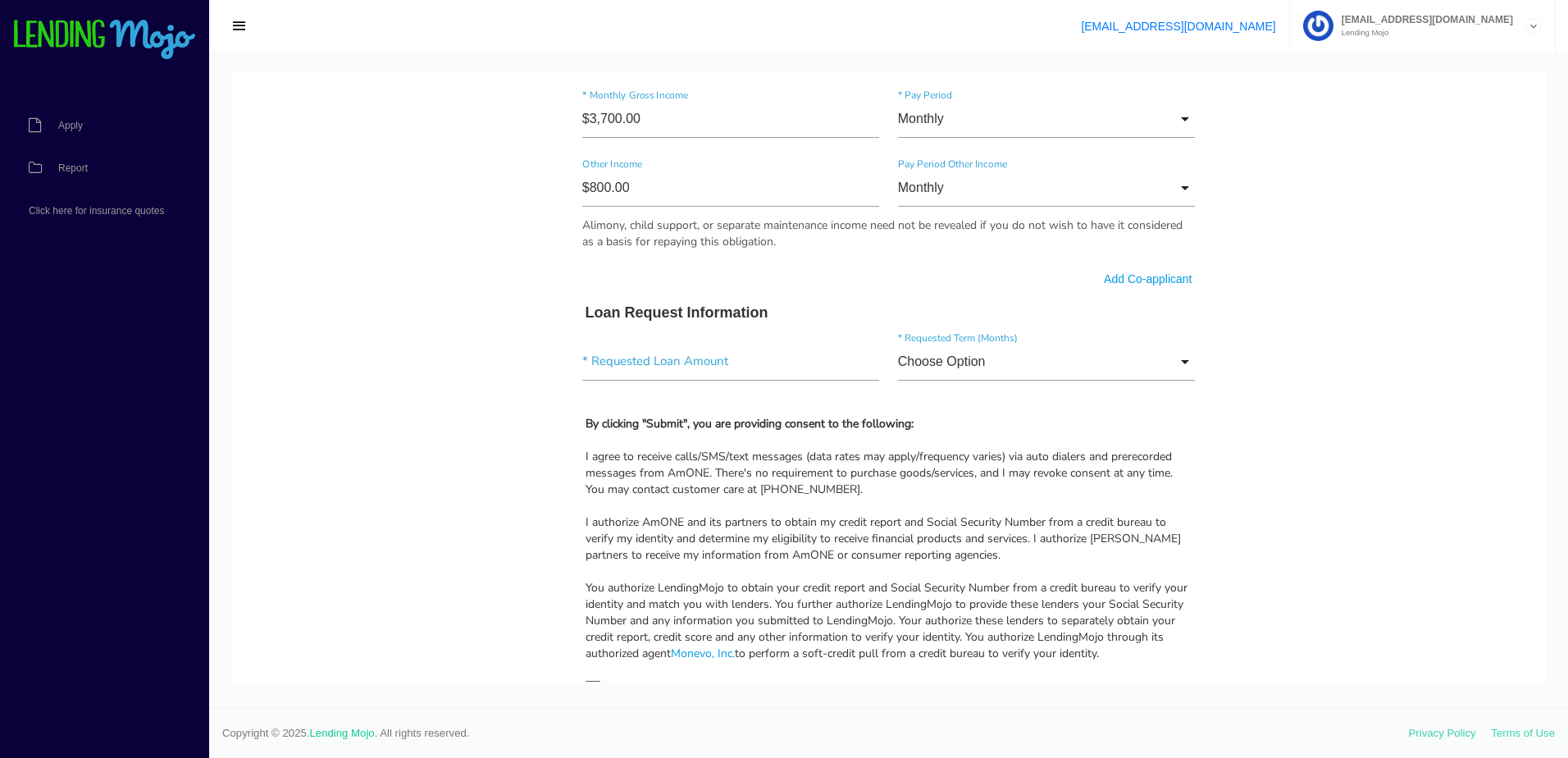
scroll to position [901, 0]
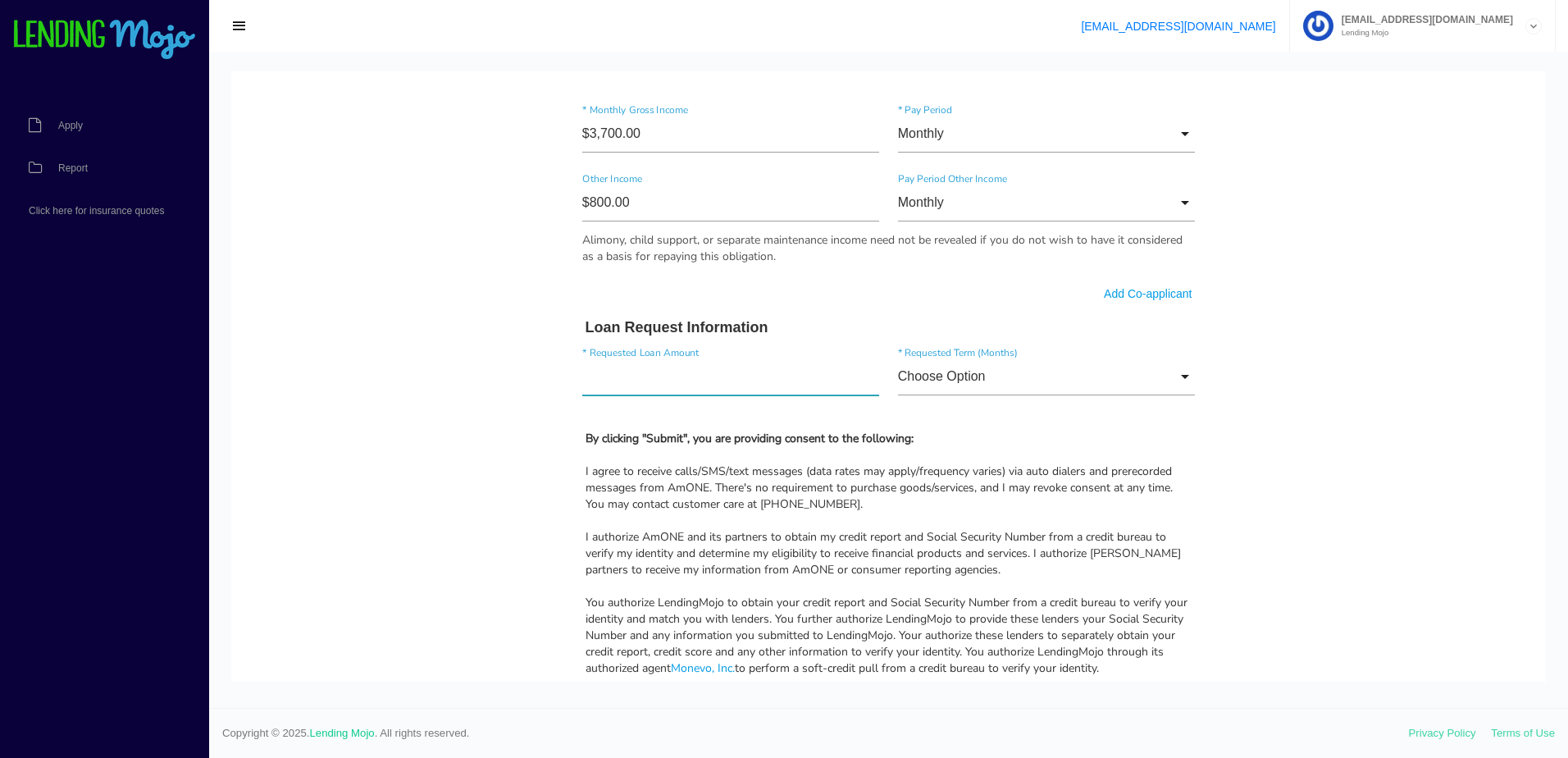
click at [613, 372] on input"] "text" at bounding box center [730, 376] width 297 height 38
type input"] "$2,000.00"
click at [478, 469] on body "Quick, Secure Financing Personalized to You. YUAXANDER * First Name Middle Name…" at bounding box center [888, 80] width 1315 height 1820
click at [1106, 373] on input "Choose Option" at bounding box center [1046, 376] width 297 height 38
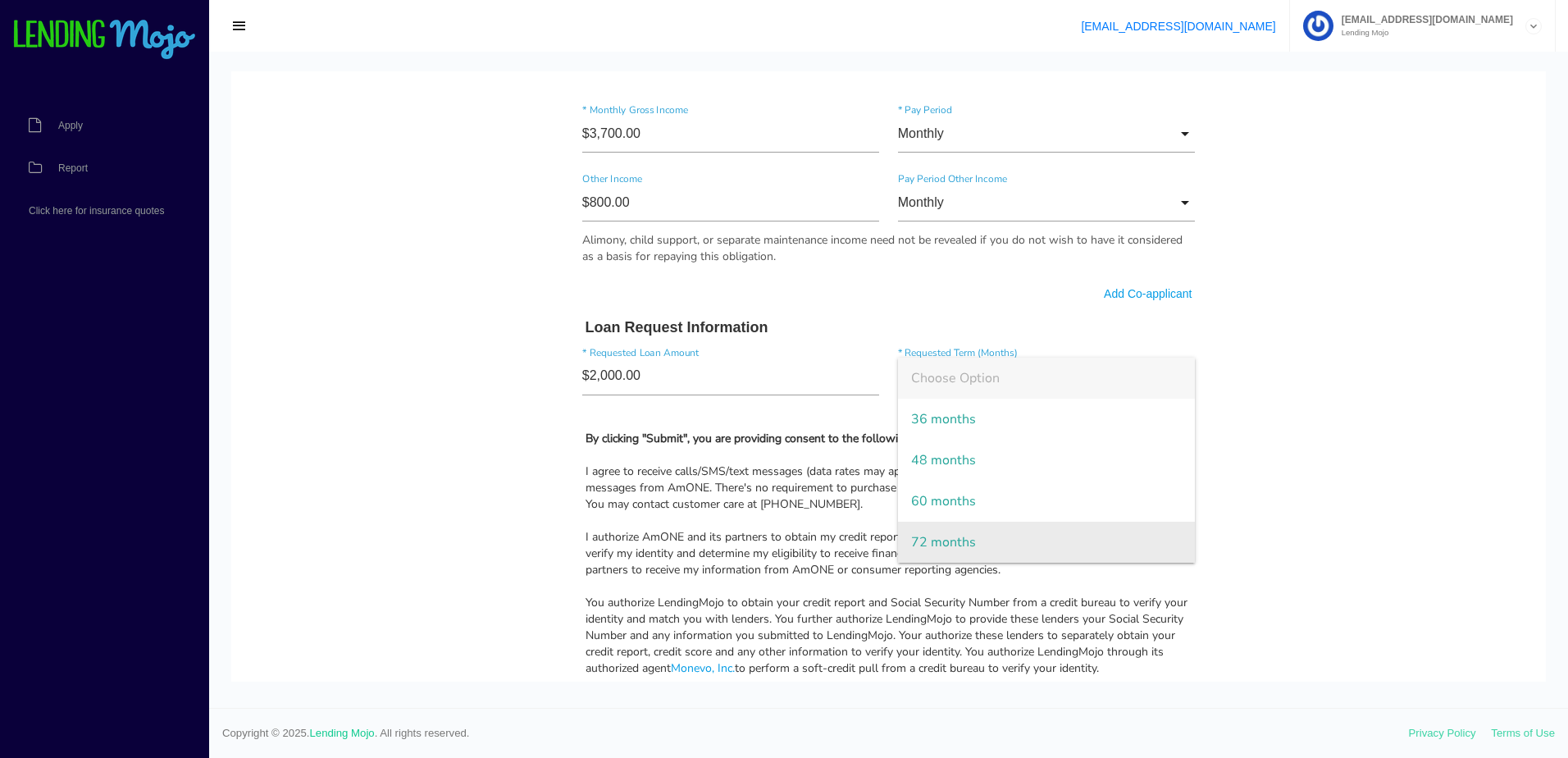
click at [1006, 533] on span "72 months" at bounding box center [1046, 542] width 297 height 41
type input "72 months"
click at [1288, 462] on body "Quick, Secure Financing Personalized to You. YUAXANDER * First Name Middle Name…" at bounding box center [888, 80] width 1315 height 1820
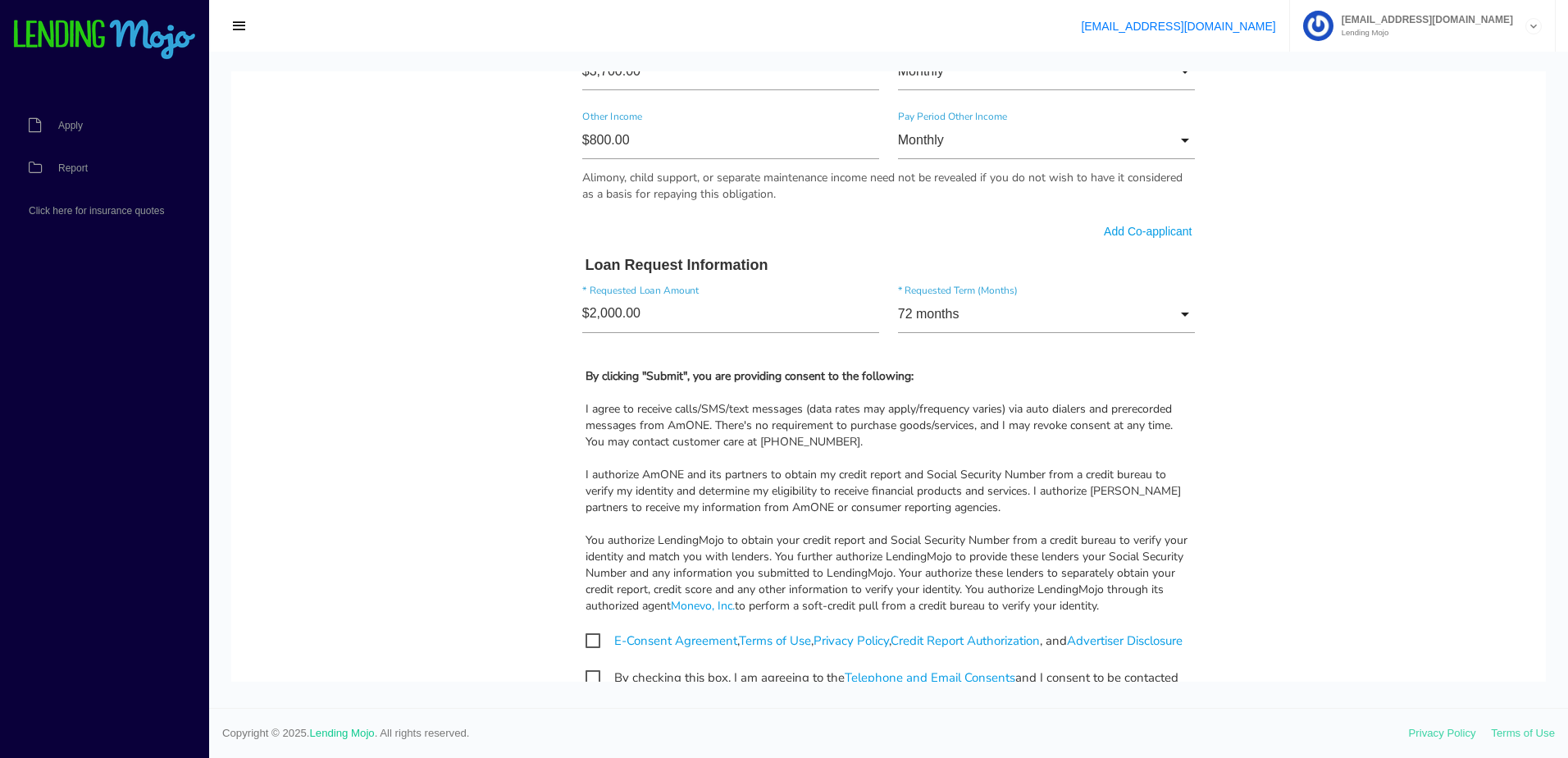
scroll to position [1147, 0]
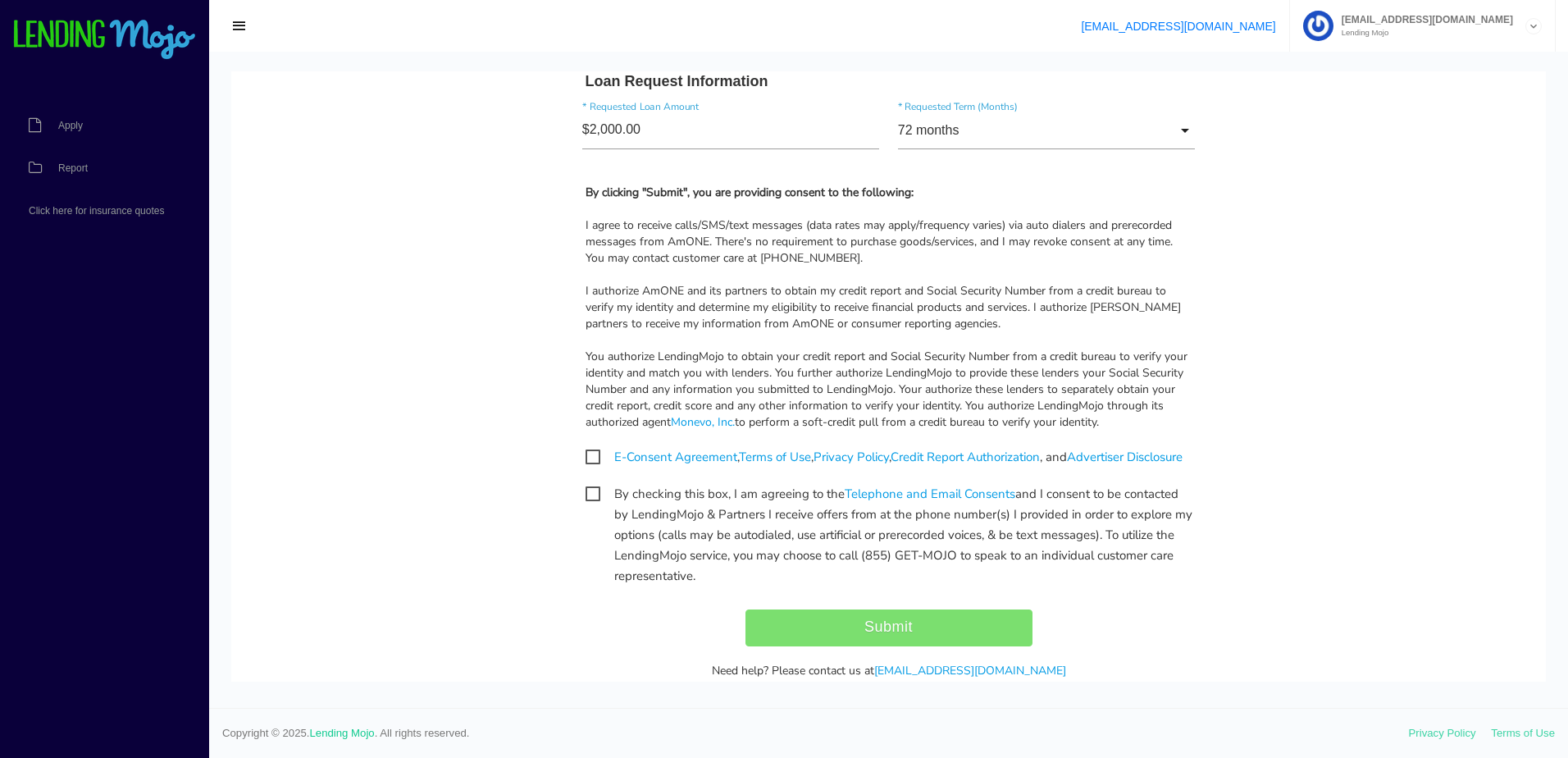
click at [577, 455] on div "E-Consent Agreement , Terms of Use , Privacy Policy , Credit Report Authorizati…" at bounding box center [888, 457] width 631 height 21
click at [586, 457] on span "E-Consent Agreement , Terms of Use , Privacy Policy , Credit Report Authorizati…" at bounding box center [884, 457] width 597 height 21
checkbox input "true"
click at [586, 505] on span "By checking this box, I am agreeing to the Telephone and Email Consents and I c…" at bounding box center [889, 494] width 607 height 21
checkbox input "true"
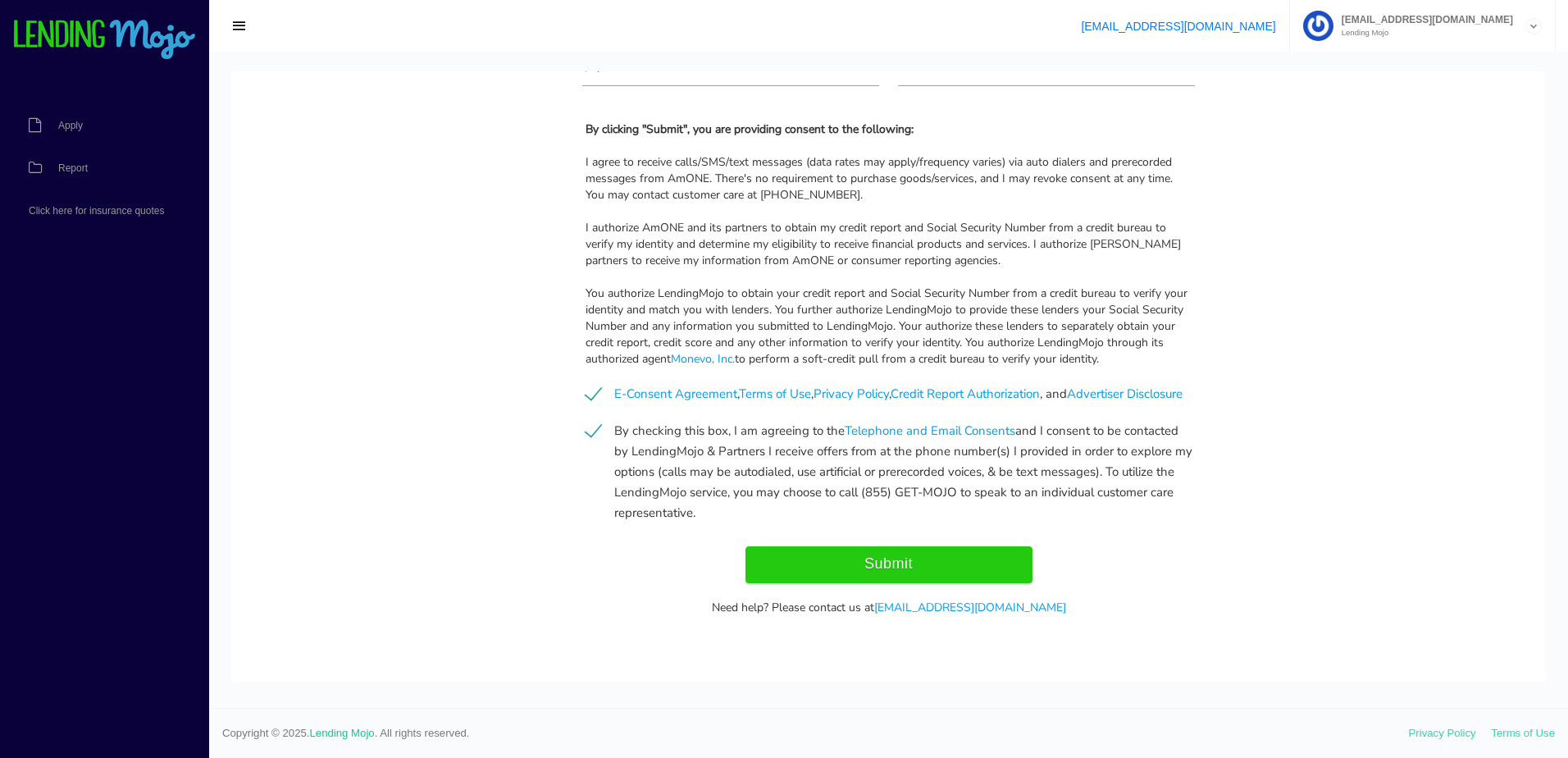
scroll to position [1230, 0]
click at [948, 571] on input "Submit" at bounding box center [889, 564] width 287 height 37
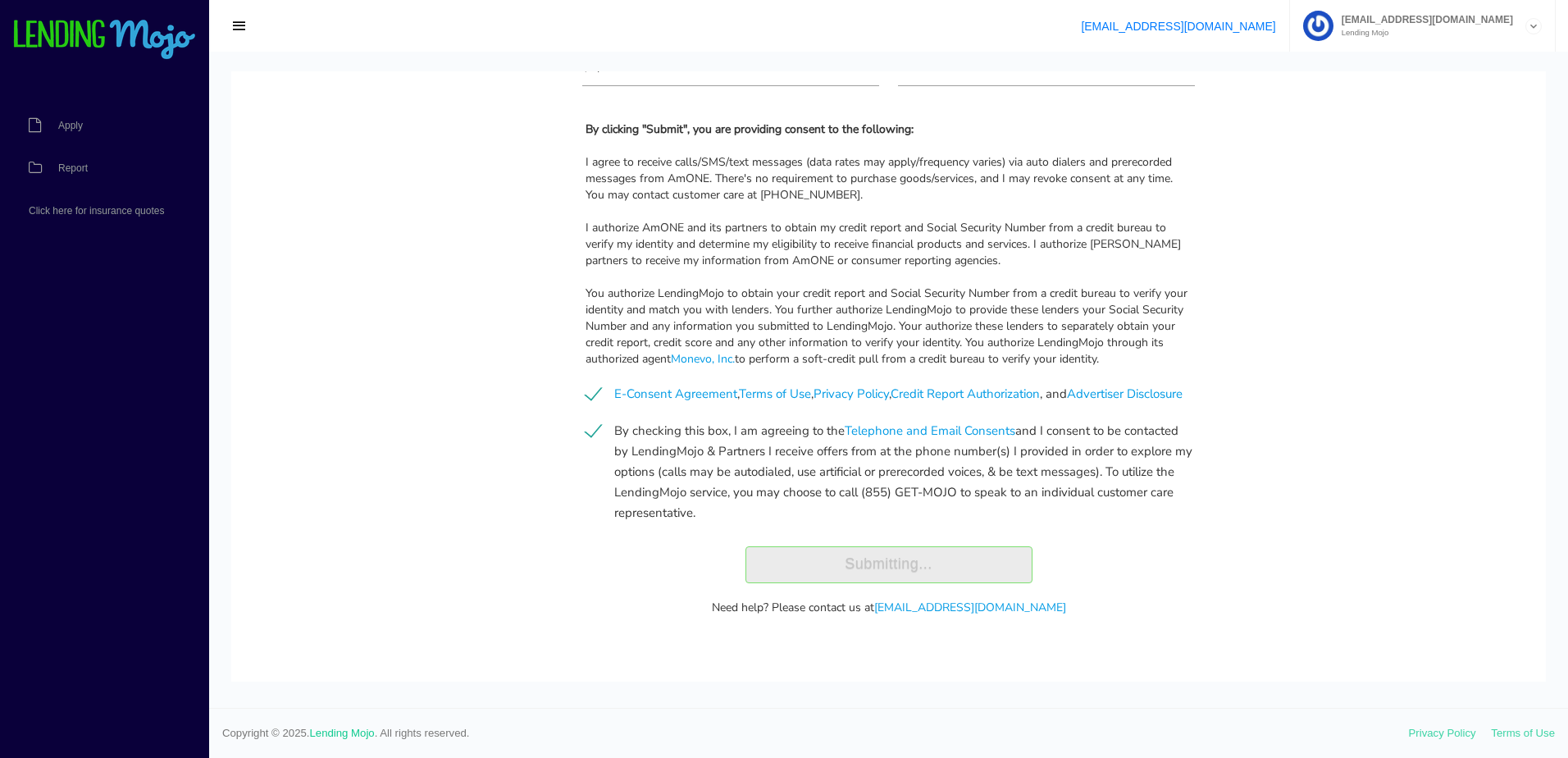
type input "Submit"
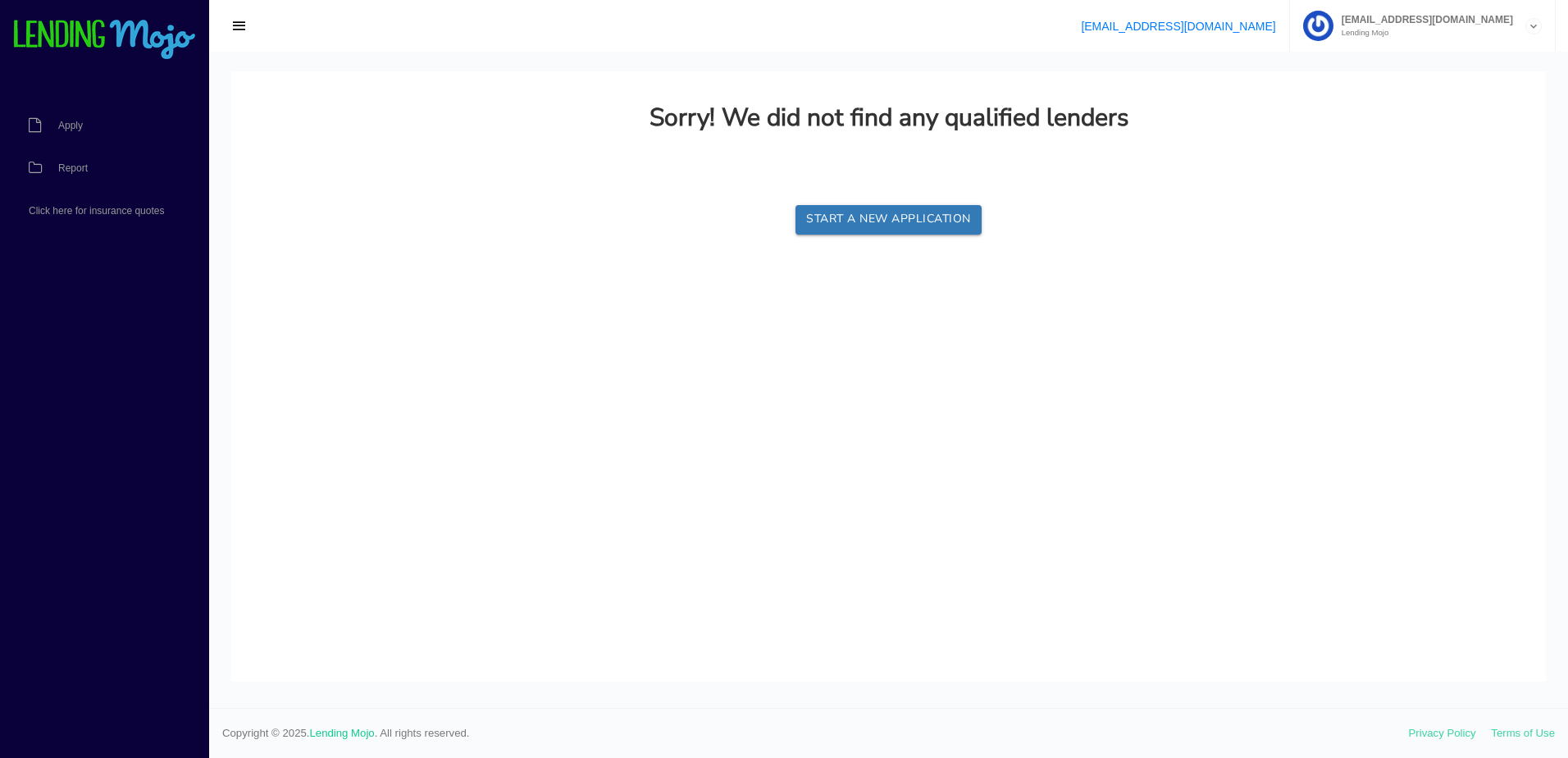
scroll to position [0, 0]
click at [72, 164] on span "Report" at bounding box center [73, 168] width 30 height 10
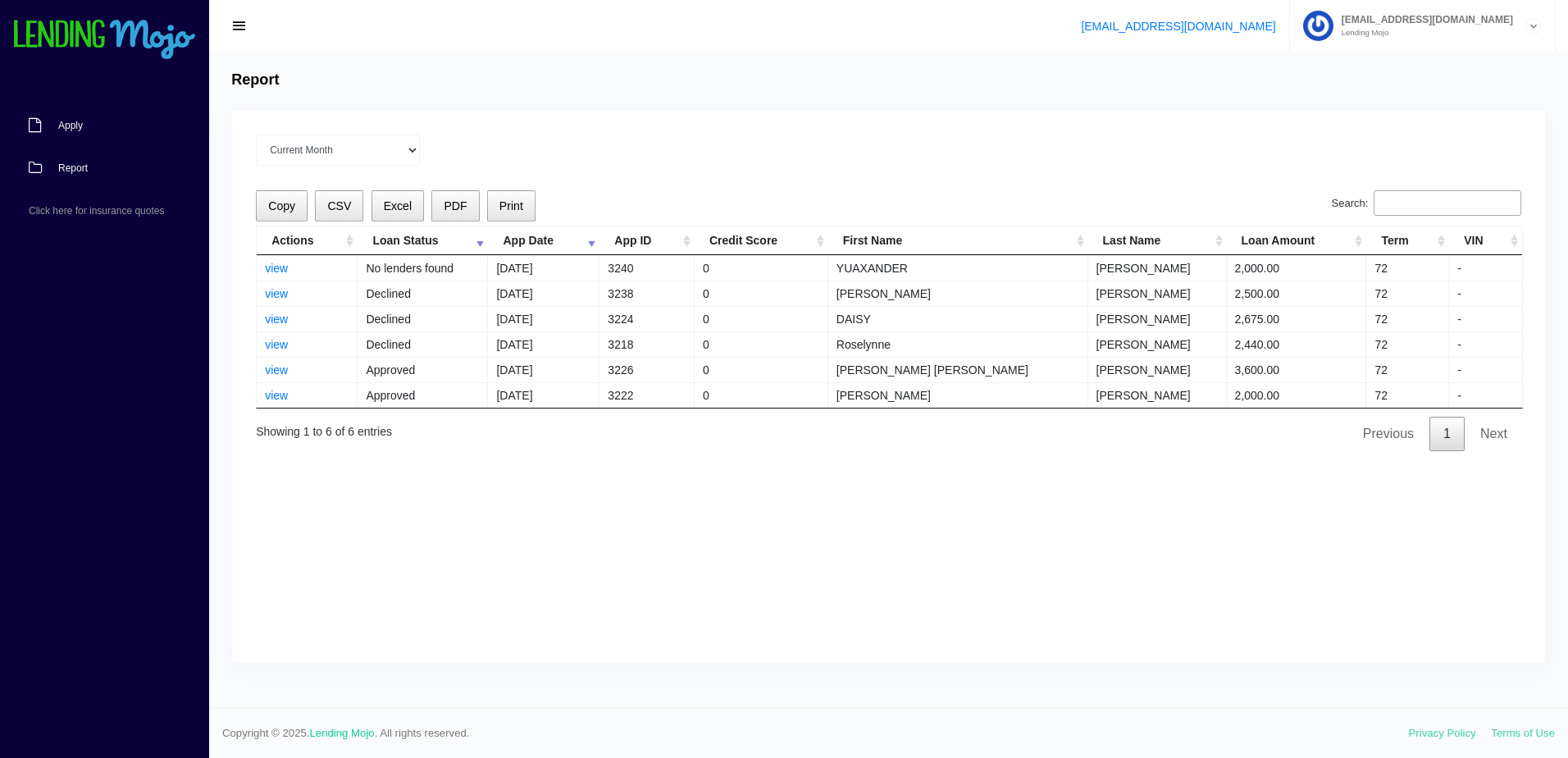
click at [85, 132] on link "Apply" at bounding box center [96, 125] width 193 height 42
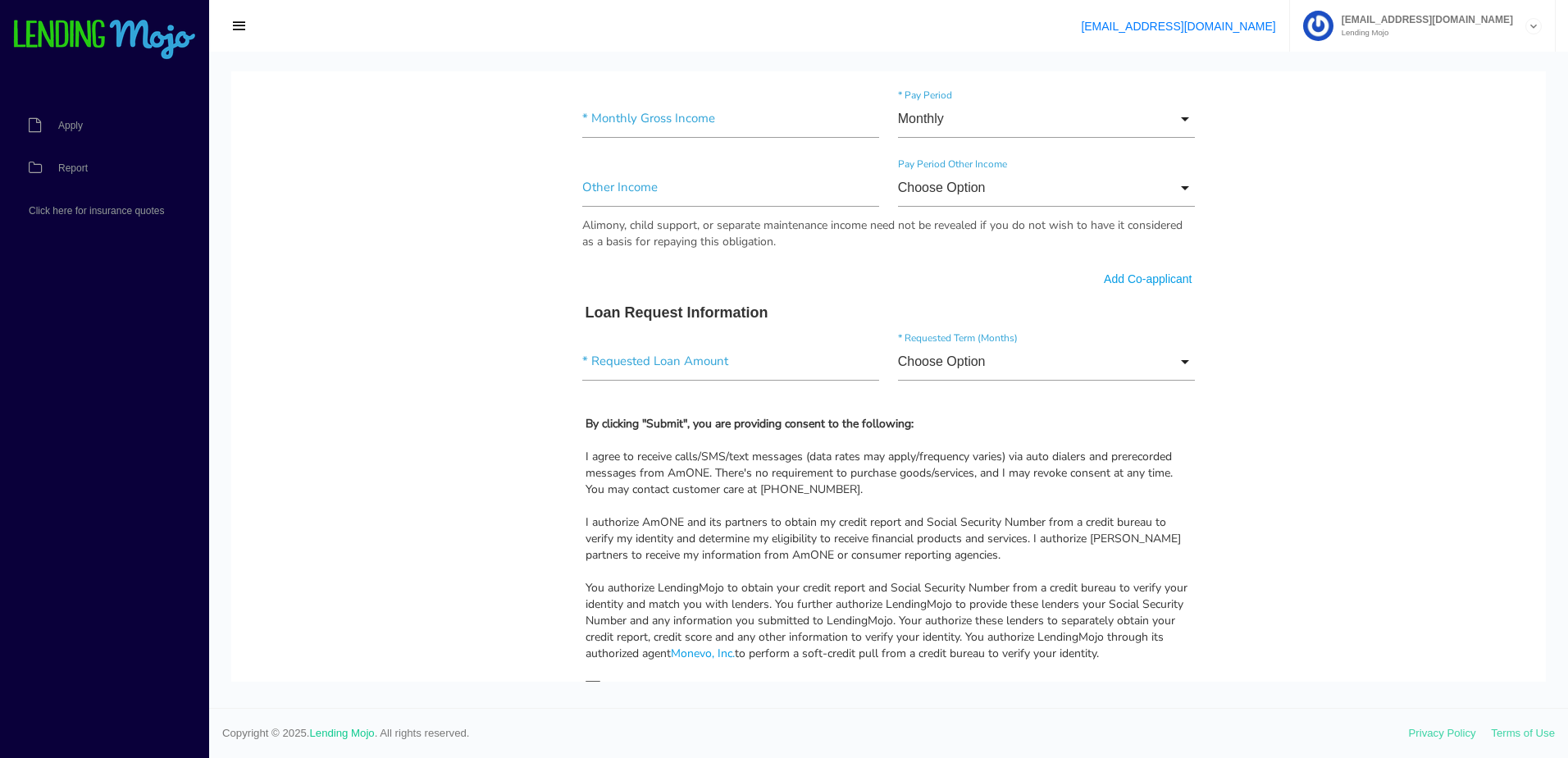
scroll to position [901, 0]
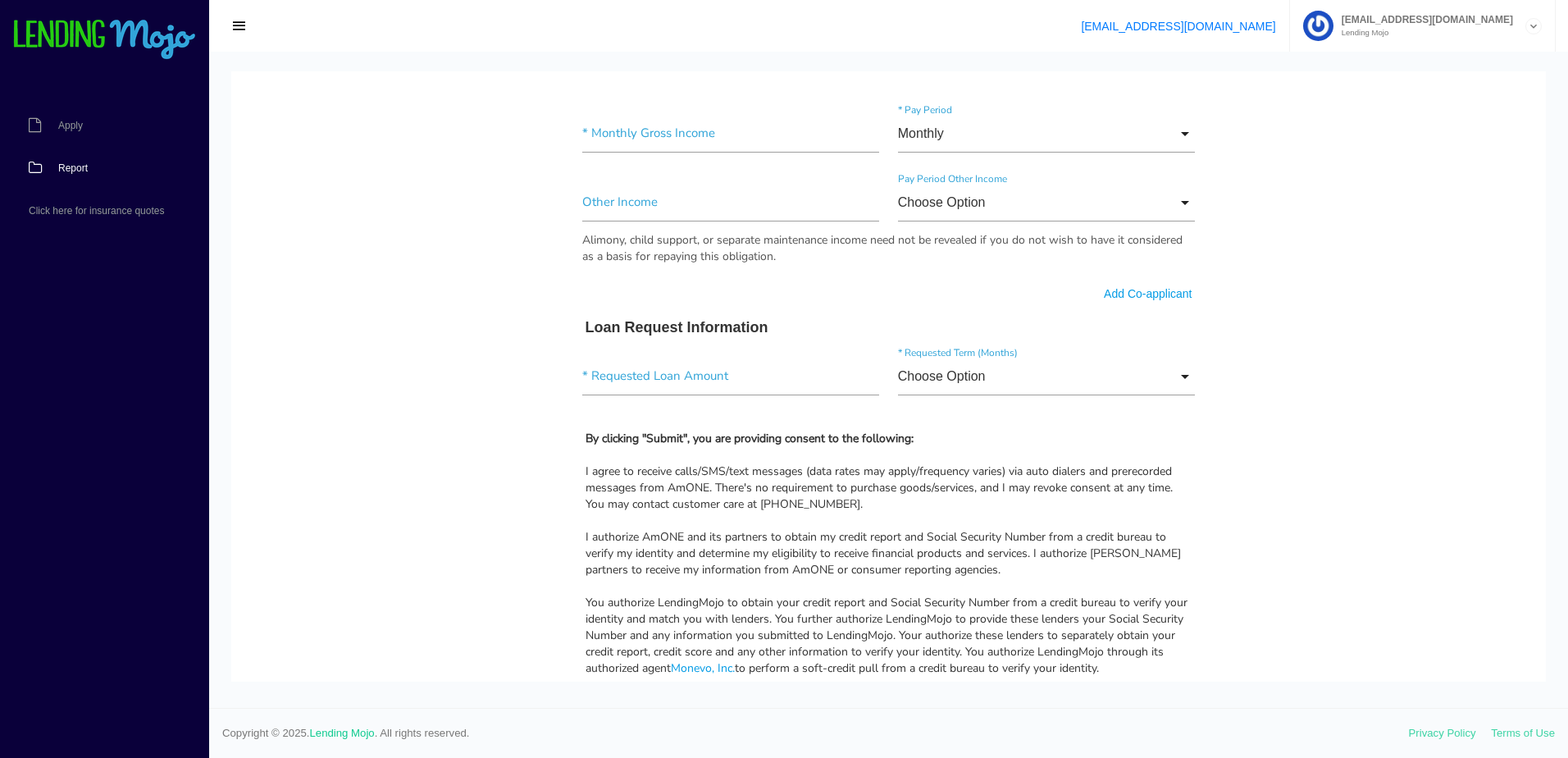
click at [75, 170] on span "Report" at bounding box center [73, 168] width 30 height 10
